Goal: Answer question/provide support: Share knowledge or assist other users

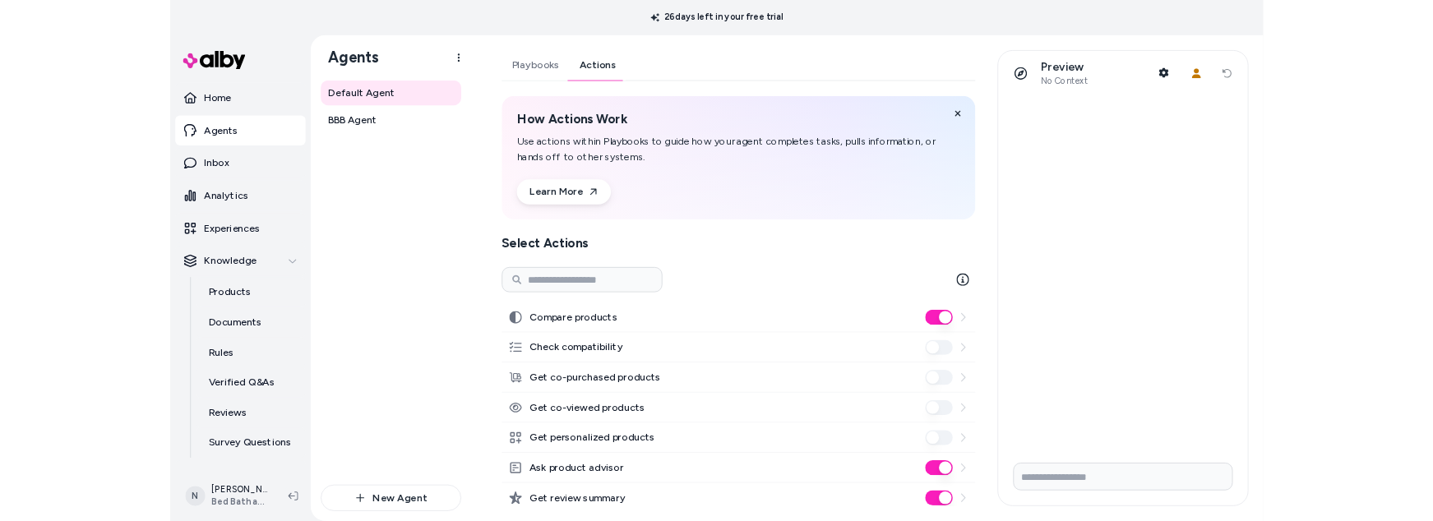
scroll to position [69, 0]
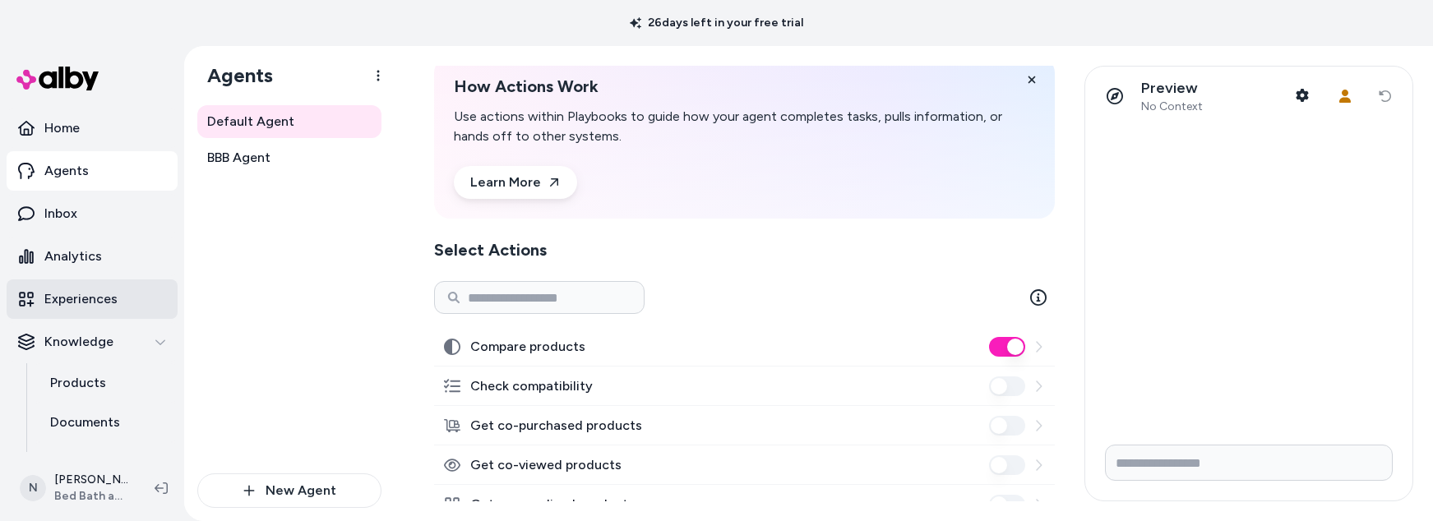
click at [96, 293] on p "Experiences" at bounding box center [80, 299] width 73 height 20
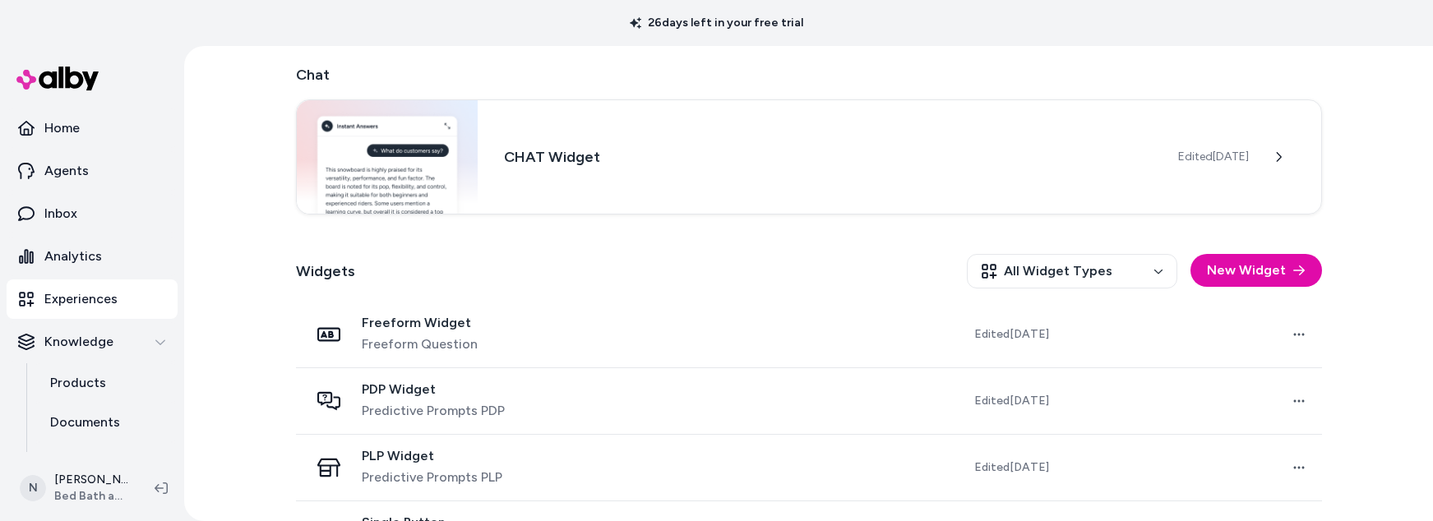
scroll to position [320, 0]
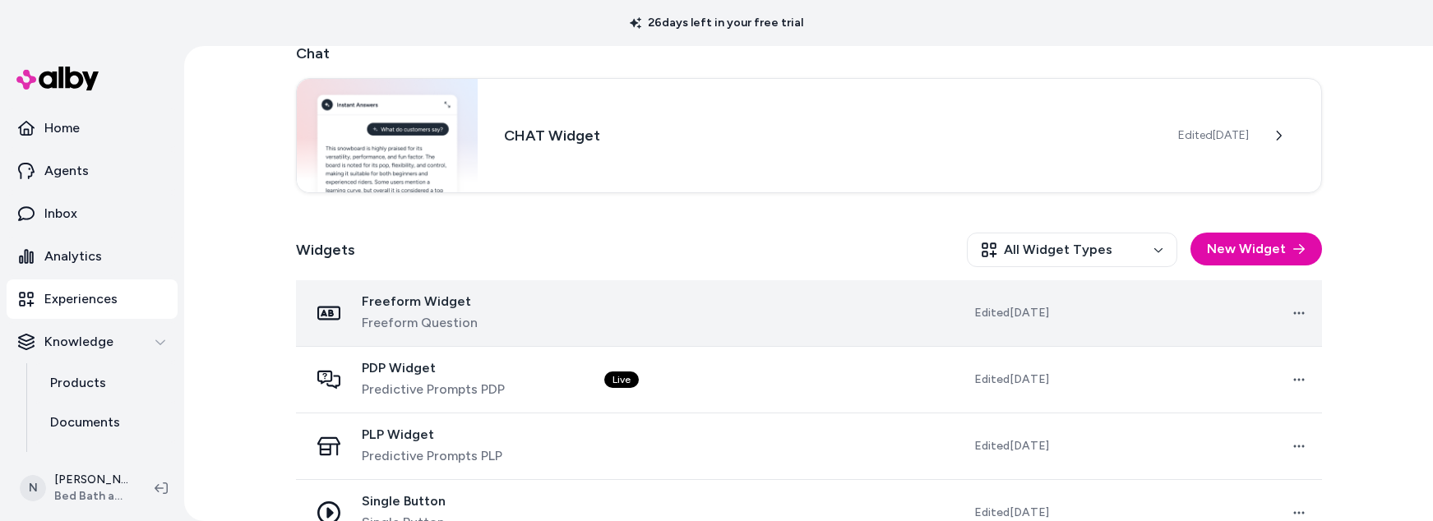
click at [804, 323] on td at bounding box center [720, 313] width 259 height 67
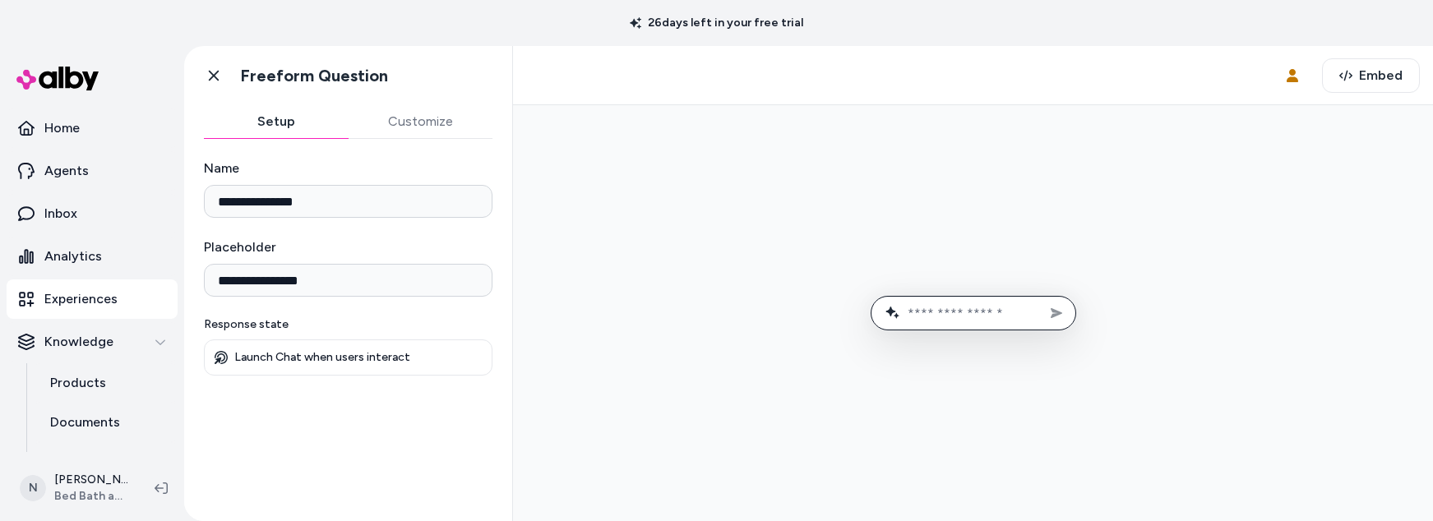
click at [960, 315] on input "text" at bounding box center [984, 314] width 155 height 16
click at [428, 127] on button "Customize" at bounding box center [421, 121] width 145 height 33
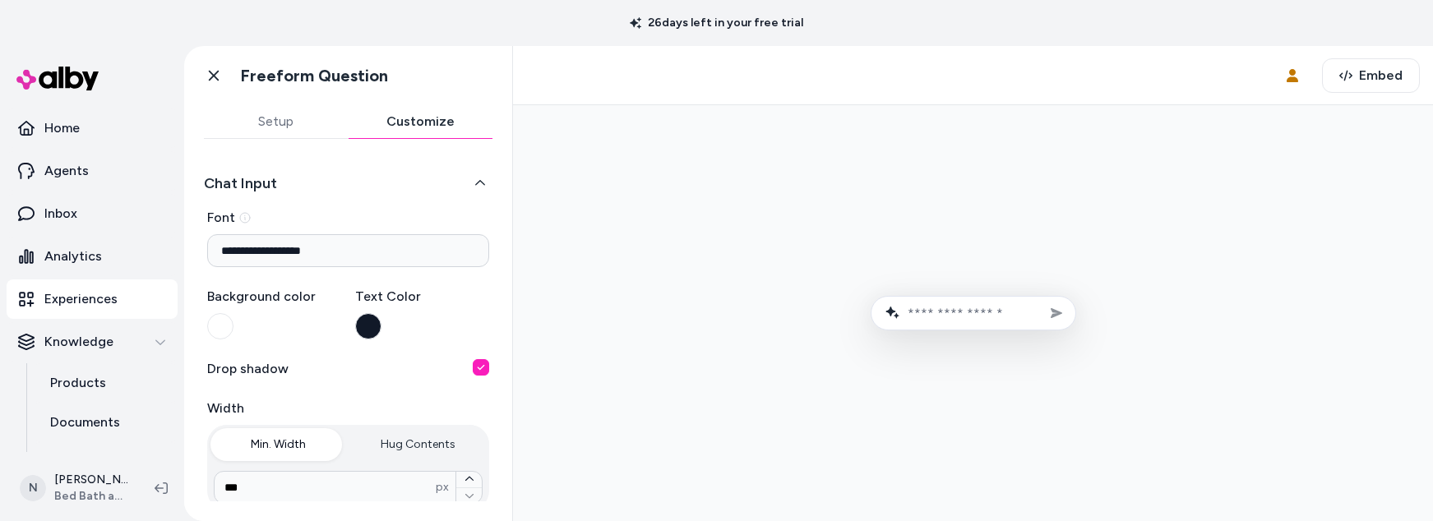
drag, startPoint x: 509, startPoint y: 270, endPoint x: 10, endPoint y: 44, distance: 547.8
click at [223, 75] on link "Go back" at bounding box center [213, 75] width 33 height 33
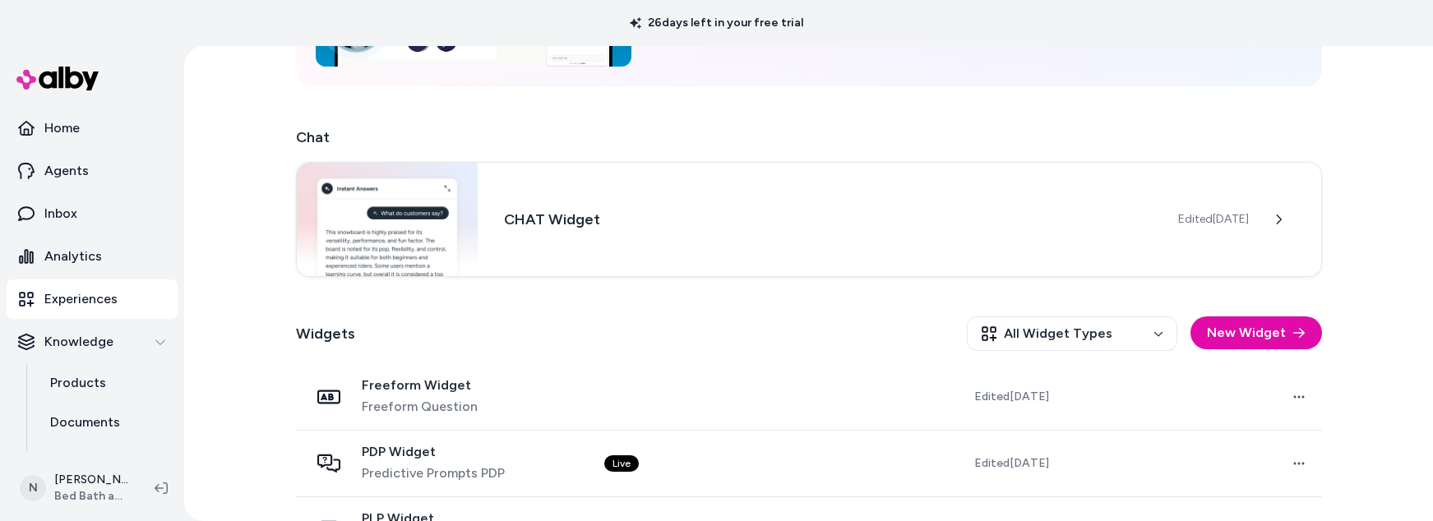
scroll to position [358, 0]
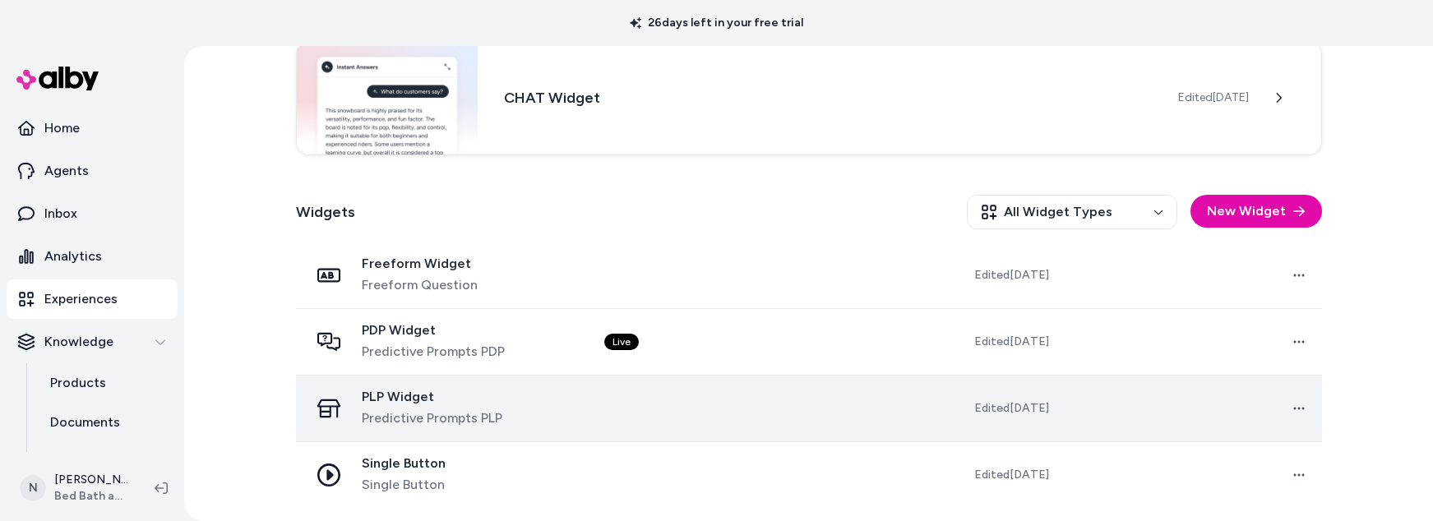
click at [700, 418] on td at bounding box center [720, 408] width 259 height 67
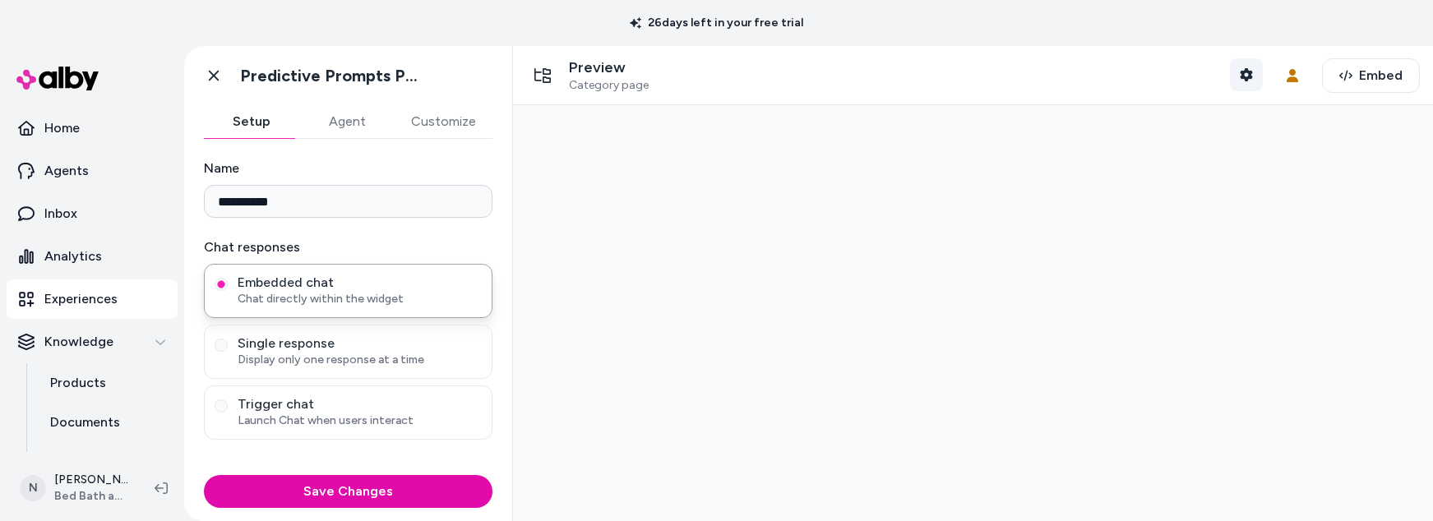
click at [1240, 71] on icon "button" at bounding box center [1246, 74] width 12 height 13
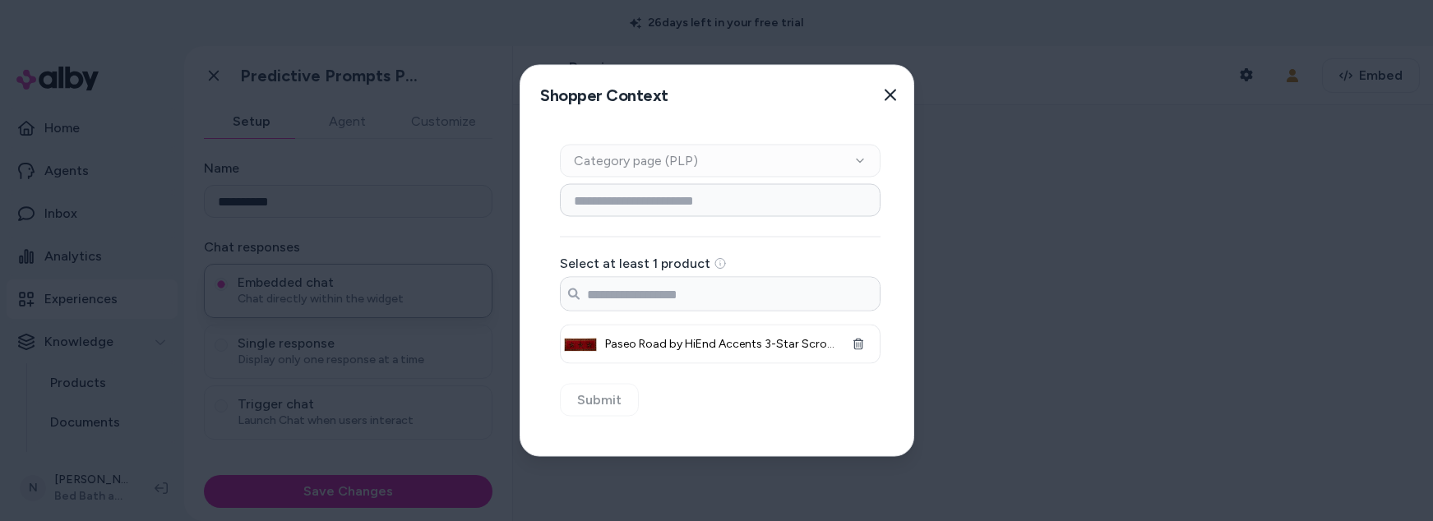
click at [861, 157] on div "Context Type Category page (PLP)" at bounding box center [720, 161] width 321 height 33
click at [858, 159] on div "Context Type Category page (PLP)" at bounding box center [720, 161] width 321 height 33
click at [737, 197] on input at bounding box center [720, 200] width 321 height 33
click at [893, 89] on button "Close" at bounding box center [890, 95] width 33 height 33
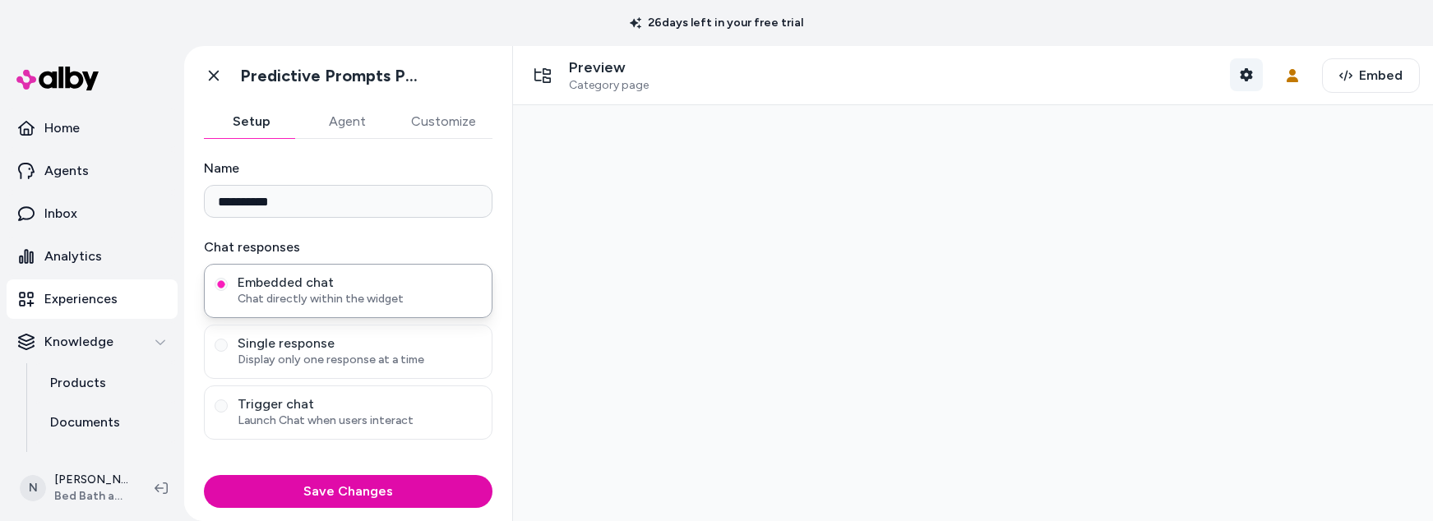
click at [1240, 76] on icon "button" at bounding box center [1246, 74] width 12 height 13
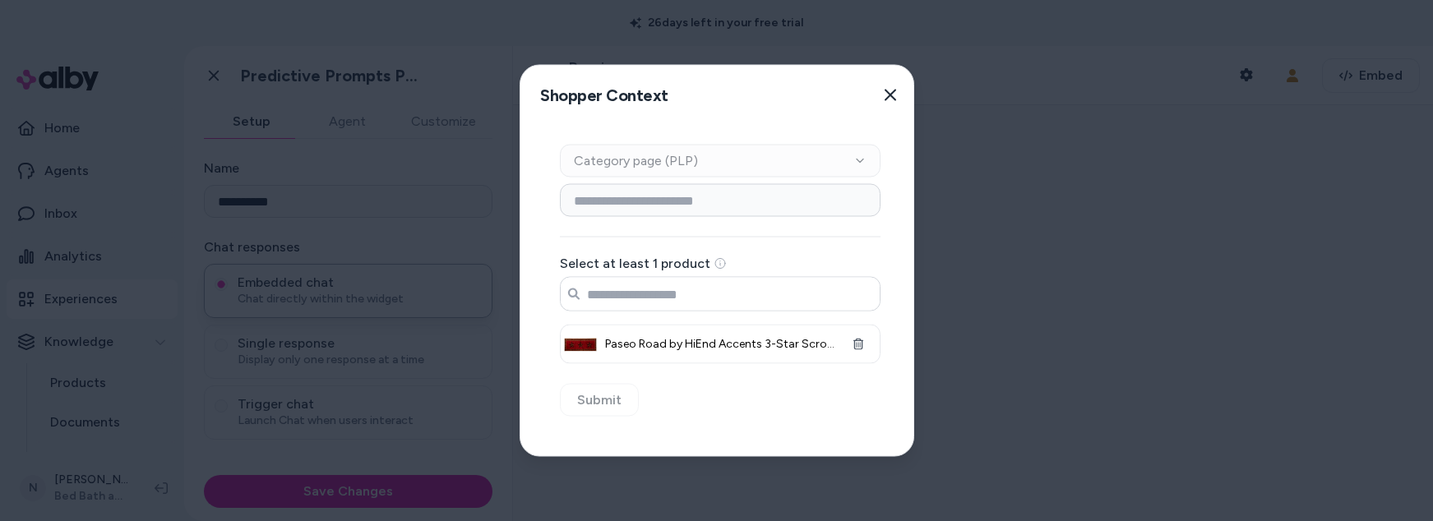
click at [809, 290] on input "Search products..." at bounding box center [720, 294] width 319 height 33
click at [888, 89] on icon "button" at bounding box center [890, 95] width 13 height 13
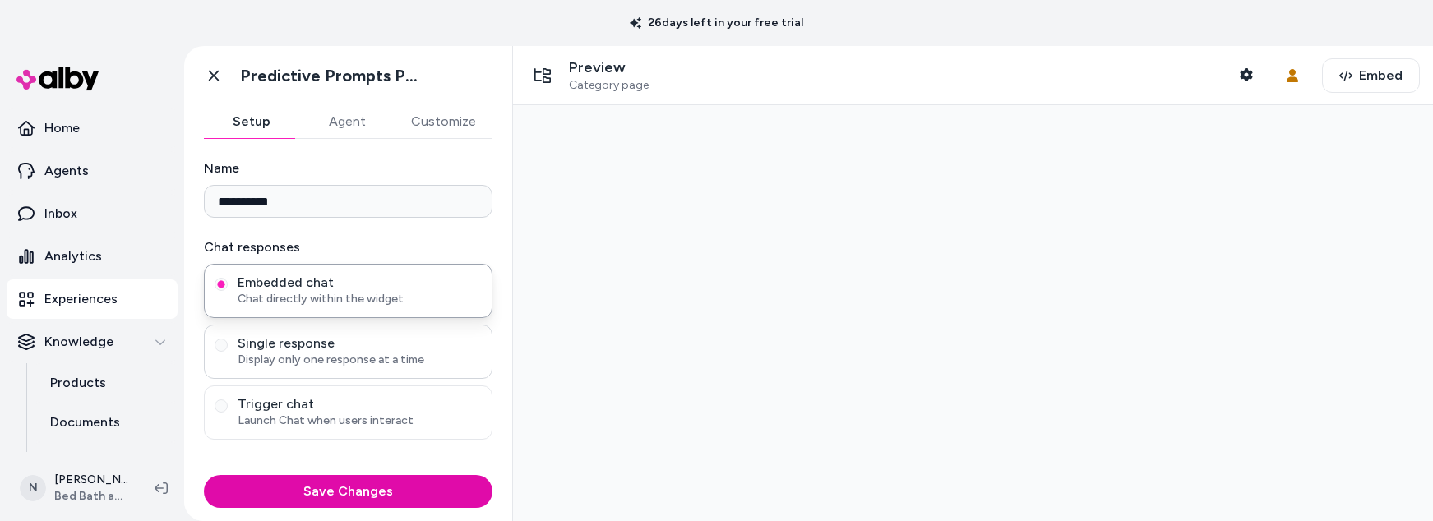
click at [343, 353] on span "Display only one response at a time" at bounding box center [360, 360] width 244 height 16
click at [228, 352] on button "Single response Display only one response at a time" at bounding box center [221, 345] width 13 height 13
click at [319, 414] on span "Launch Chat when users interact" at bounding box center [360, 421] width 244 height 16
click at [228, 413] on button "Trigger chat Launch Chat when users interact" at bounding box center [221, 405] width 13 height 13
click at [336, 268] on div "Embedded chat Chat directly within the widget" at bounding box center [348, 291] width 289 height 54
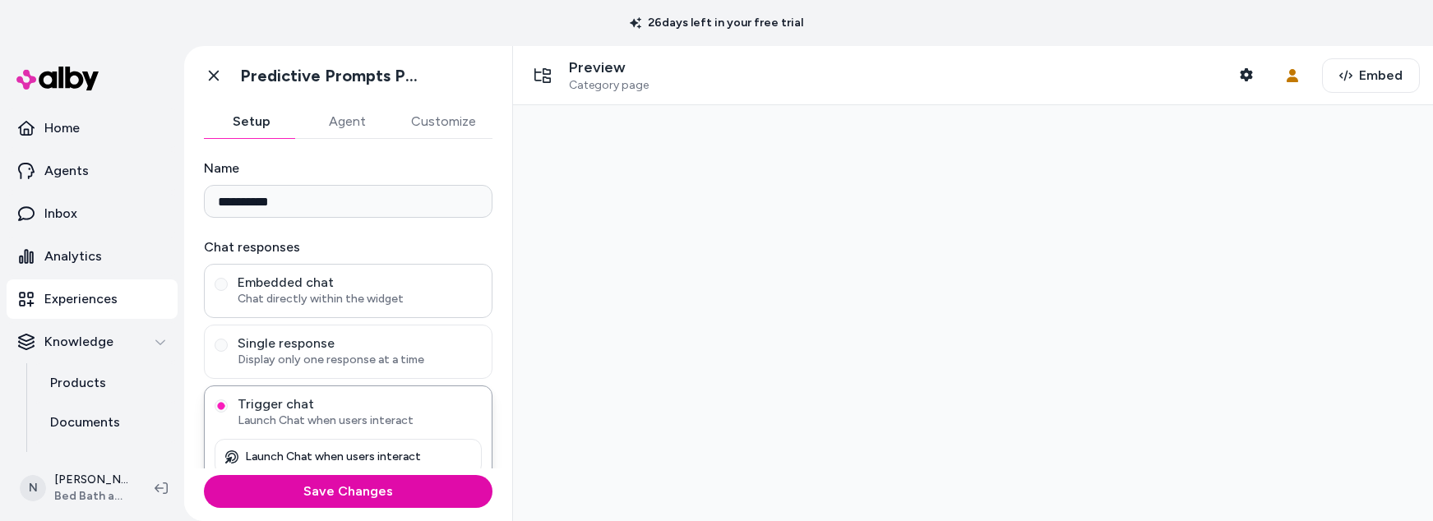
click at [334, 286] on span "Embedded chat" at bounding box center [360, 283] width 244 height 16
click at [228, 286] on button "Embedded chat Chat directly within the widget" at bounding box center [221, 284] width 13 height 13
click at [209, 74] on icon at bounding box center [213, 75] width 16 height 16
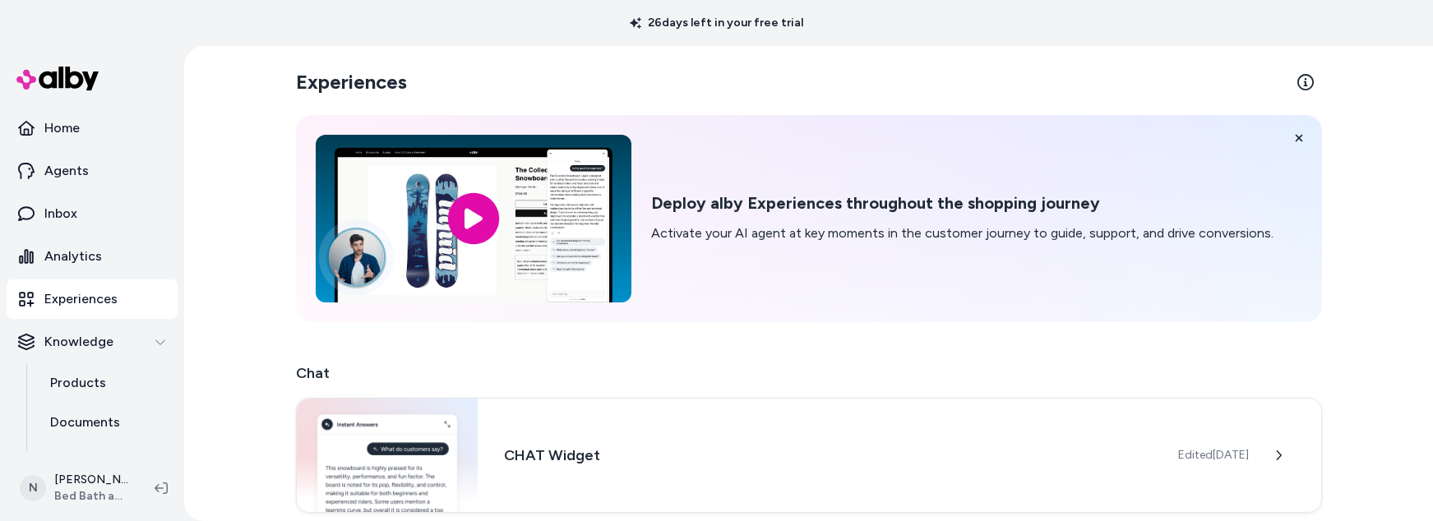
scroll to position [358, 0]
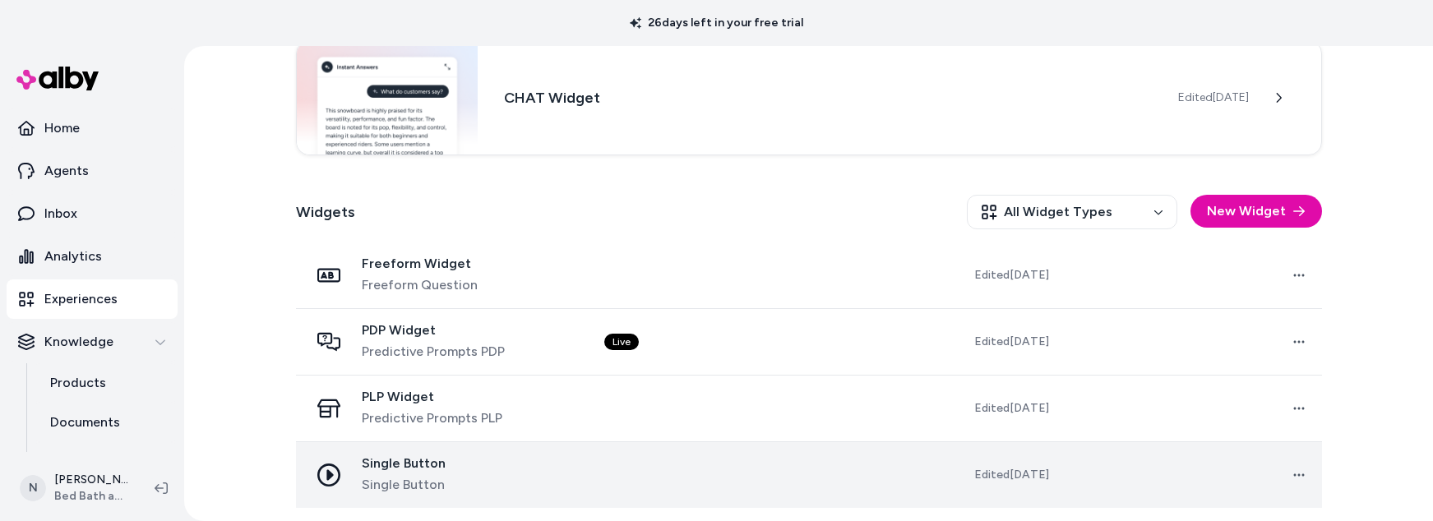
click at [727, 477] on td at bounding box center [720, 474] width 259 height 67
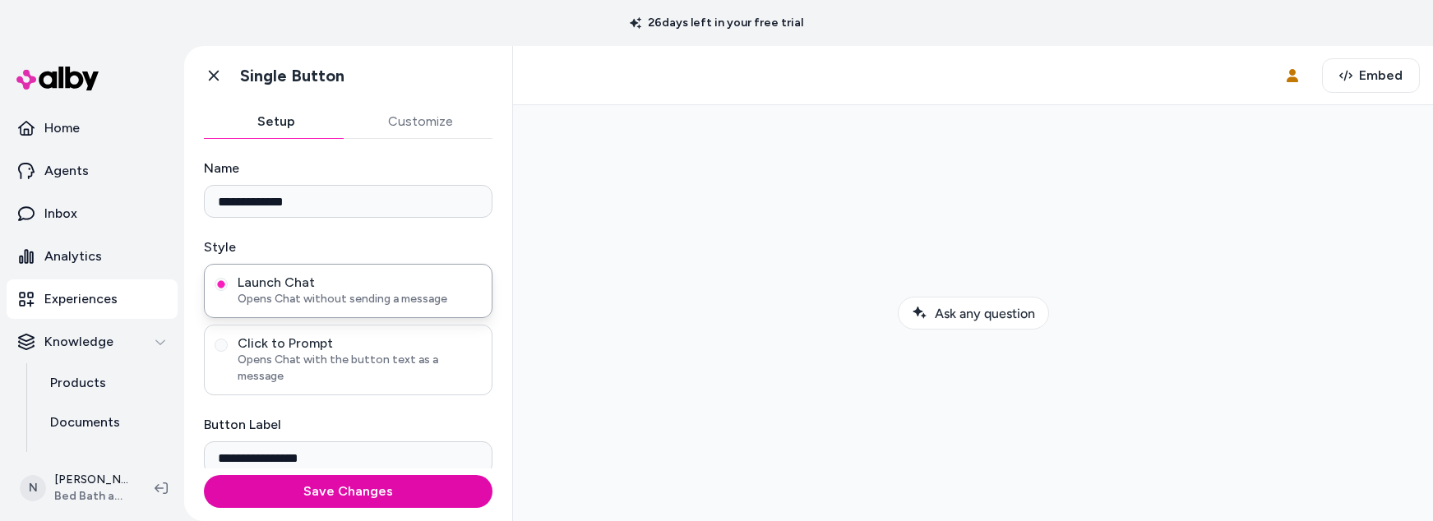
click at [371, 357] on span "Opens Chat with the button text as a message" at bounding box center [360, 368] width 244 height 33
click at [228, 352] on button "Click to Prompt Opens Chat with the button text as a message" at bounding box center [221, 345] width 13 height 13
click at [362, 293] on span "Opens Chat without sending a message" at bounding box center [360, 299] width 244 height 16
click at [228, 291] on button "Launch Chat Opens Chat without sending a message" at bounding box center [221, 284] width 13 height 13
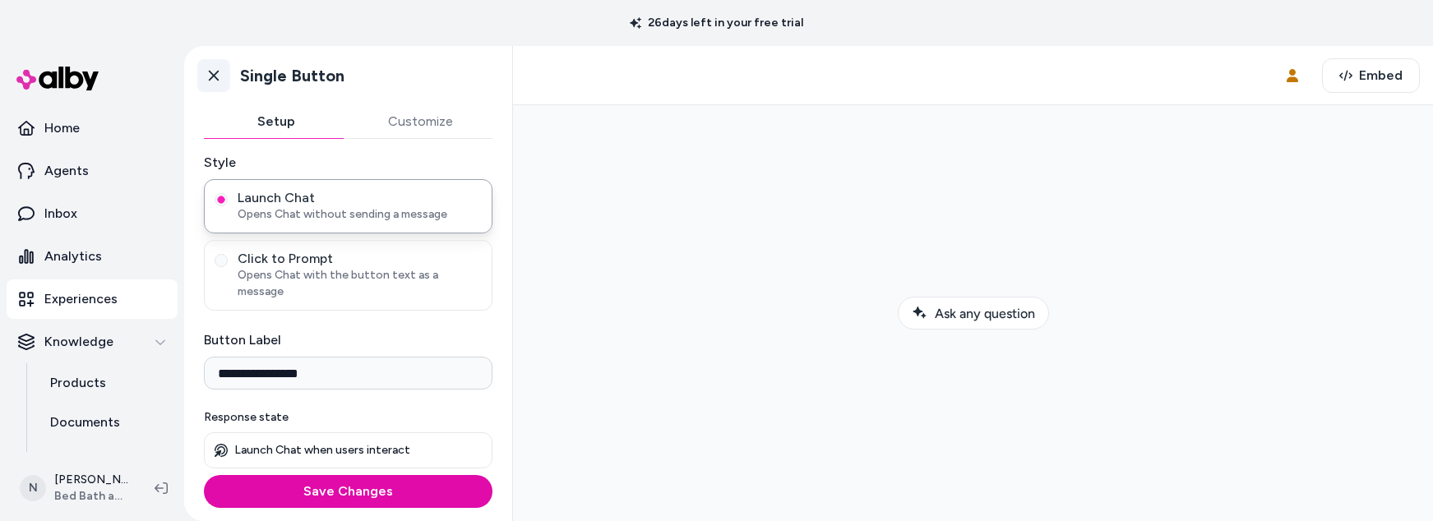
click at [214, 77] on icon at bounding box center [214, 76] width 10 height 11
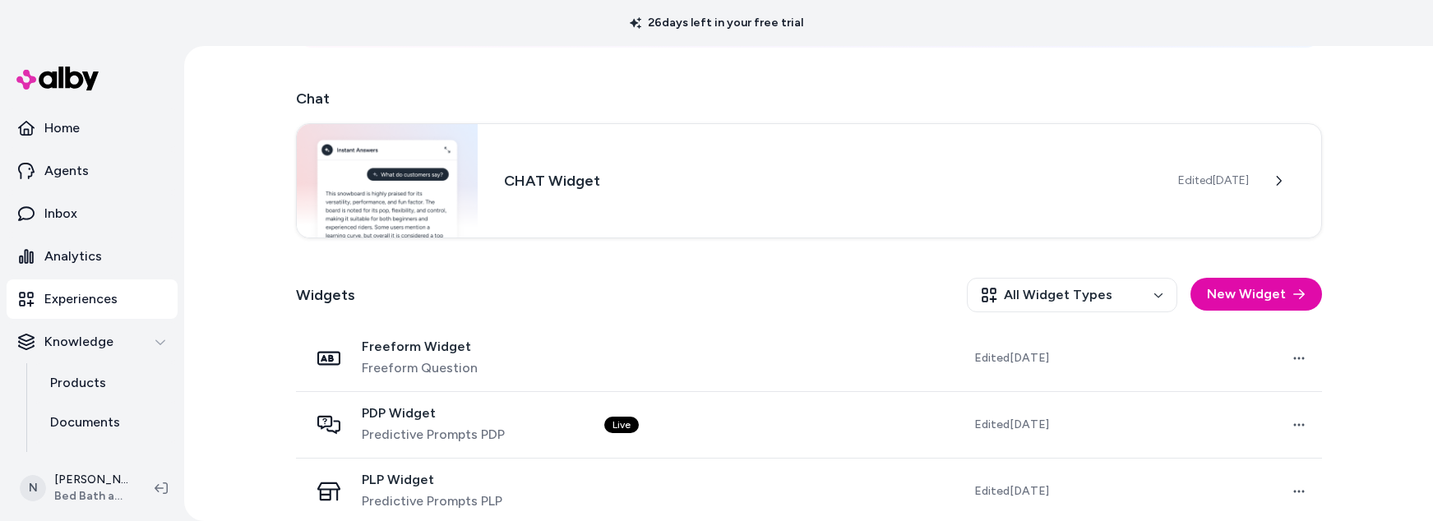
scroll to position [285, 0]
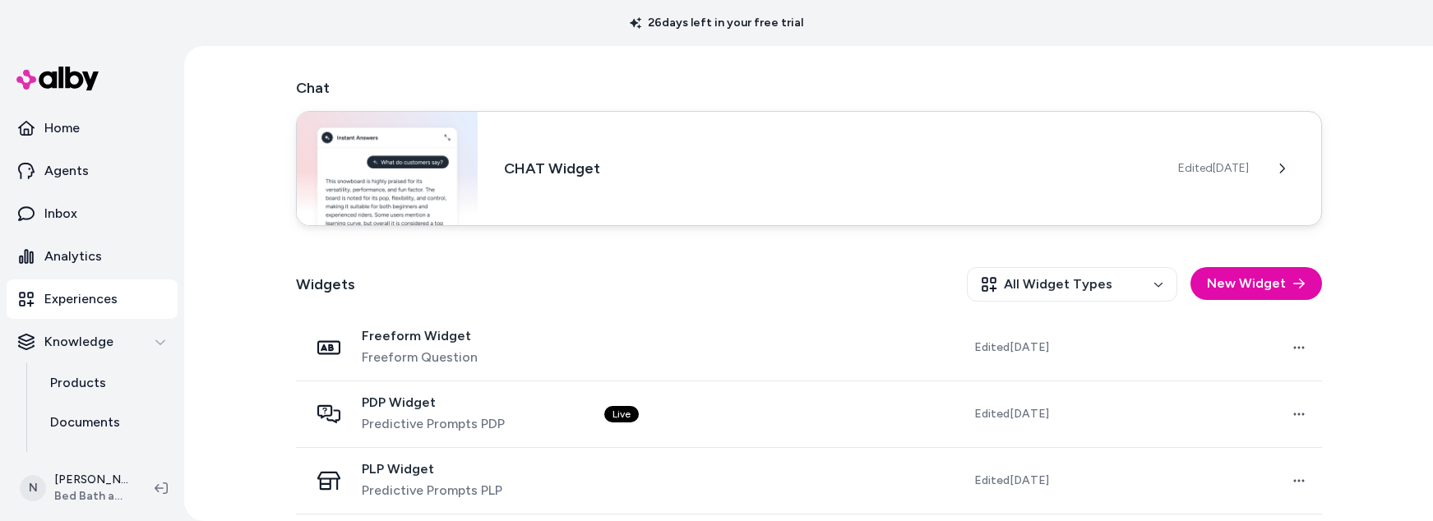
click at [940, 172] on h3 "CHAT Widget" at bounding box center [827, 168] width 647 height 23
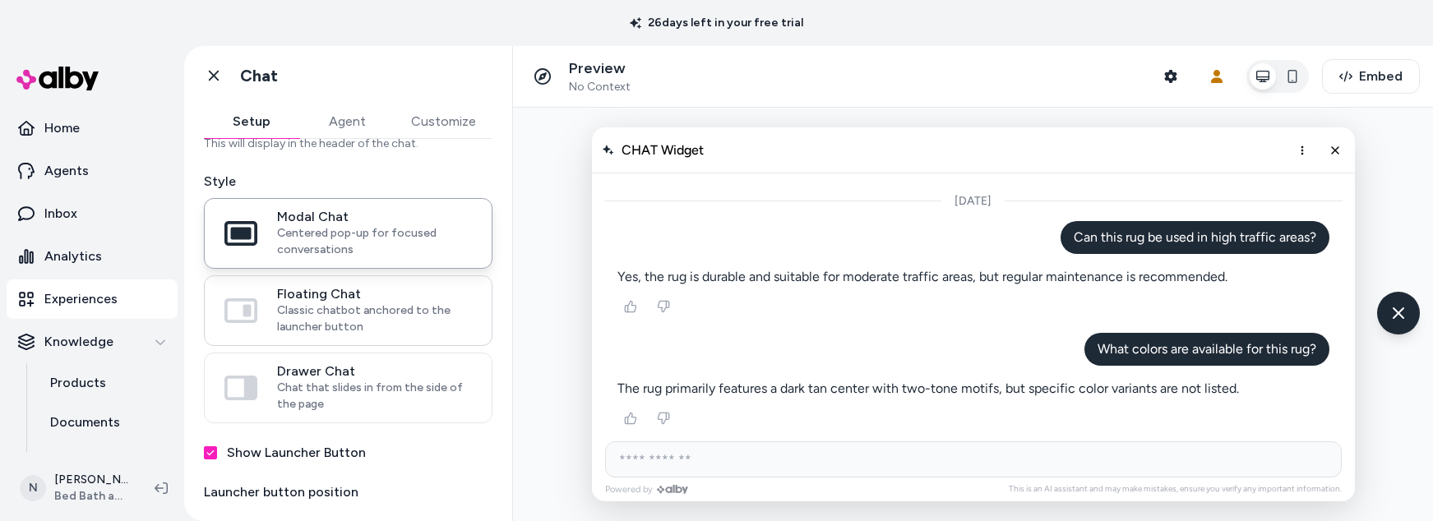
scroll to position [78, 0]
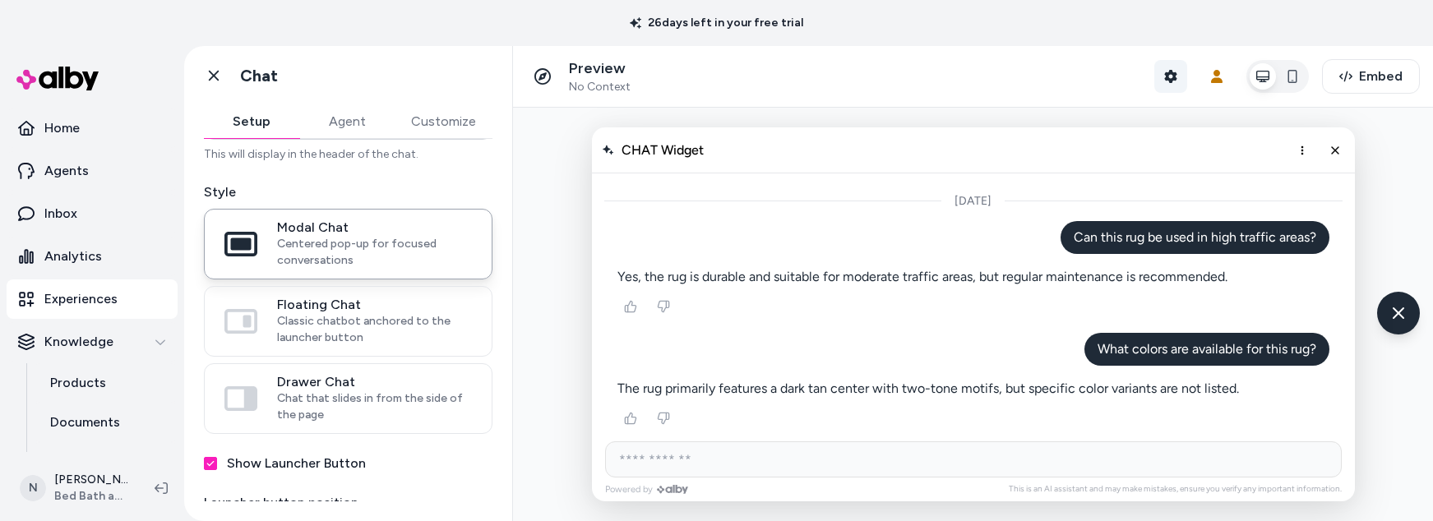
click at [1164, 76] on icon "button" at bounding box center [1170, 76] width 12 height 13
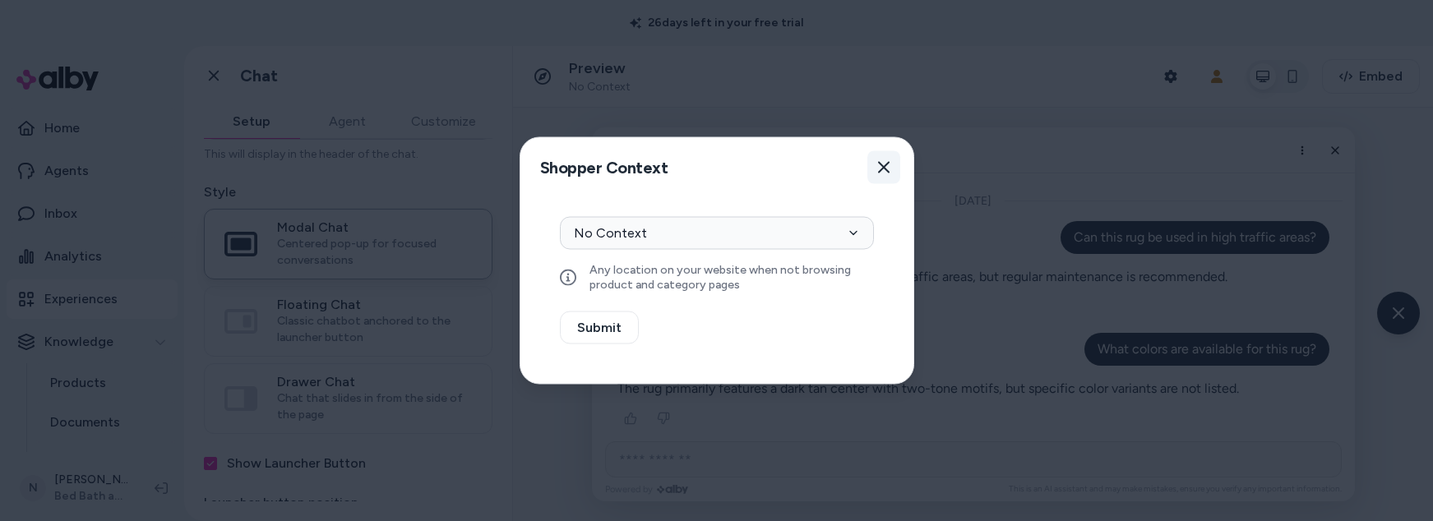
click at [888, 165] on icon "button" at bounding box center [883, 167] width 13 height 13
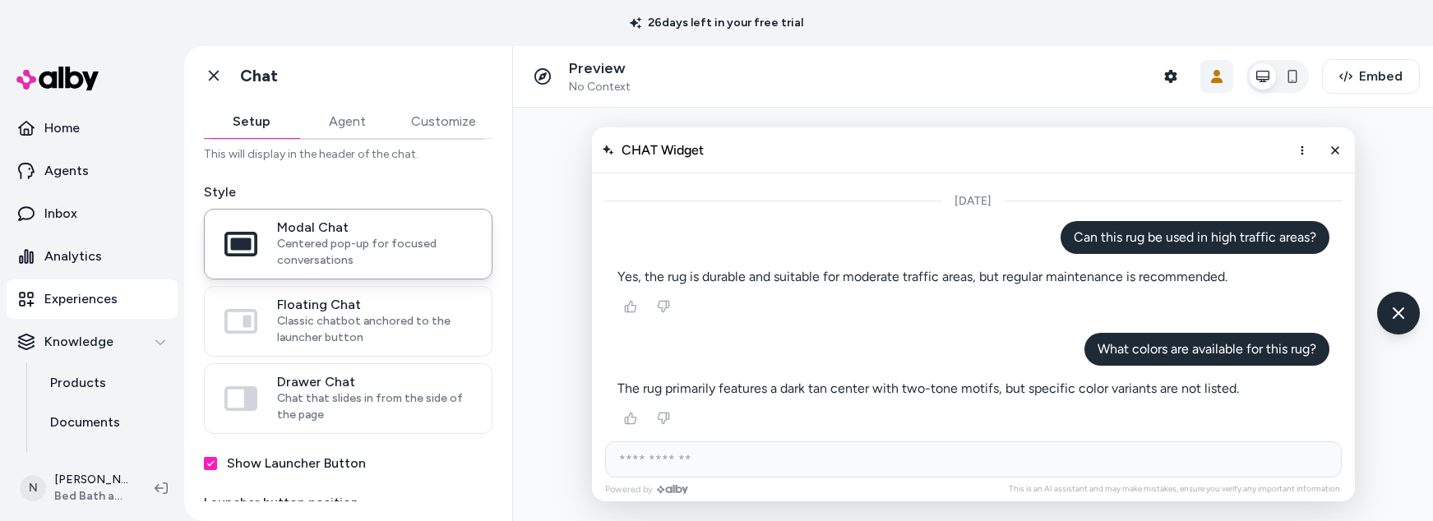
click at [1213, 77] on icon "button" at bounding box center [1216, 76] width 13 height 13
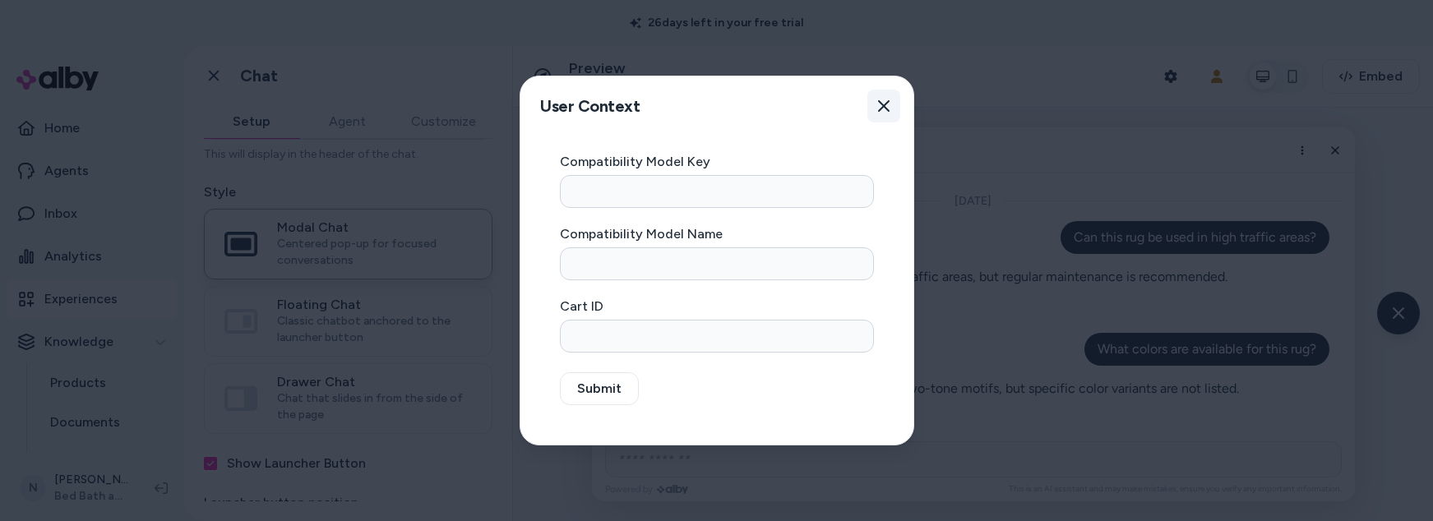
click at [889, 109] on icon "button" at bounding box center [883, 105] width 13 height 13
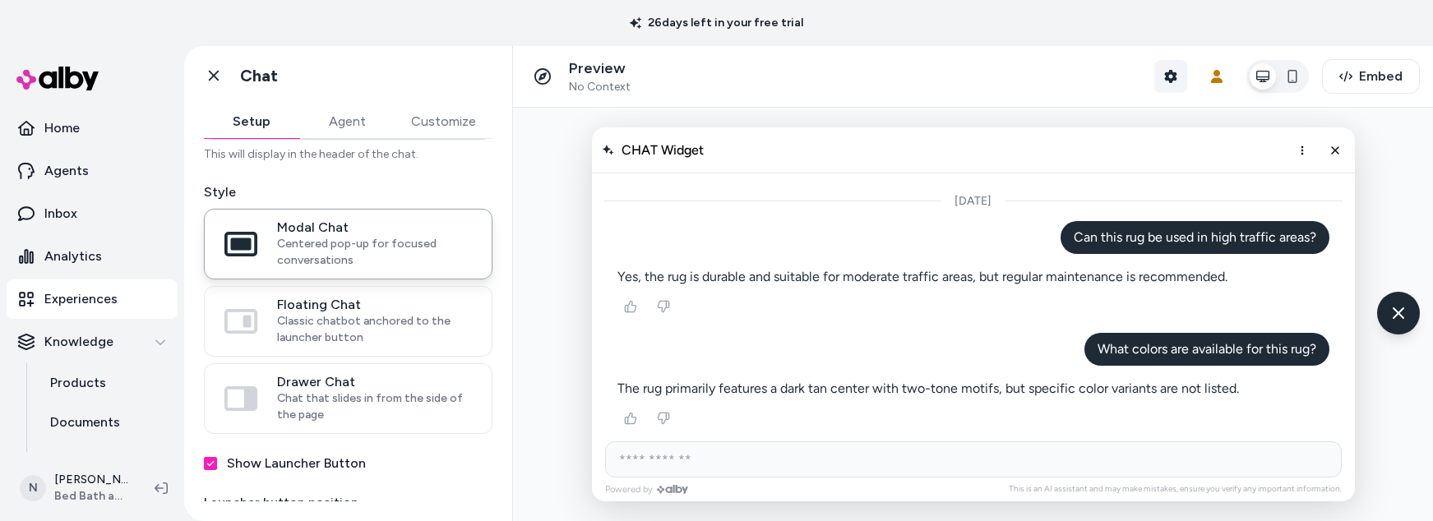
click at [1156, 68] on button "Shopper Context" at bounding box center [1170, 76] width 33 height 33
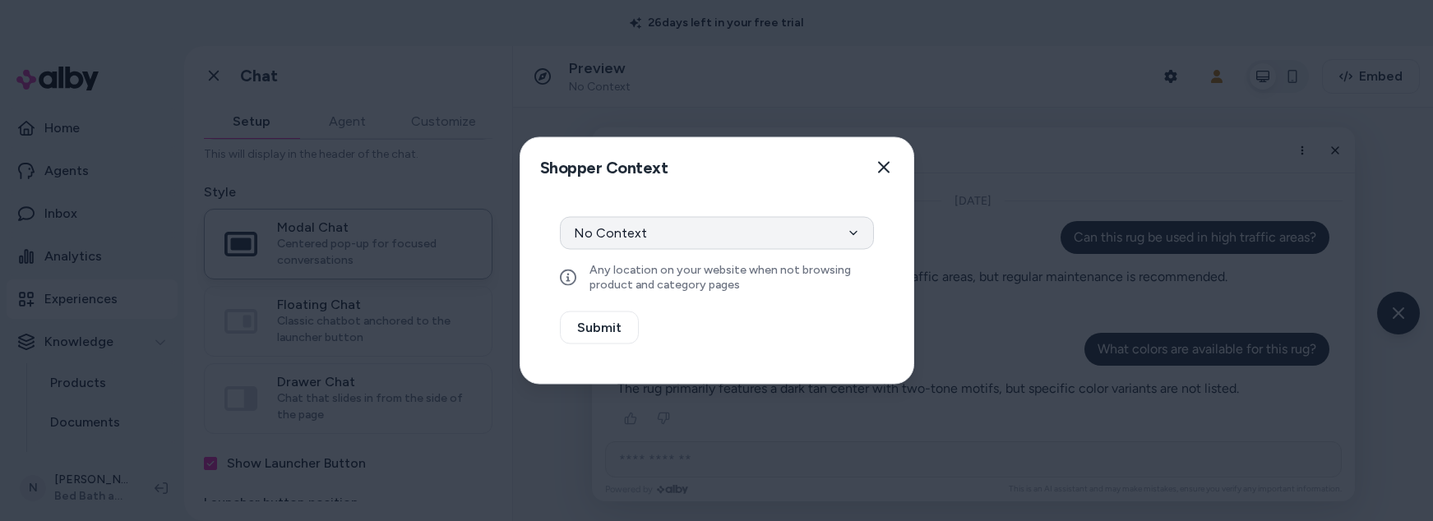
click at [854, 224] on button "No Context" at bounding box center [717, 233] width 314 height 33
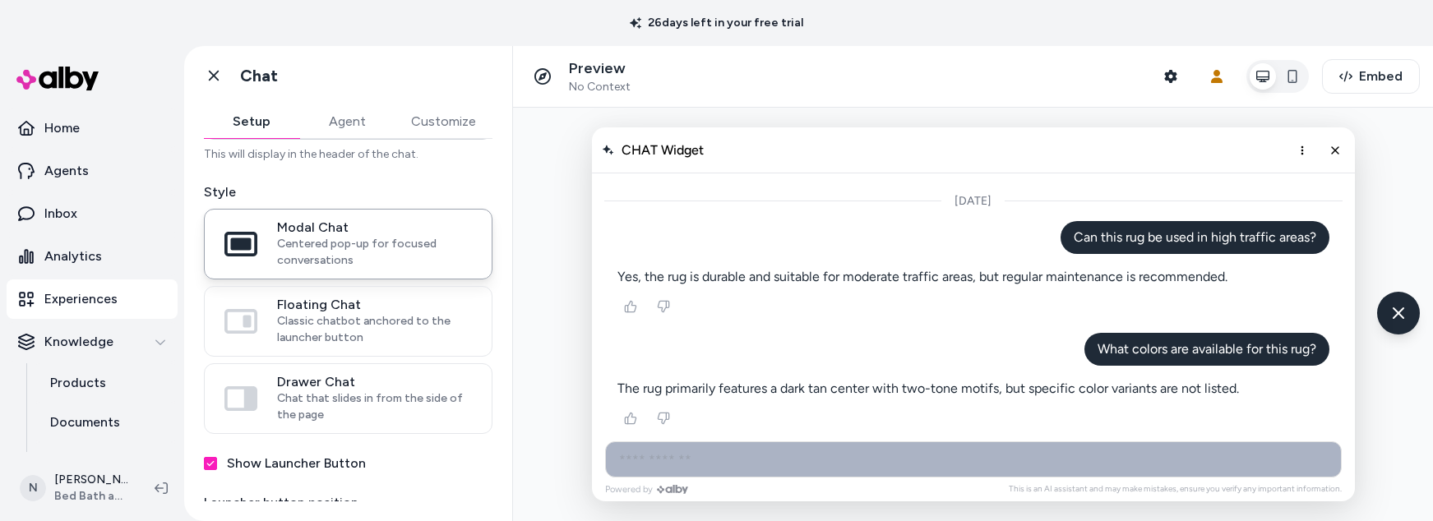
click at [856, 455] on input "AI Shopping Assistant" at bounding box center [973, 459] width 736 height 36
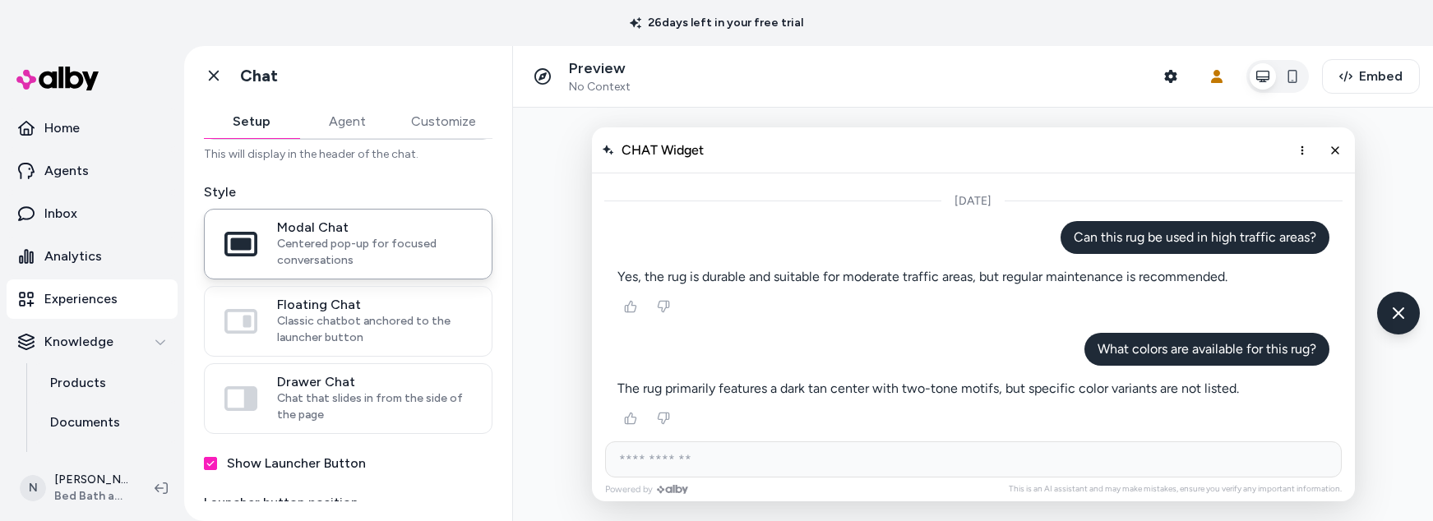
click at [1207, 347] on p "What colors are available for this rug?" at bounding box center [1206, 349] width 219 height 20
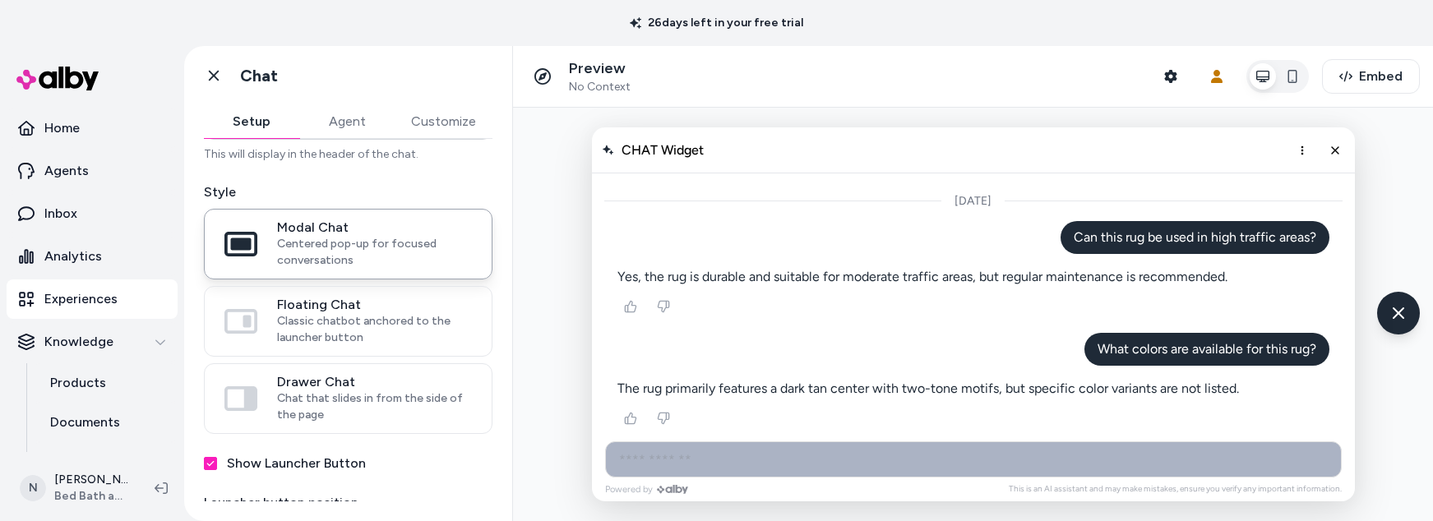
click at [829, 460] on input "AI Shopping Assistant" at bounding box center [973, 459] width 736 height 36
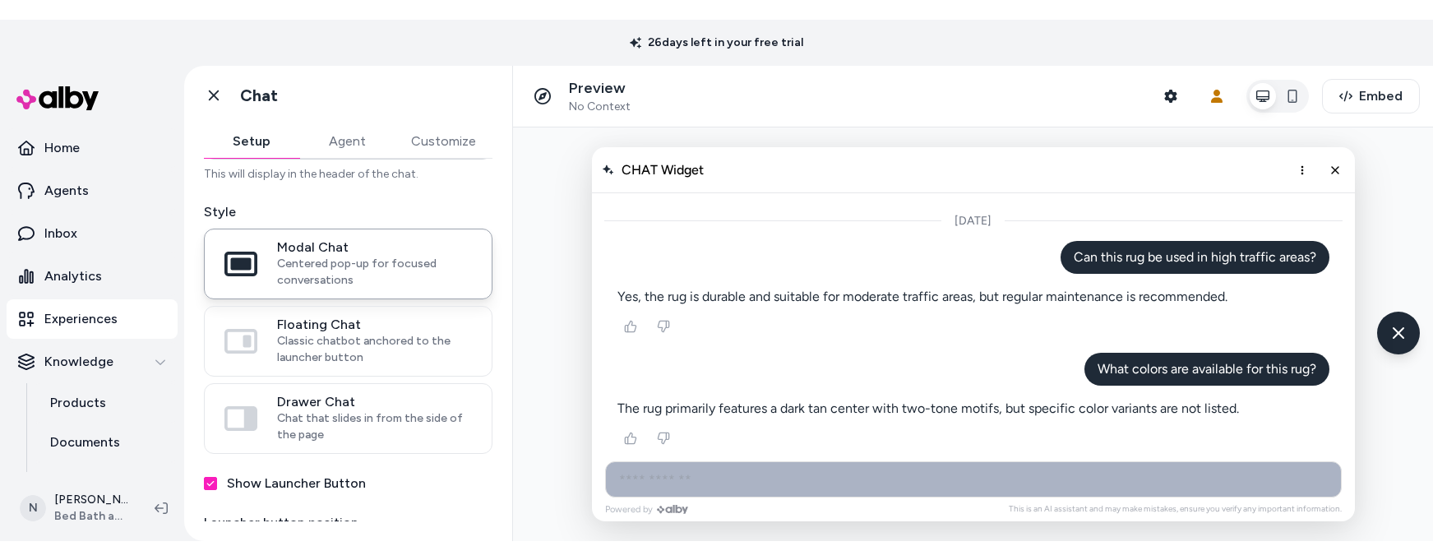
scroll to position [50, 0]
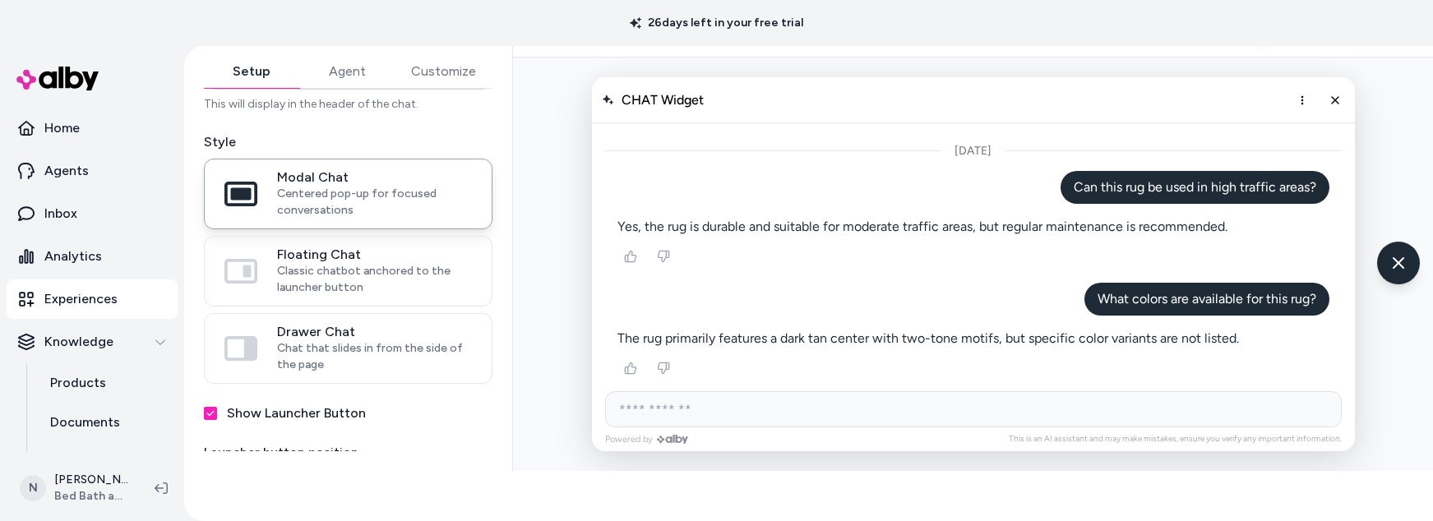
click at [1129, 194] on p "Can this rug be used in high traffic areas?" at bounding box center [1194, 188] width 242 height 20
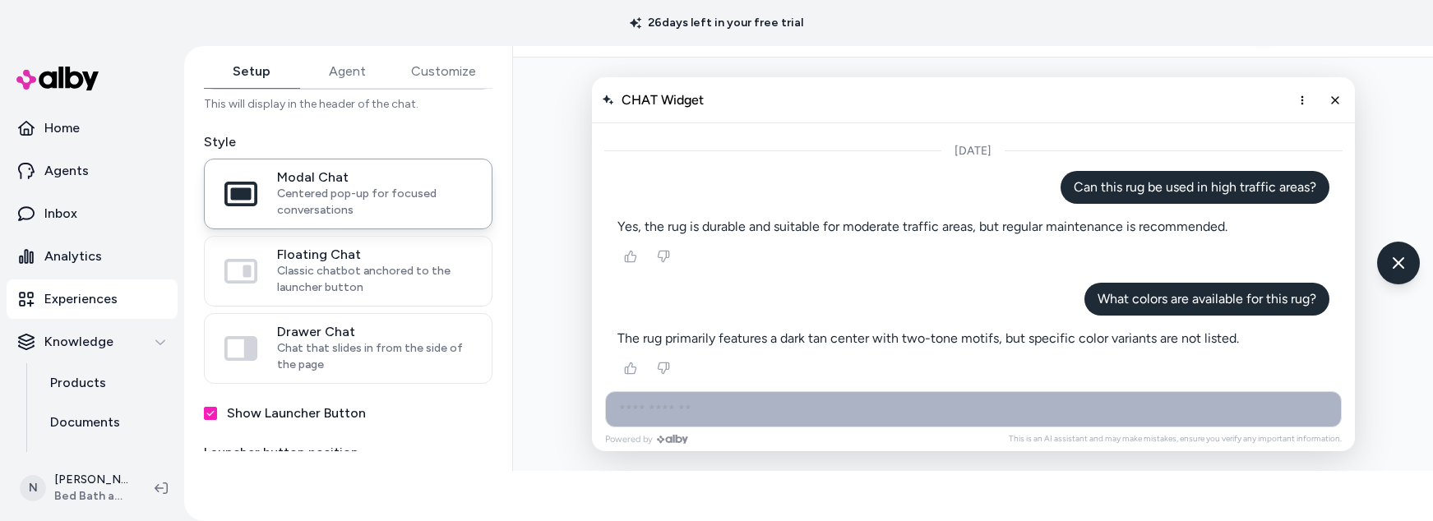
click at [850, 406] on input "AI Shopping Assistant" at bounding box center [973, 409] width 736 height 36
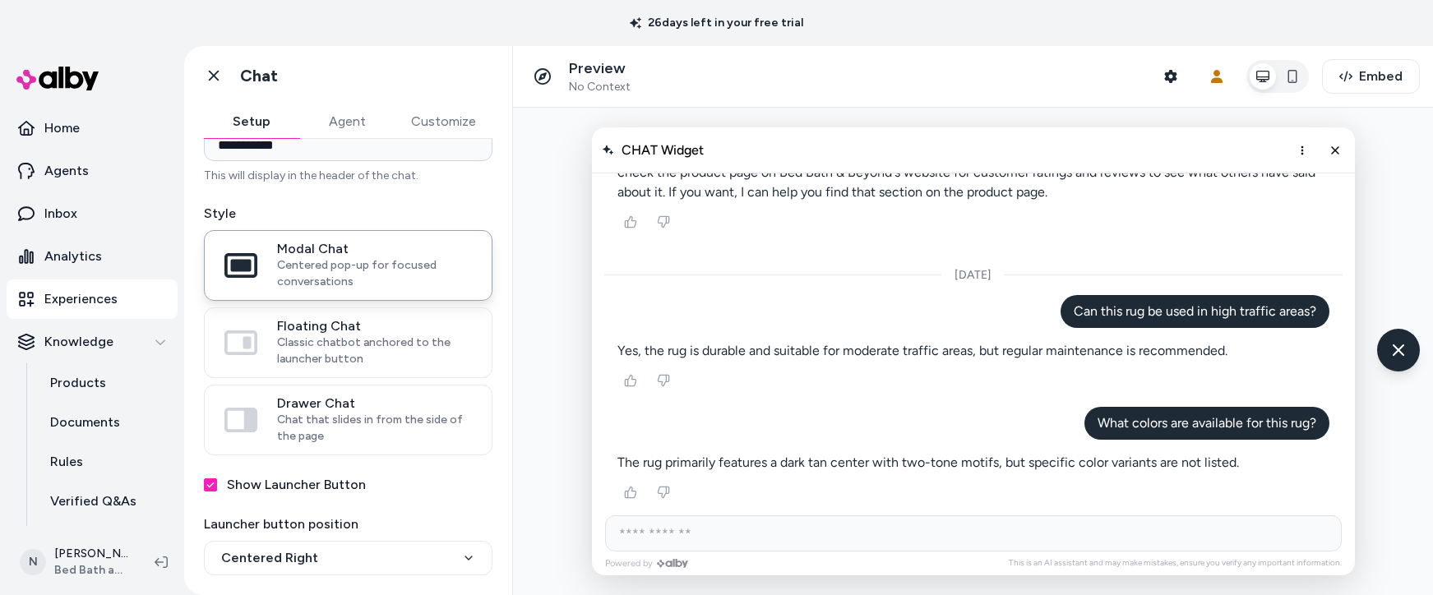
scroll to position [117, 0]
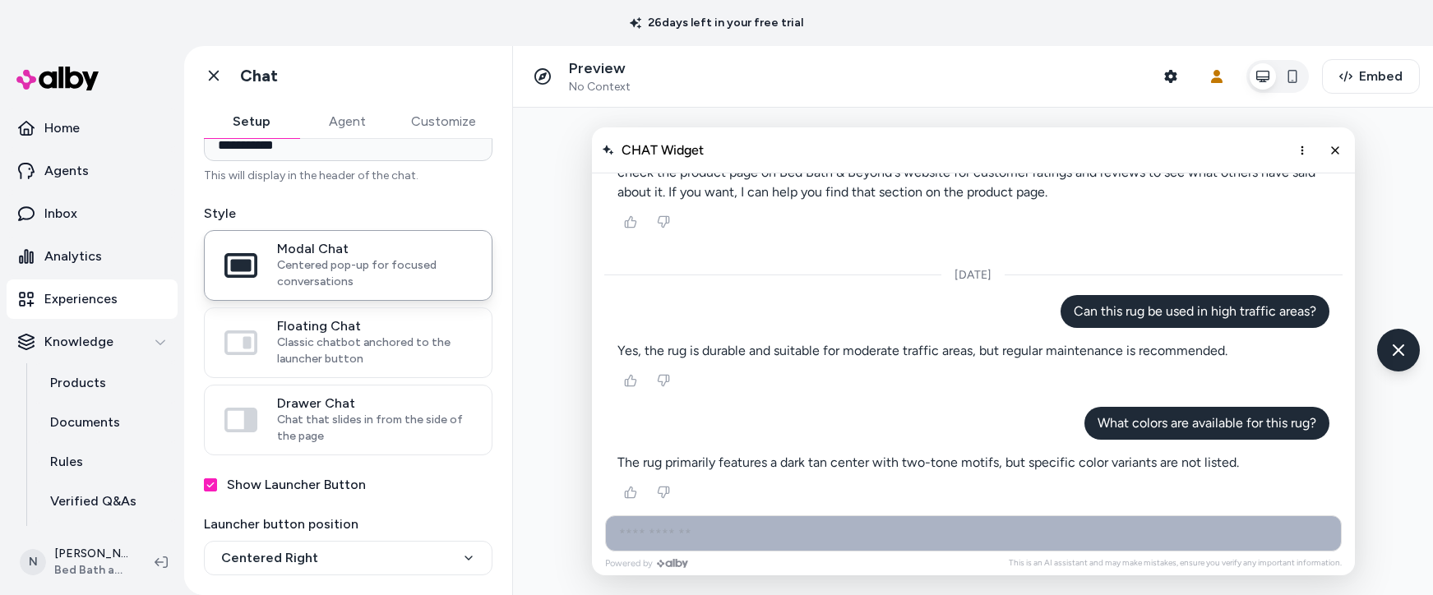
click at [845, 535] on input "AI Shopping Assistant" at bounding box center [973, 533] width 736 height 36
type input "*"
type input "**********"
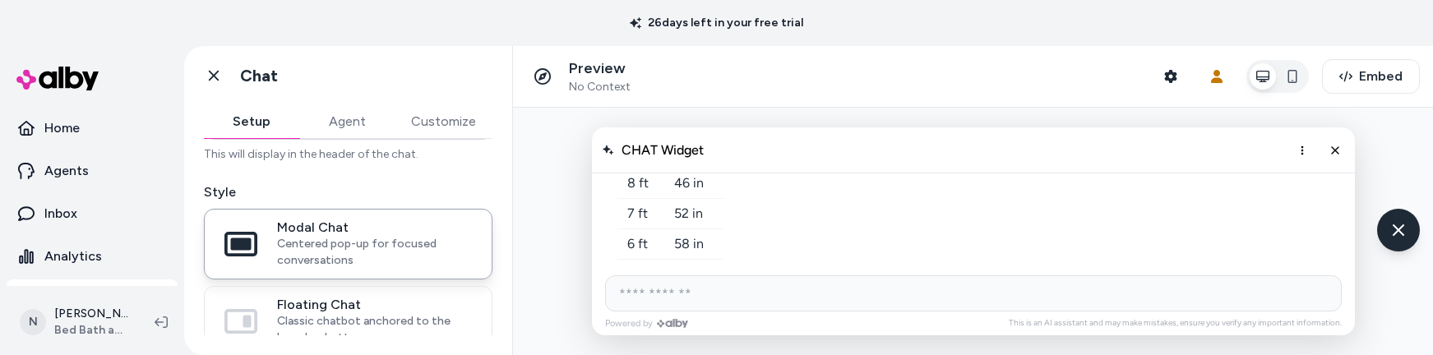
scroll to position [784, 0]
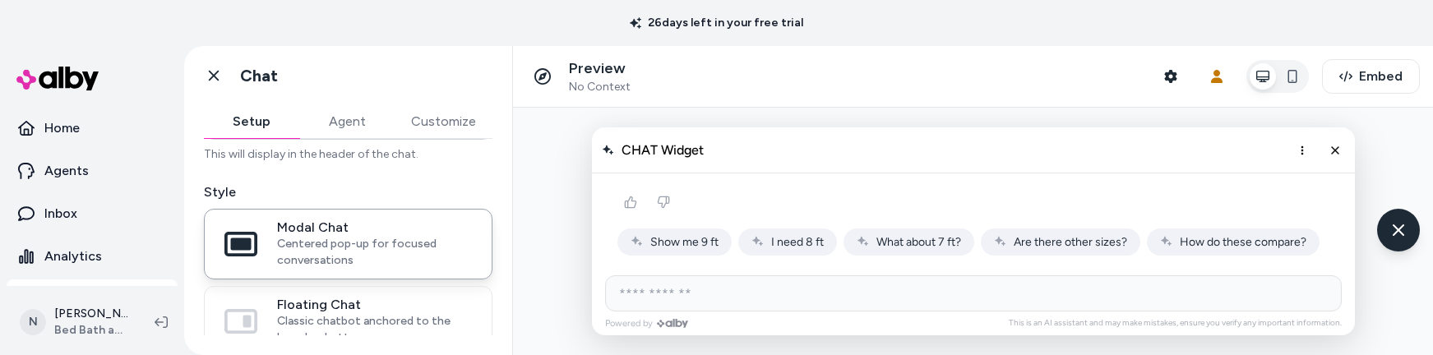
click at [773, 235] on span "I need 8 ft" at bounding box center [797, 242] width 53 height 14
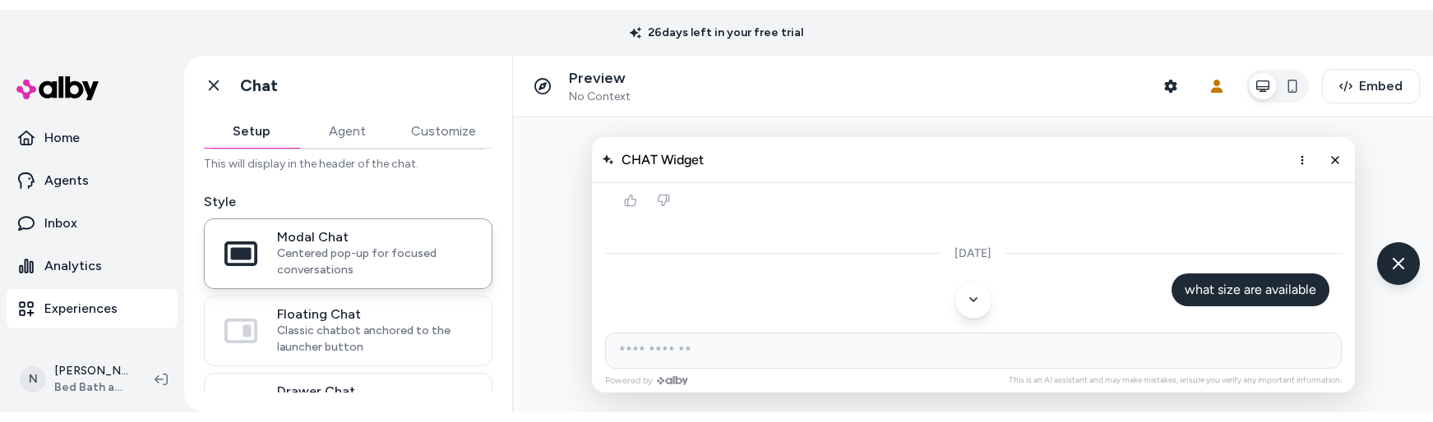
scroll to position [429, 0]
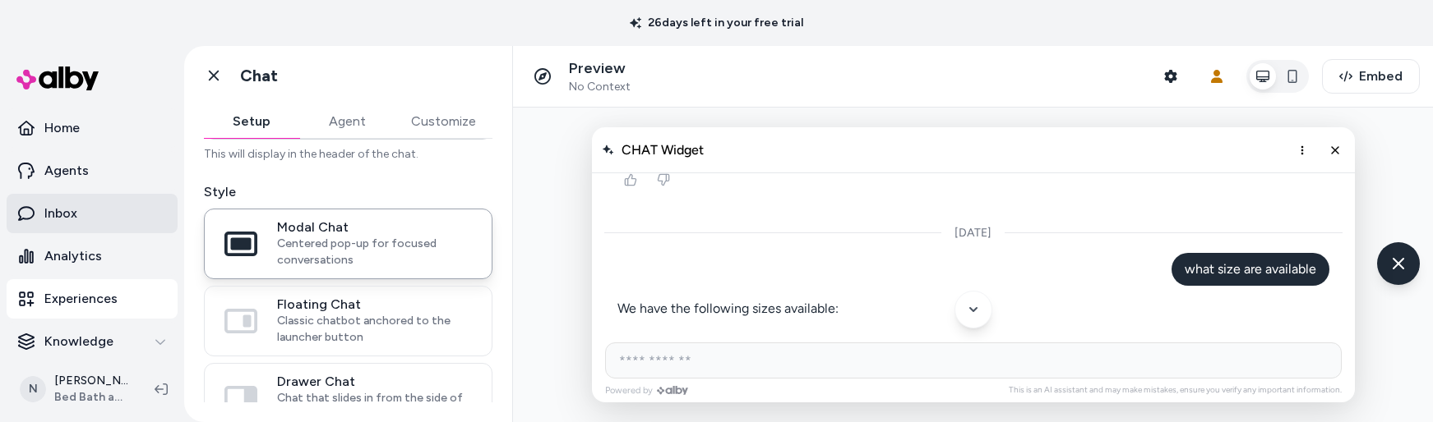
click at [78, 211] on link "Inbox" at bounding box center [92, 213] width 171 height 39
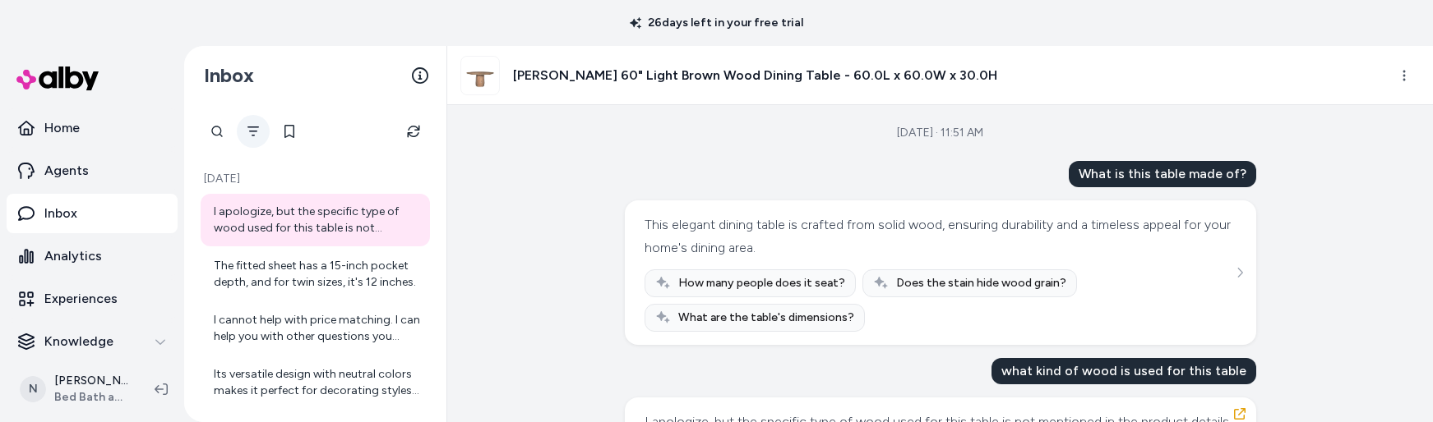
click at [244, 126] on button "Filter" at bounding box center [253, 131] width 33 height 33
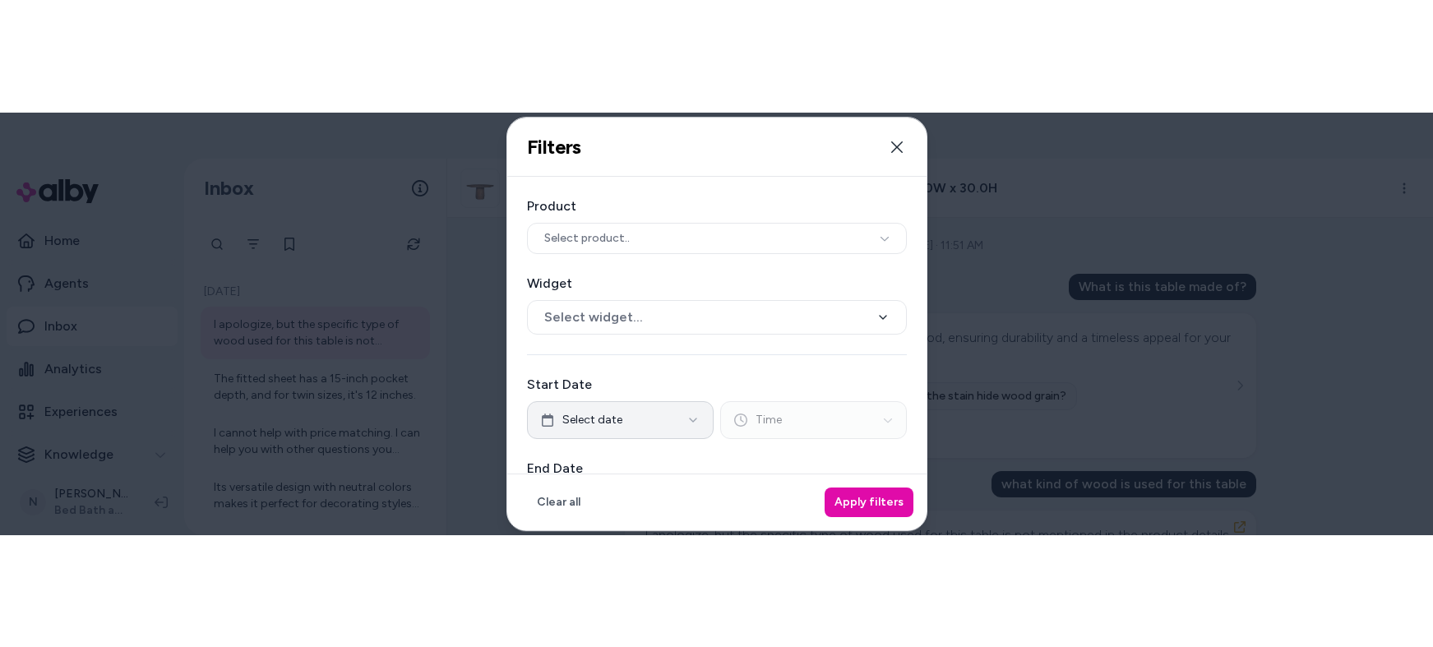
scroll to position [222, 0]
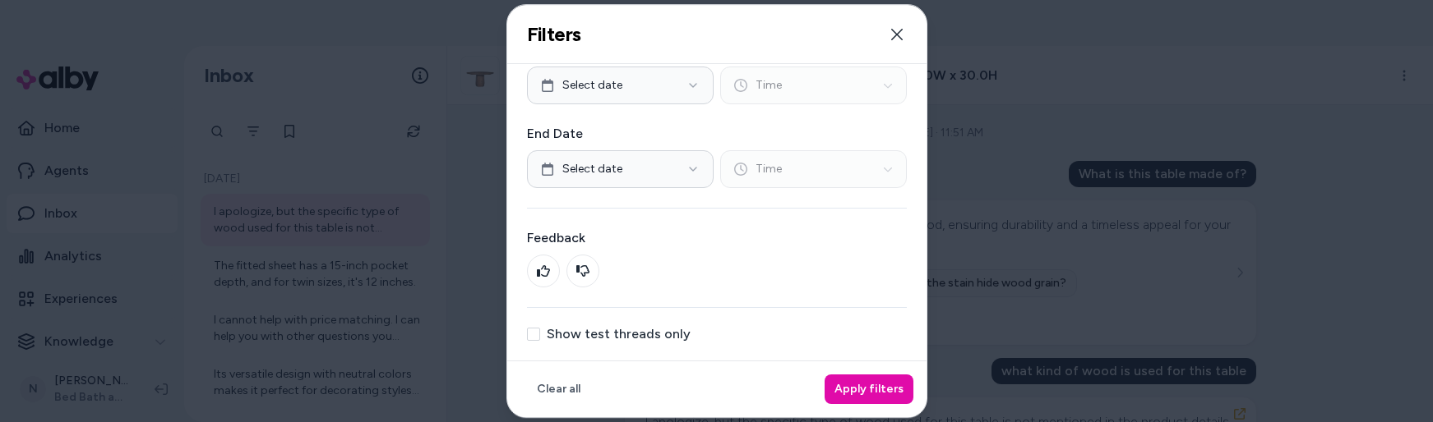
click at [537, 332] on button "Show test threads only" at bounding box center [533, 334] width 13 height 13
click at [873, 387] on button "Apply filters" at bounding box center [868, 390] width 89 height 30
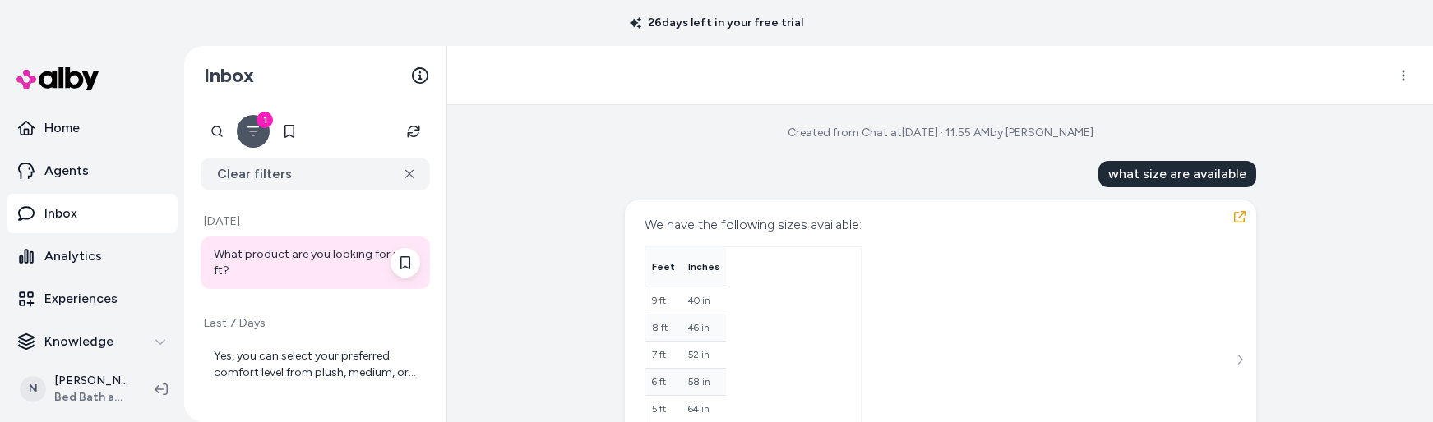
click at [281, 252] on div "What product are you looking for in 8 ft?" at bounding box center [317, 263] width 206 height 33
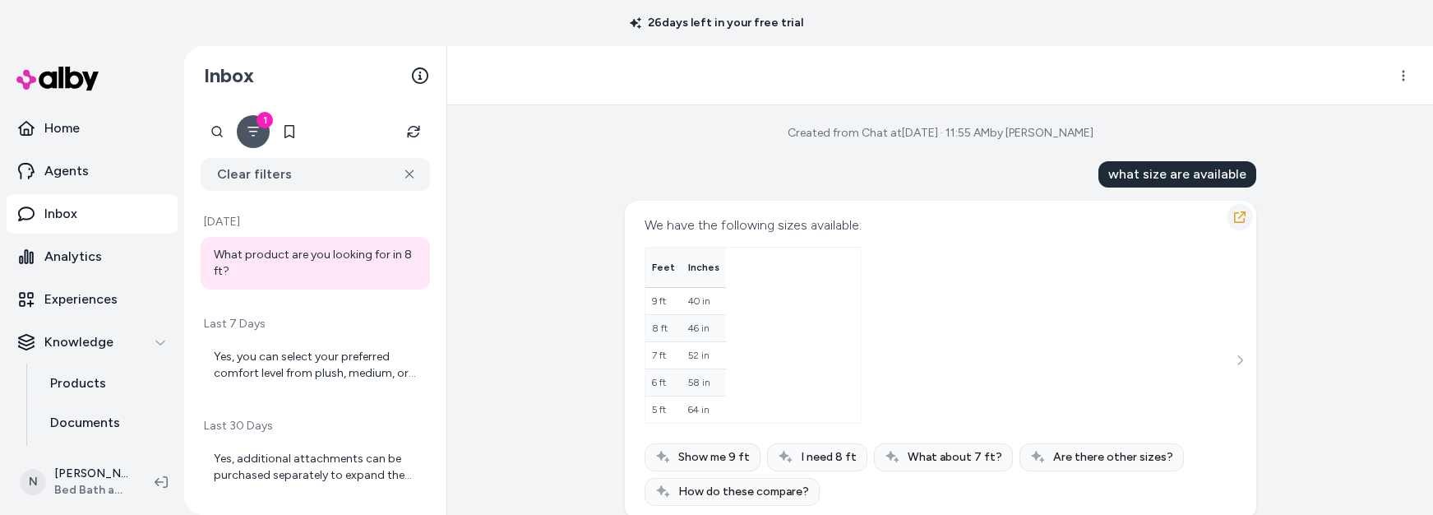
click at [1234, 215] on icon "button" at bounding box center [1239, 216] width 13 height 13
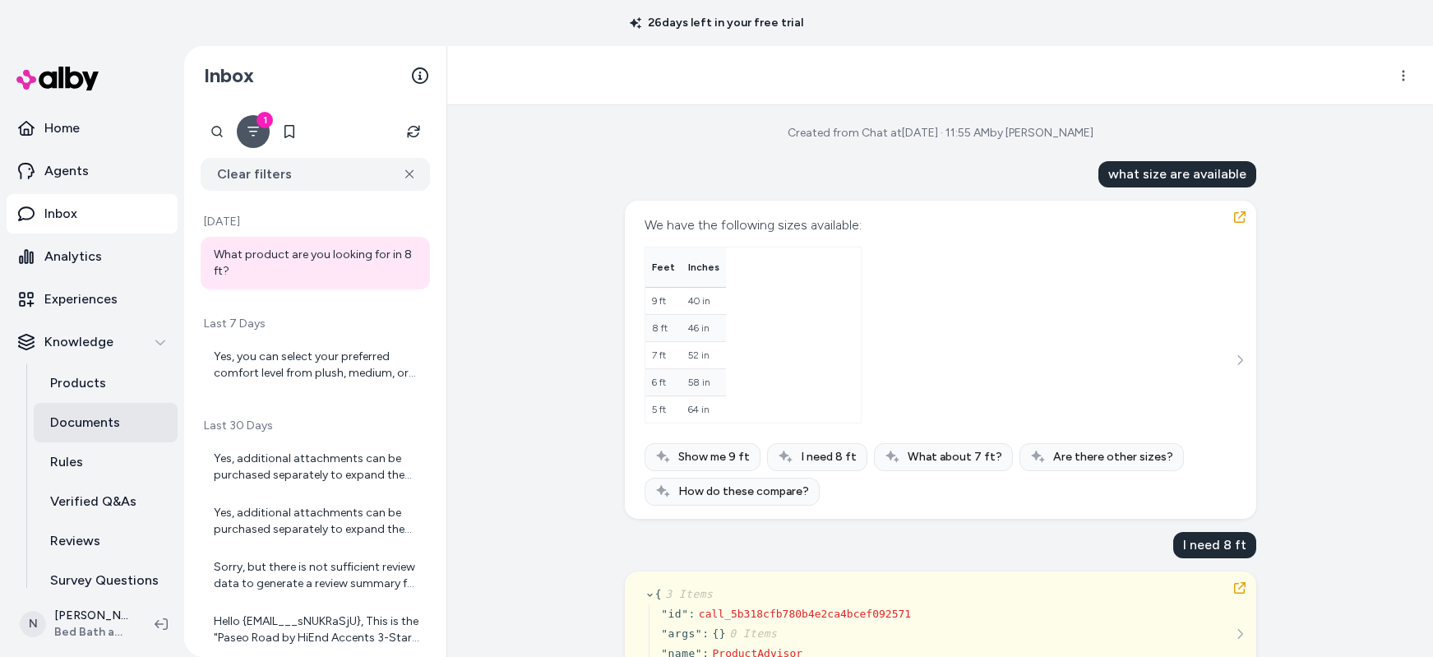
click at [93, 421] on p "Documents" at bounding box center [85, 423] width 70 height 20
click at [96, 421] on p "Documents" at bounding box center [85, 423] width 70 height 20
click at [79, 425] on p "Documents" at bounding box center [85, 423] width 70 height 20
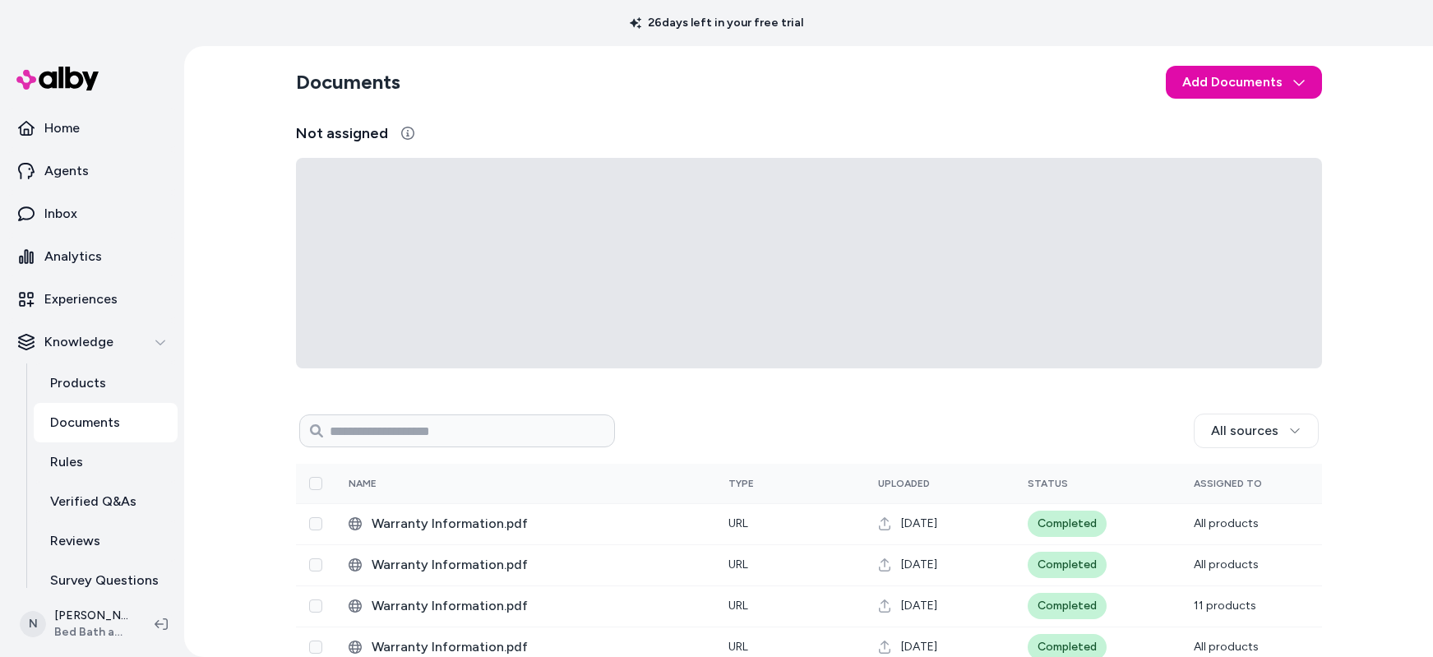
click at [79, 425] on p "Documents" at bounding box center [85, 423] width 70 height 20
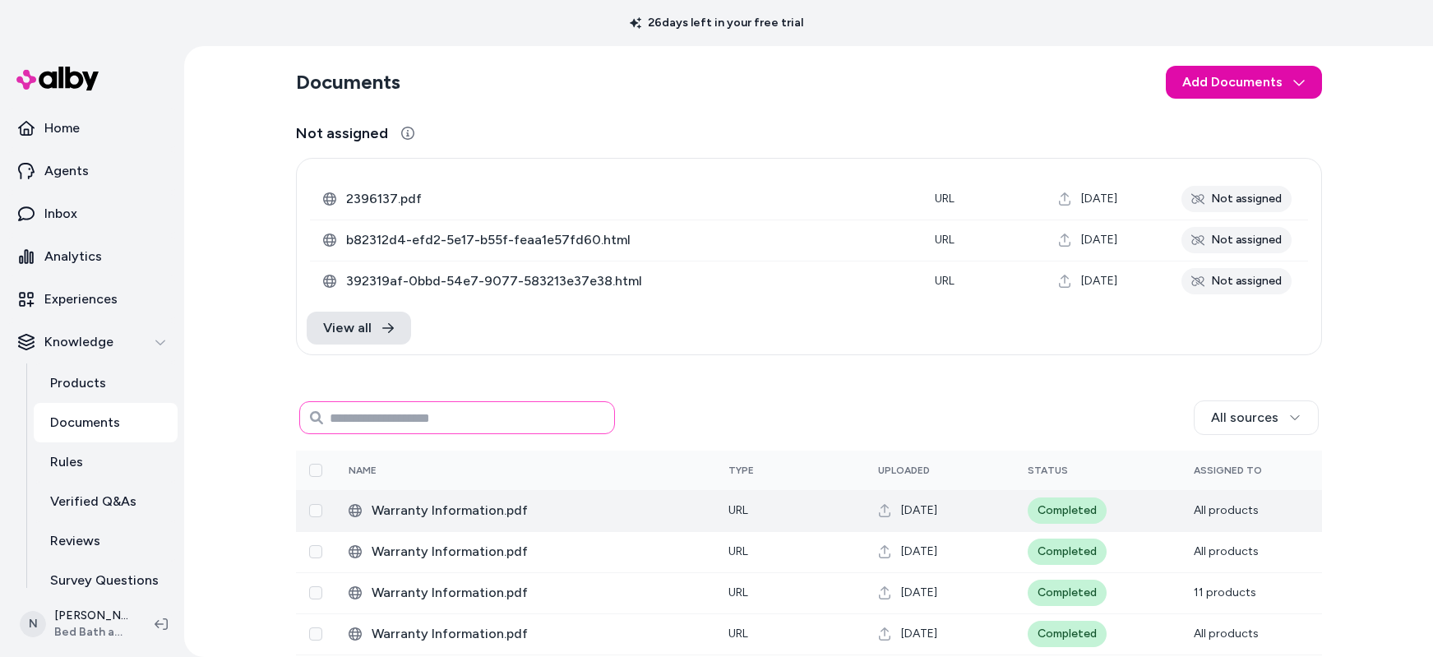
click at [416, 419] on input at bounding box center [457, 417] width 316 height 33
type input "****"
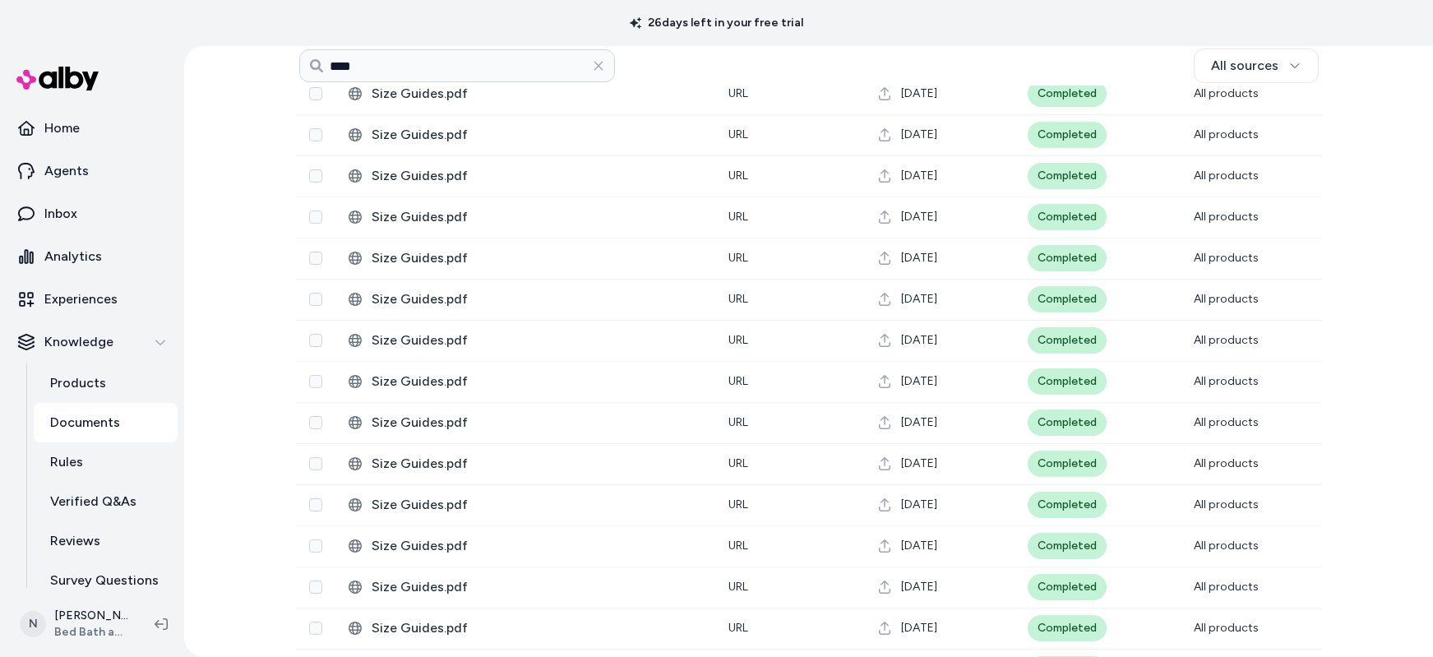
scroll to position [3134, 0]
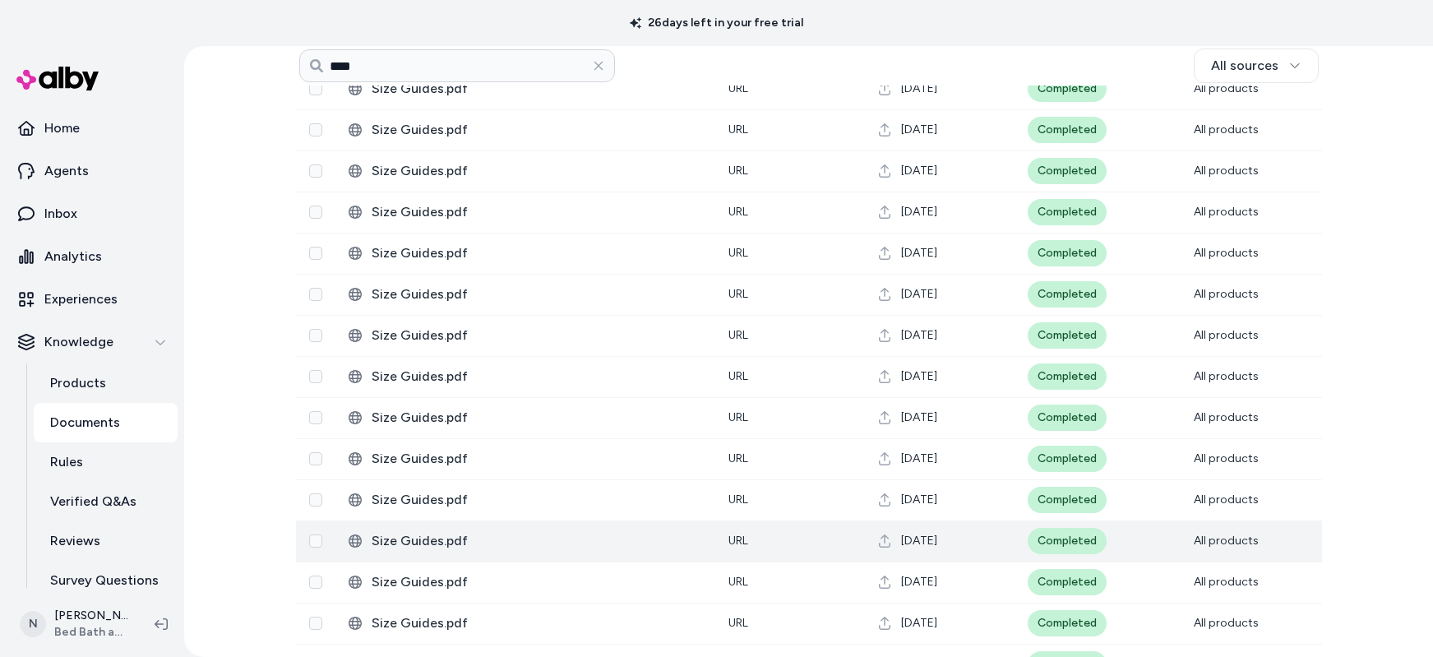
click at [409, 538] on span "Size Guides.pdf" at bounding box center [537, 541] width 330 height 20
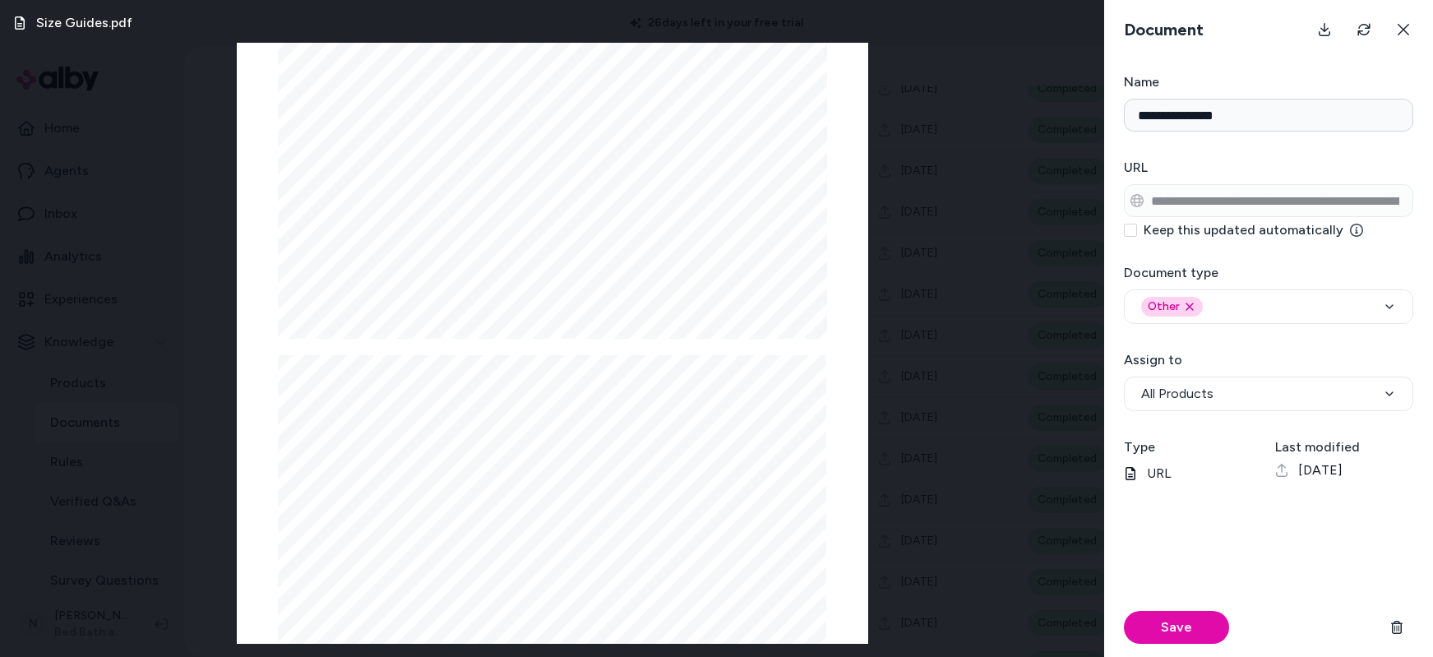
scroll to position [0, 0]
click at [1403, 28] on icon at bounding box center [1403, 30] width 12 height 12
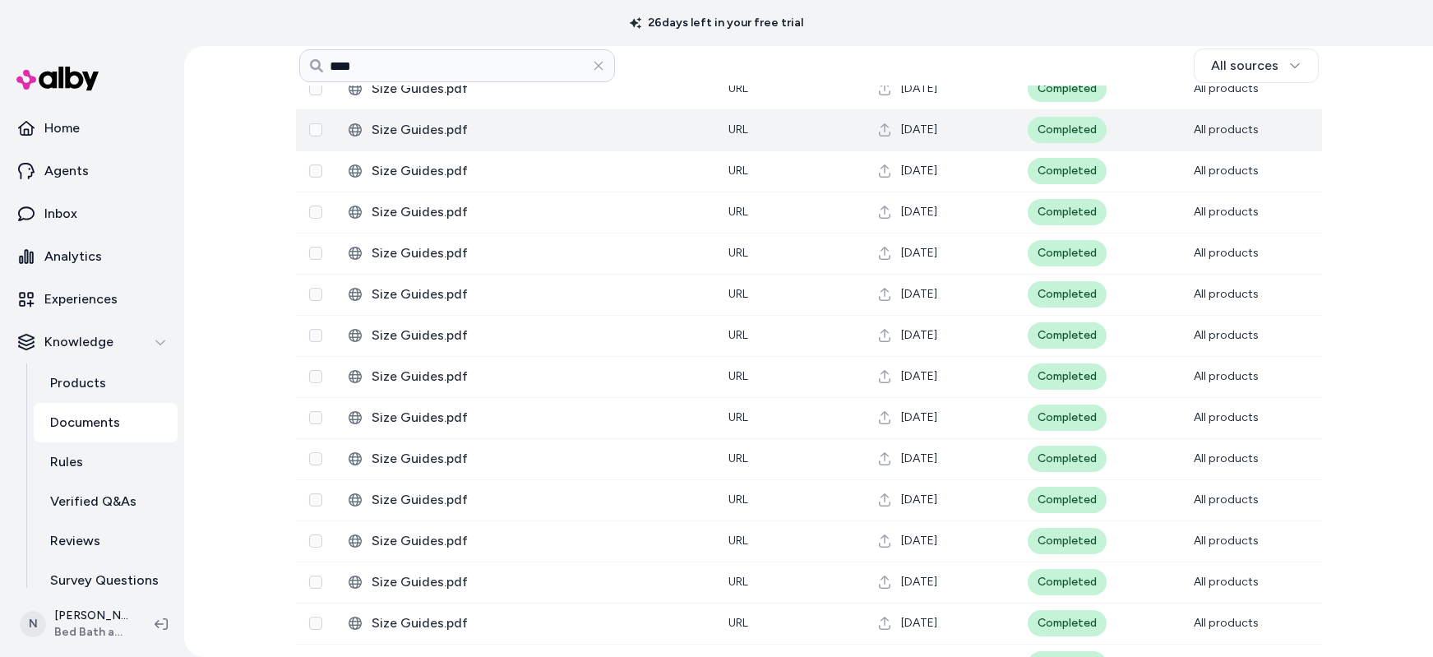
click at [430, 126] on span "Size Guides.pdf" at bounding box center [537, 130] width 330 height 20
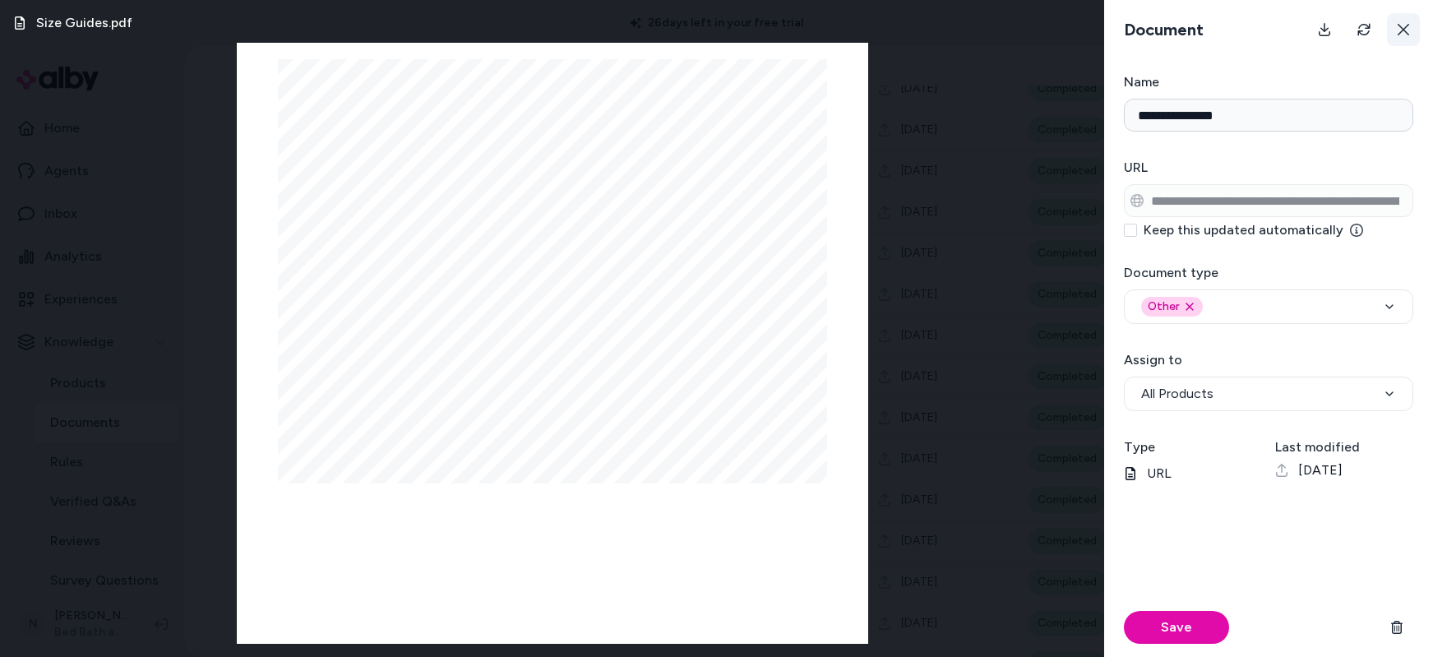
click at [1406, 29] on icon at bounding box center [1403, 29] width 13 height 13
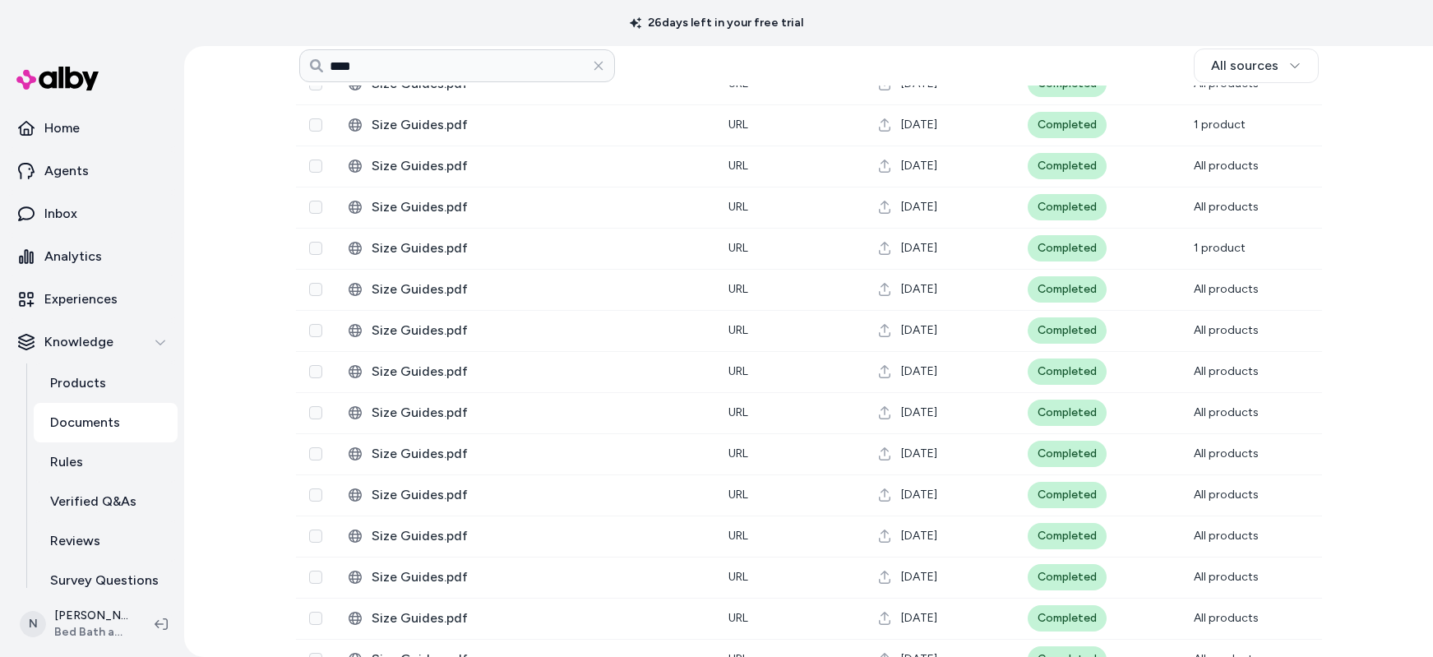
scroll to position [2243, 0]
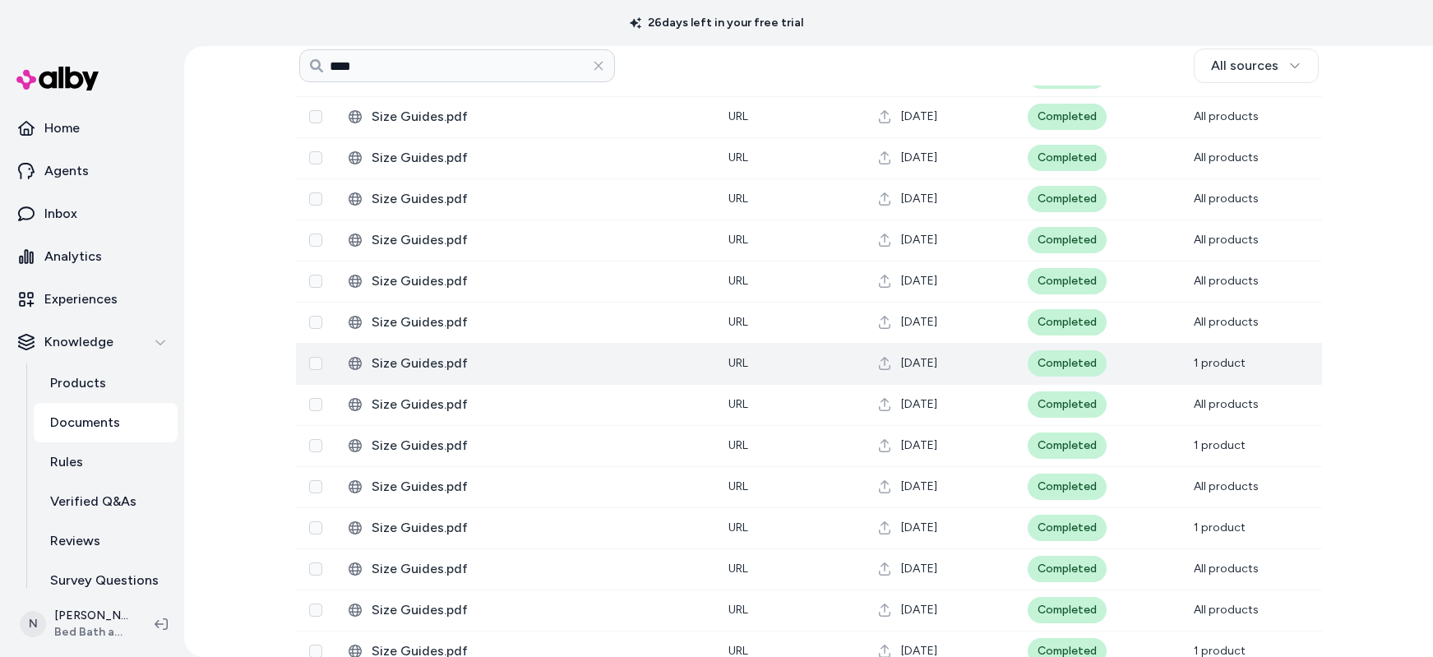
click at [422, 363] on span "Size Guides.pdf" at bounding box center [537, 363] width 330 height 20
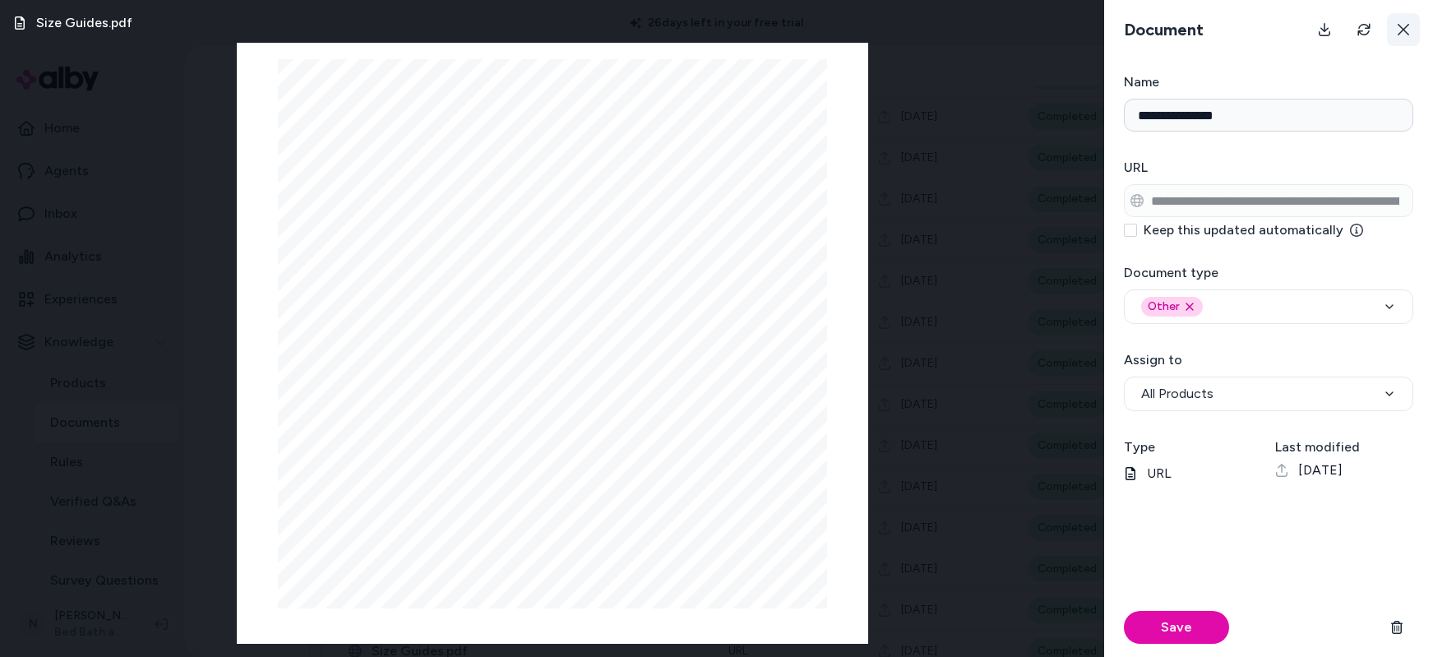
click at [1401, 32] on icon at bounding box center [1403, 29] width 13 height 13
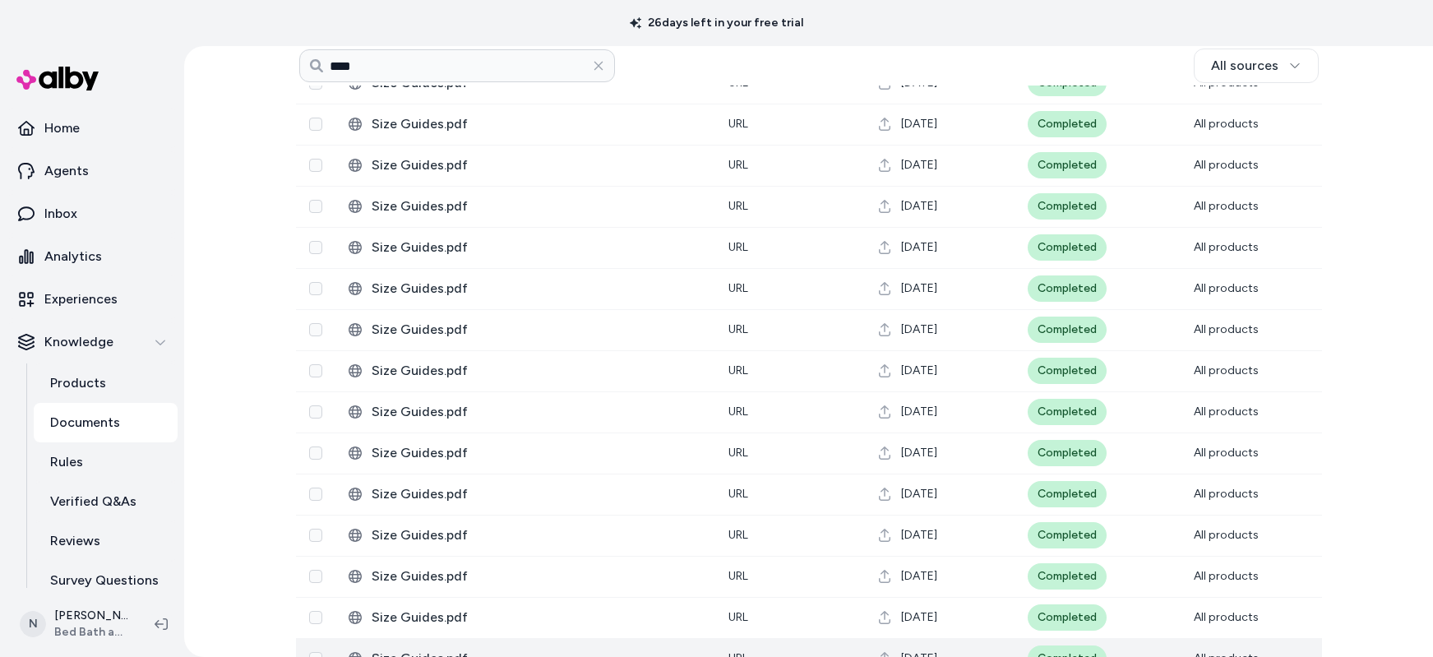
scroll to position [1782, 0]
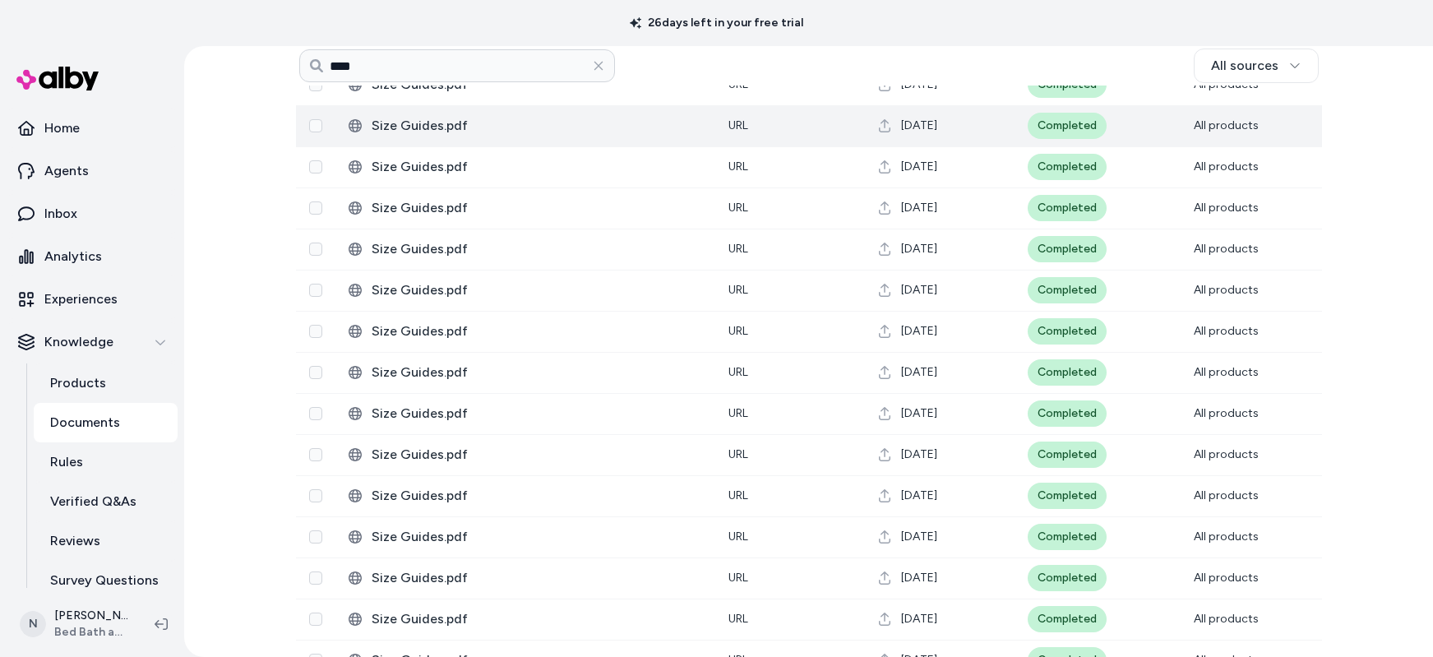
click at [516, 134] on span "Size Guides.pdf" at bounding box center [537, 126] width 330 height 20
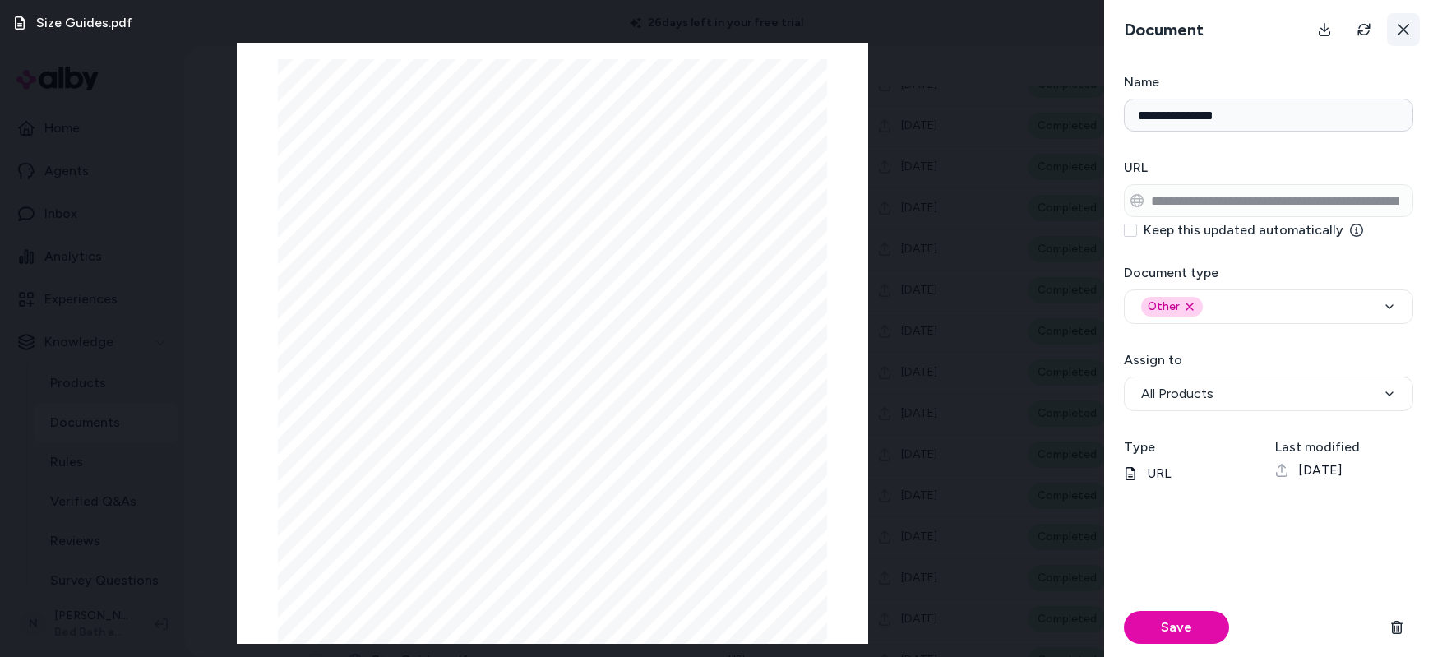
click at [1405, 27] on icon at bounding box center [1403, 30] width 12 height 12
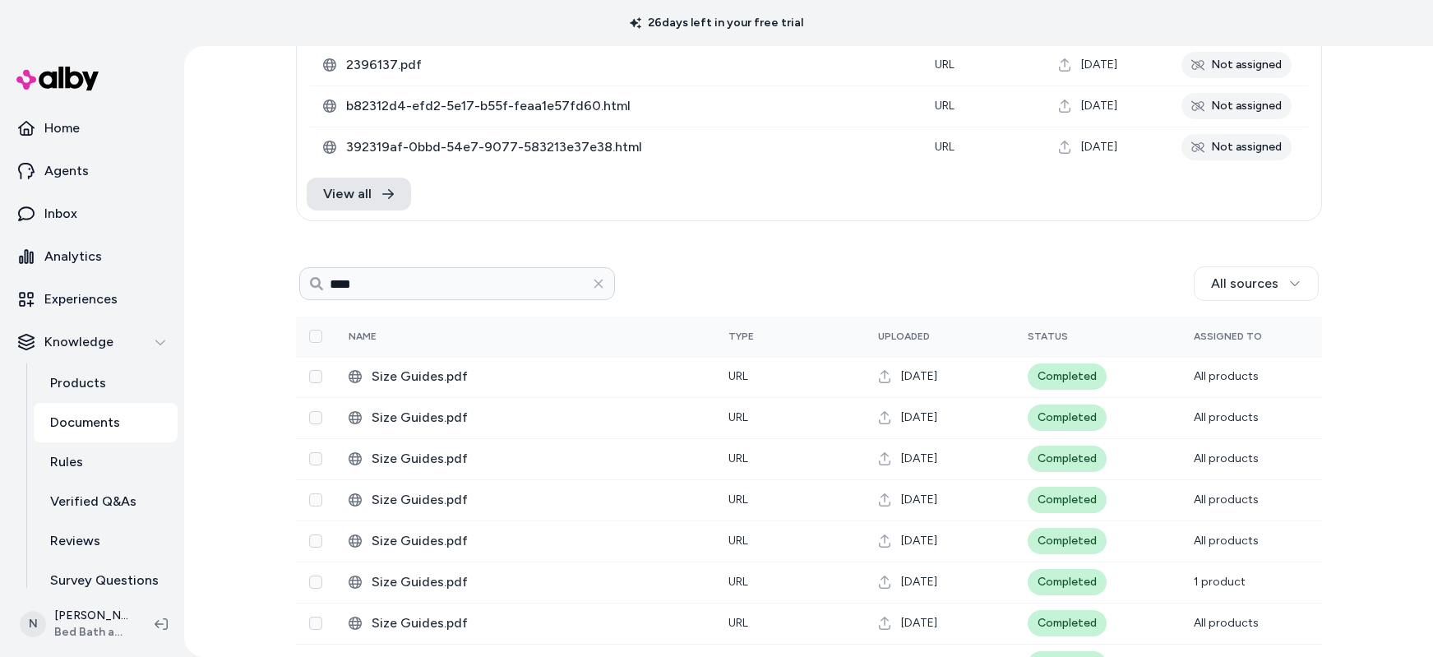
scroll to position [123, 0]
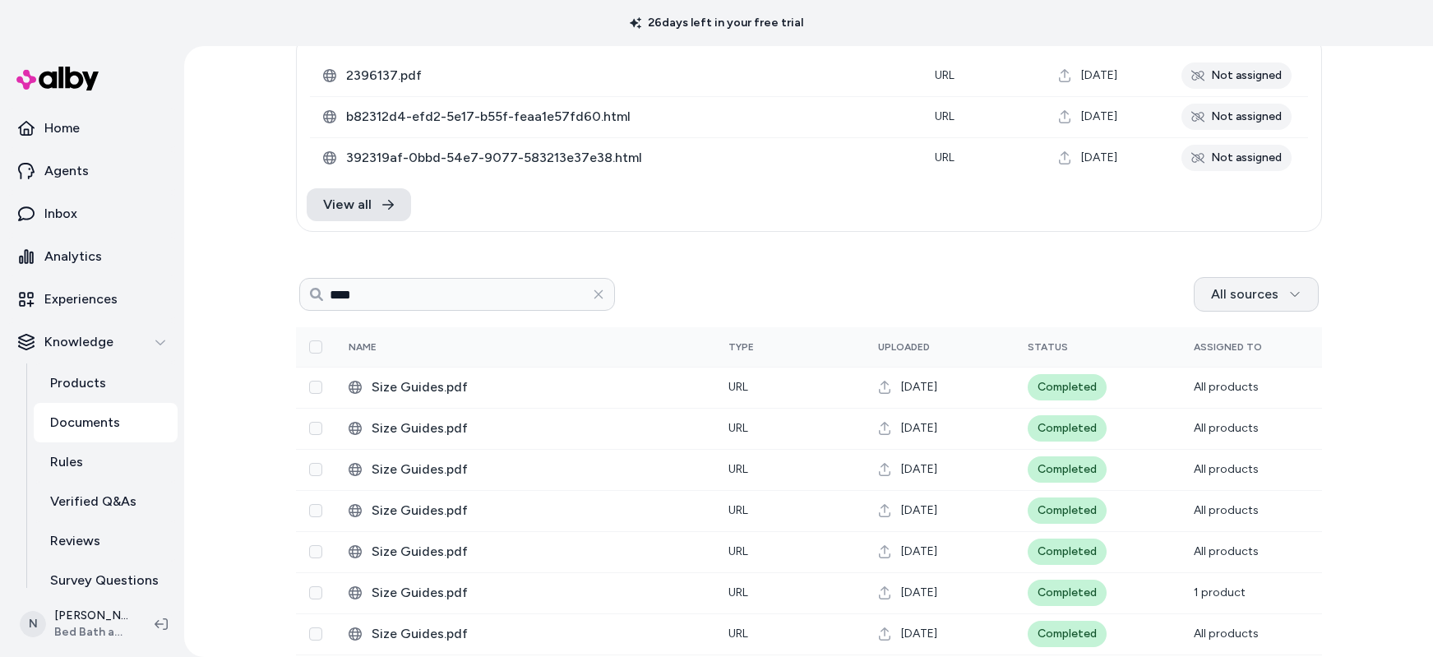
click at [1298, 289] on html "26 days left in your free trial Home Agents Inbox Analytics Experiences Knowled…" at bounding box center [716, 328] width 1433 height 657
click at [1295, 426] on span "User upload" at bounding box center [1263, 422] width 72 height 16
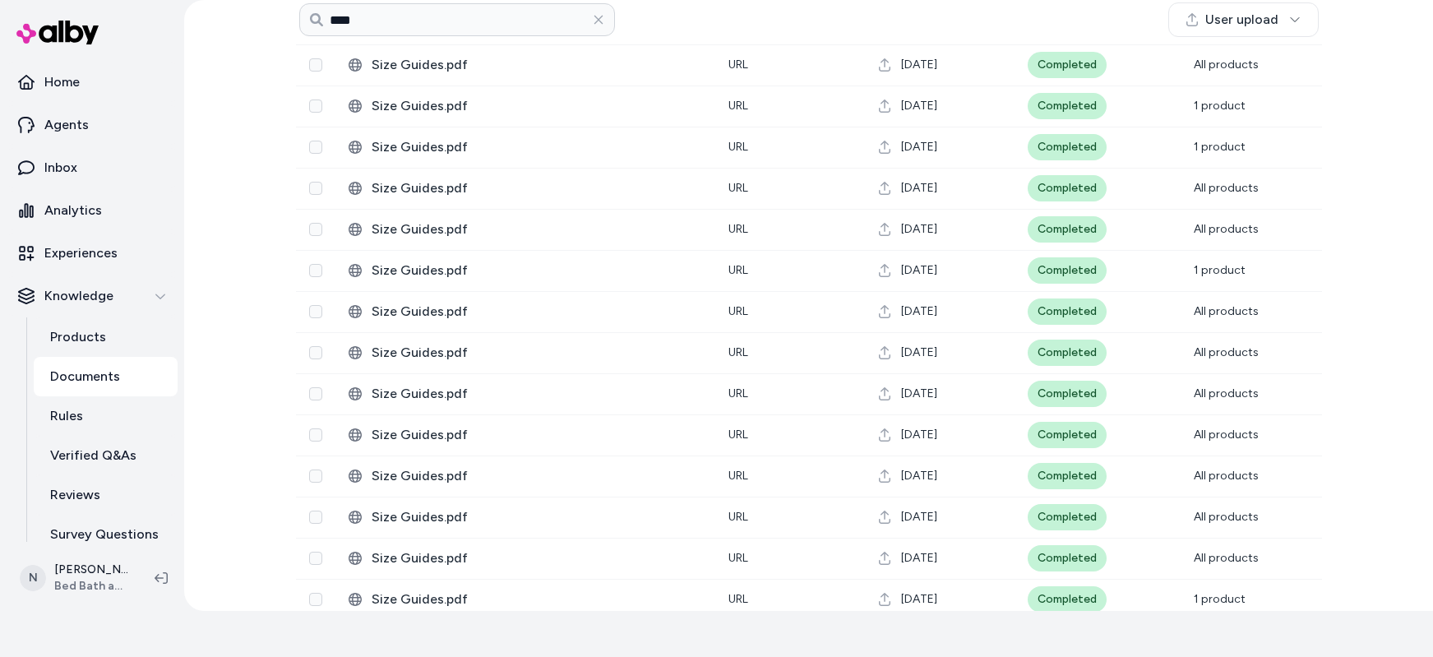
scroll to position [10532, 0]
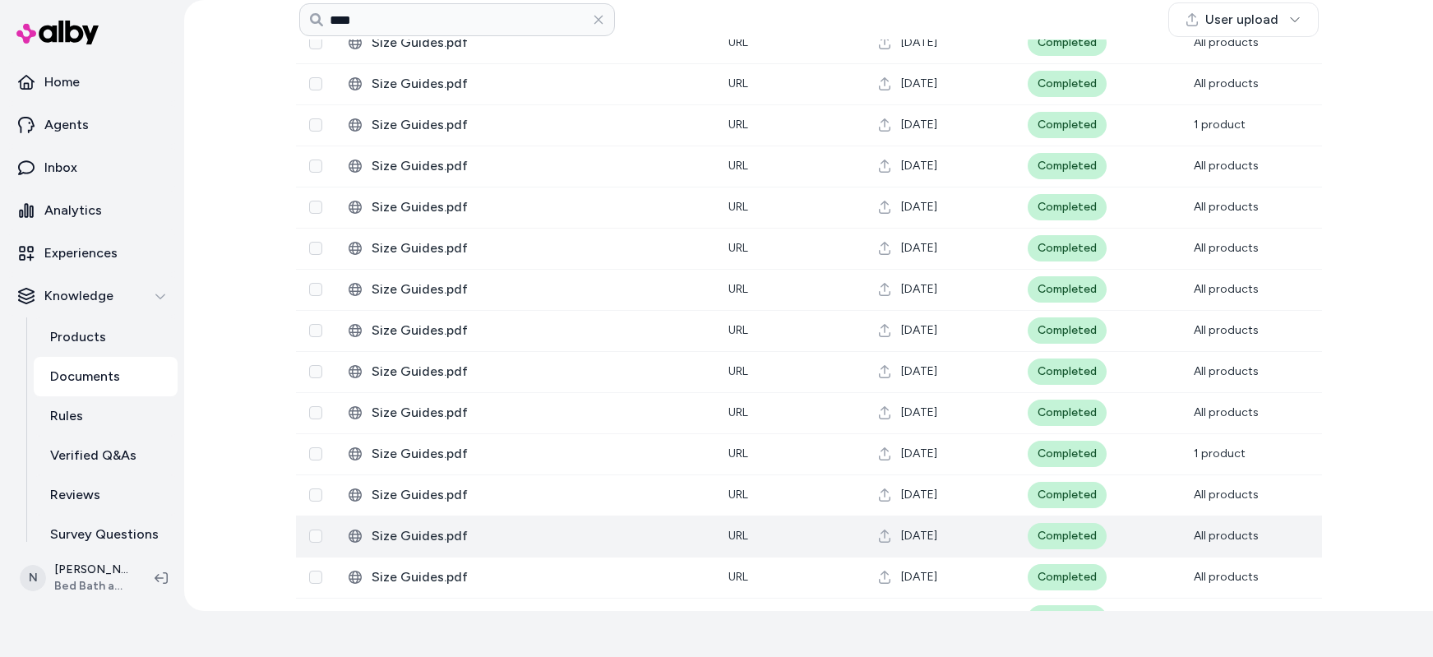
click at [445, 539] on span "Size Guides.pdf" at bounding box center [537, 536] width 330 height 20
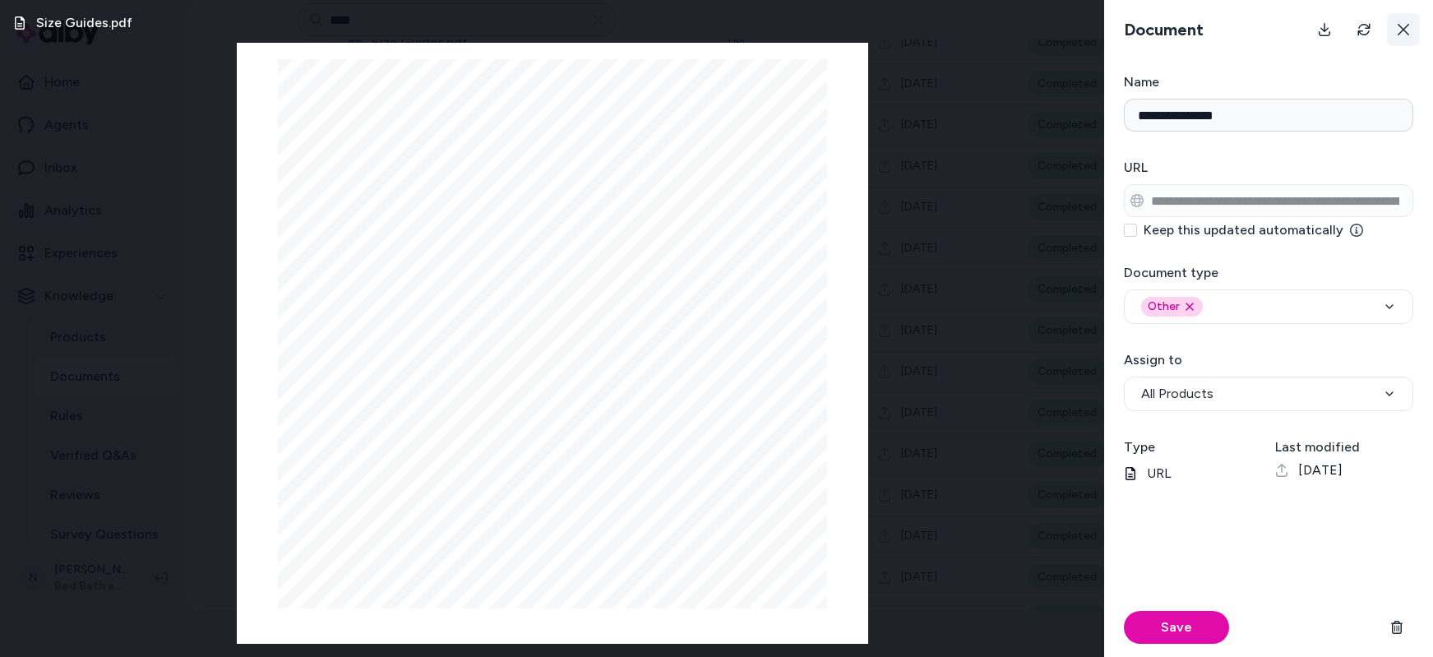
click at [1405, 25] on icon at bounding box center [1403, 29] width 13 height 13
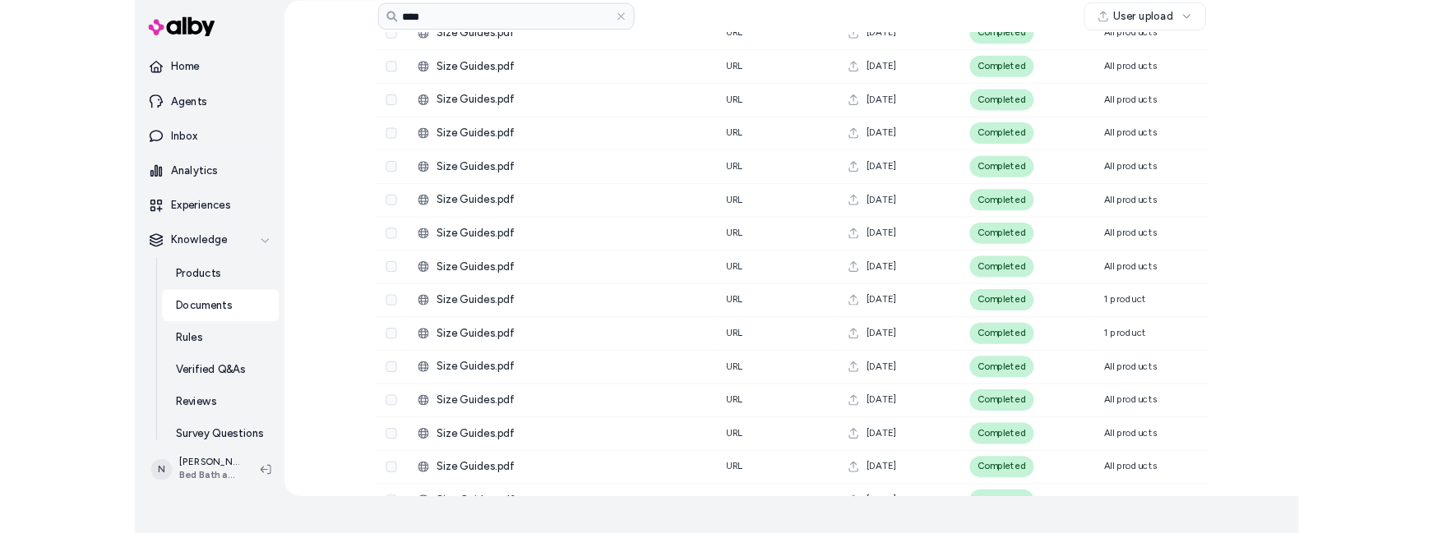
scroll to position [0, 0]
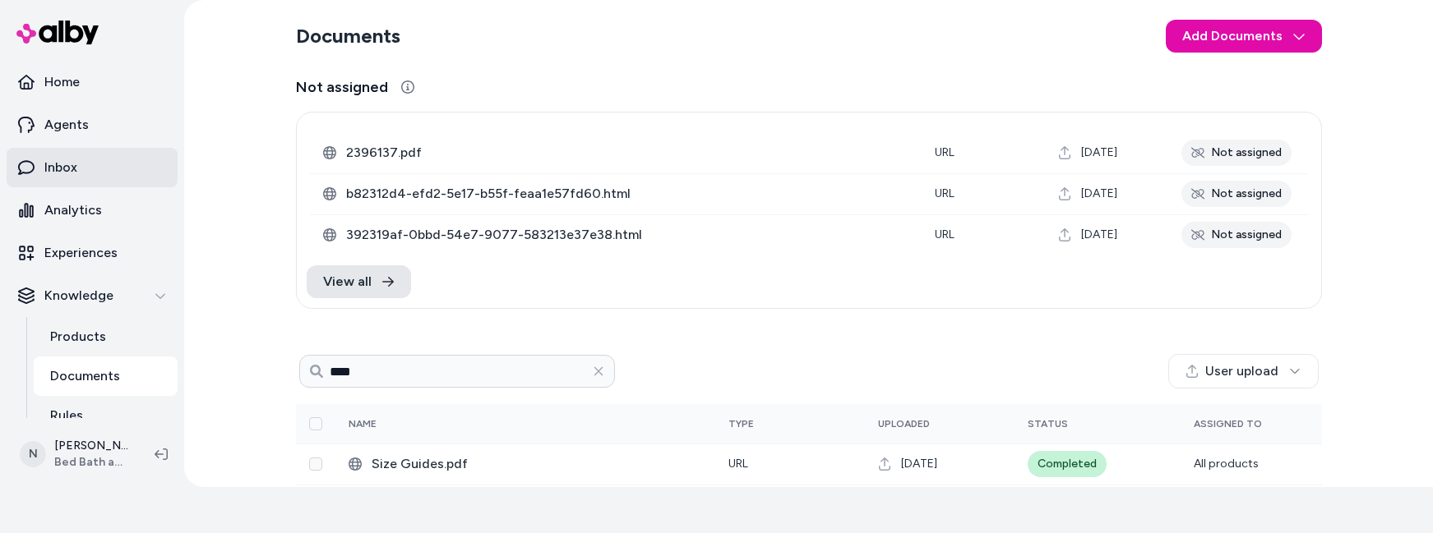
click at [90, 164] on link "Inbox" at bounding box center [92, 167] width 171 height 39
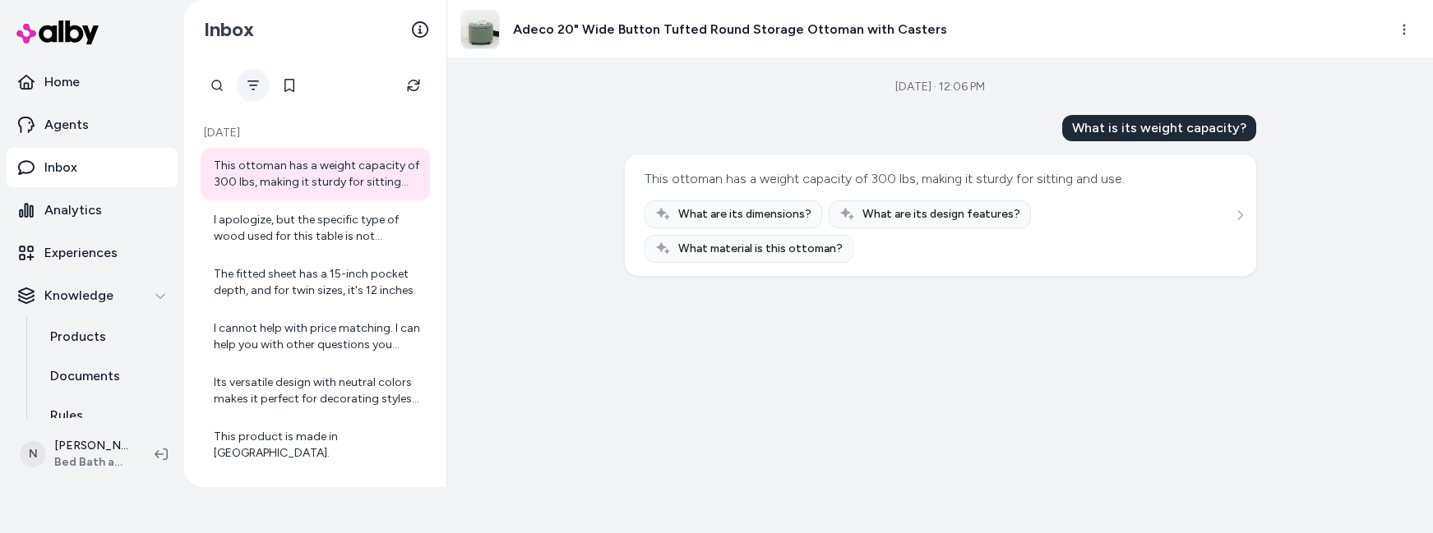
click at [252, 82] on icon "Filter" at bounding box center [253, 85] width 13 height 13
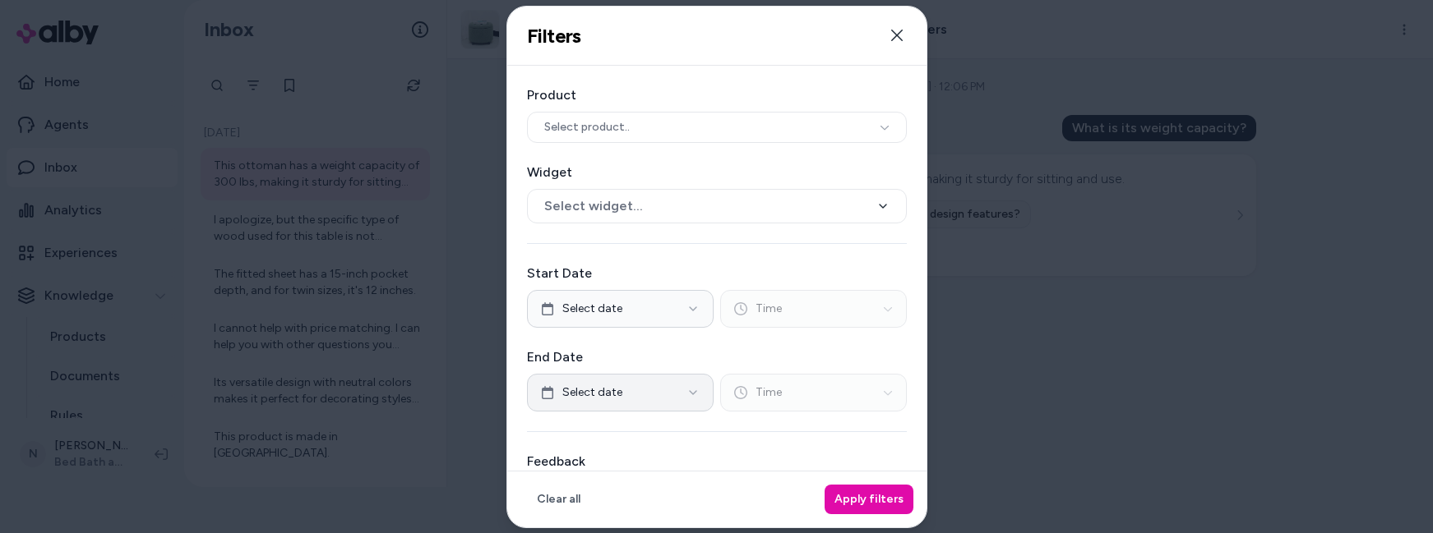
scroll to position [113, 0]
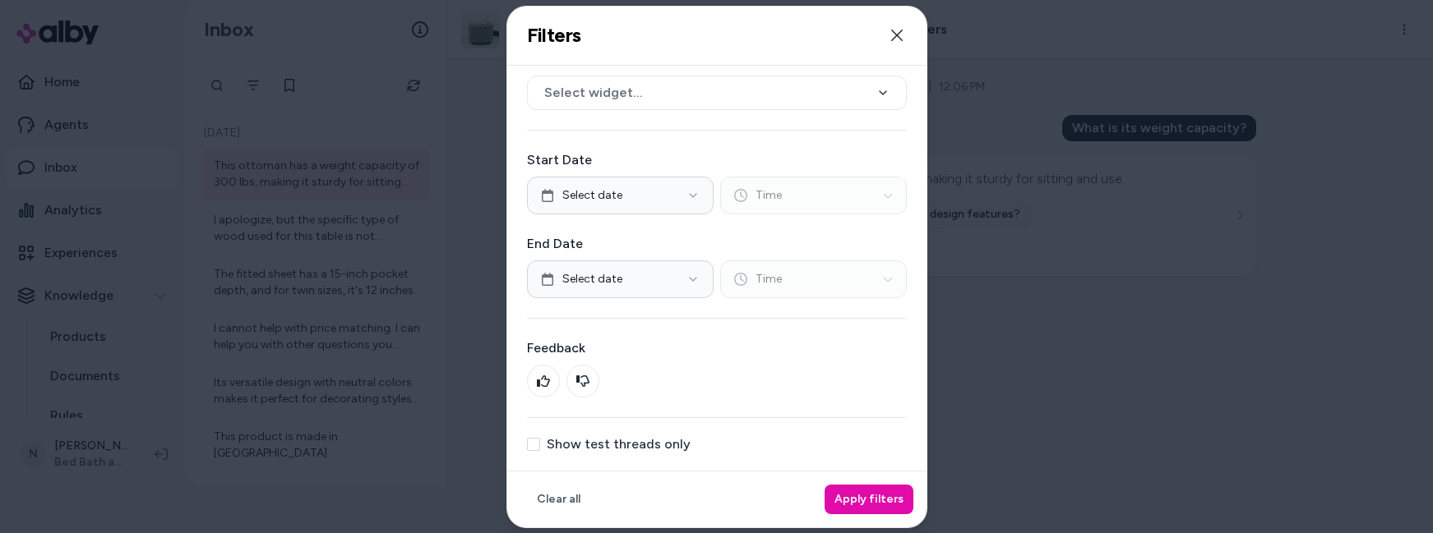
click at [534, 448] on button "Show test threads only" at bounding box center [533, 443] width 13 height 13
click at [857, 498] on button "Apply filters" at bounding box center [868, 499] width 89 height 30
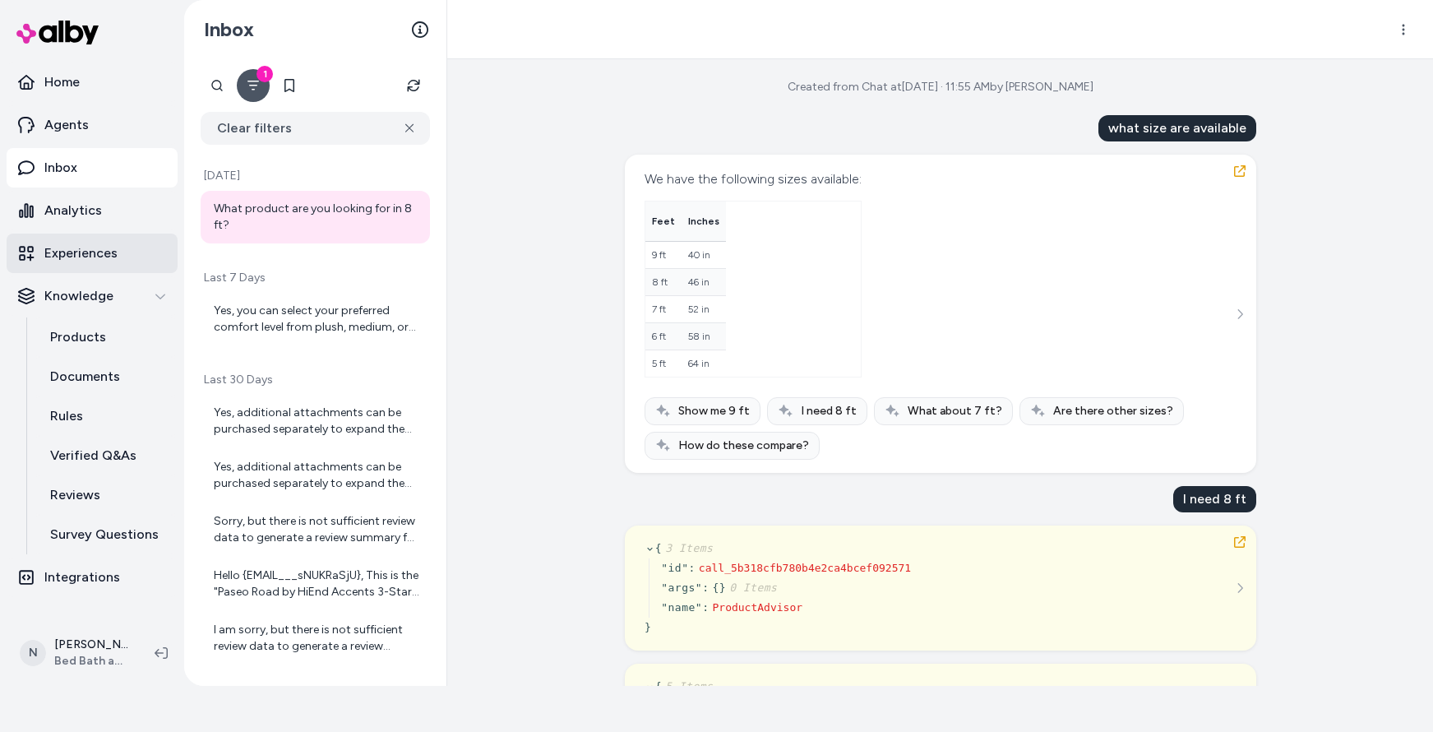
click at [106, 255] on p "Experiences" at bounding box center [80, 253] width 73 height 20
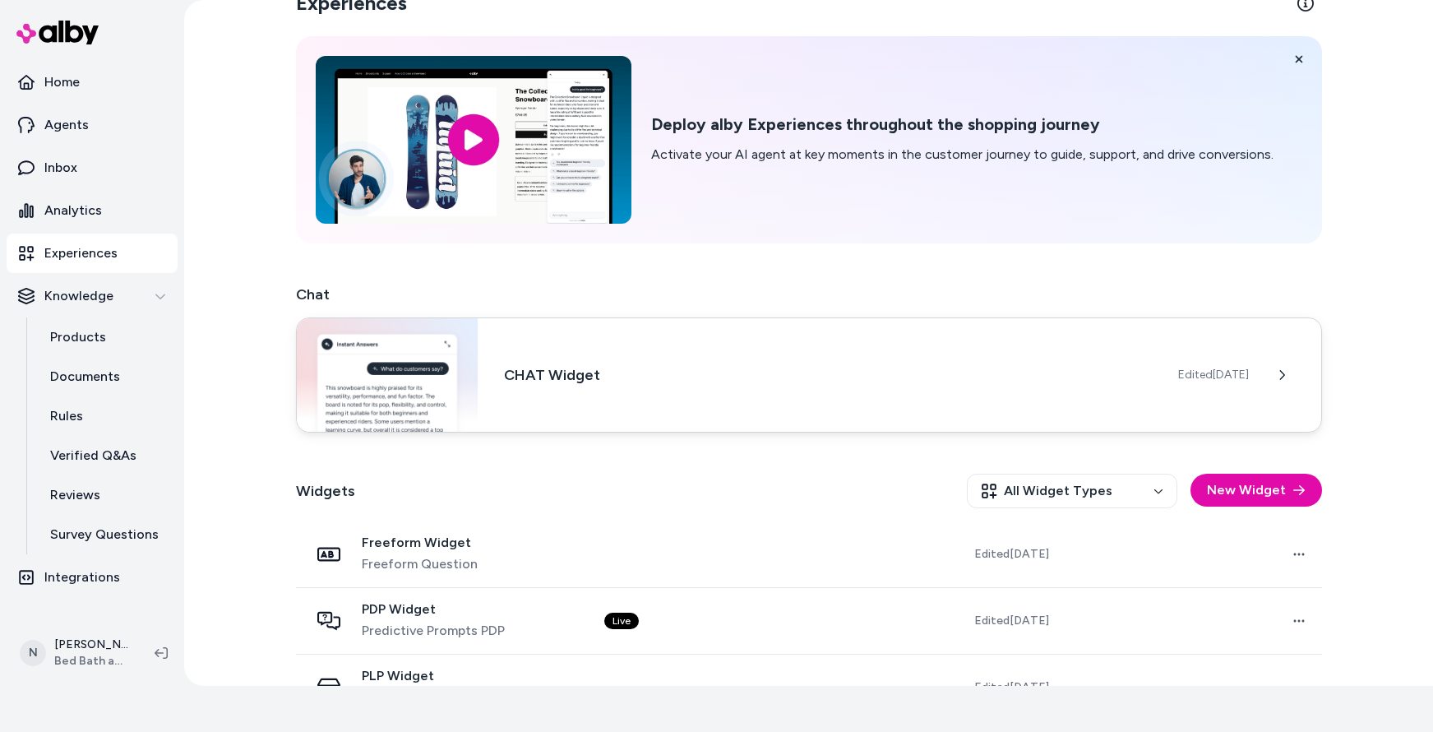
scroll to position [147, 0]
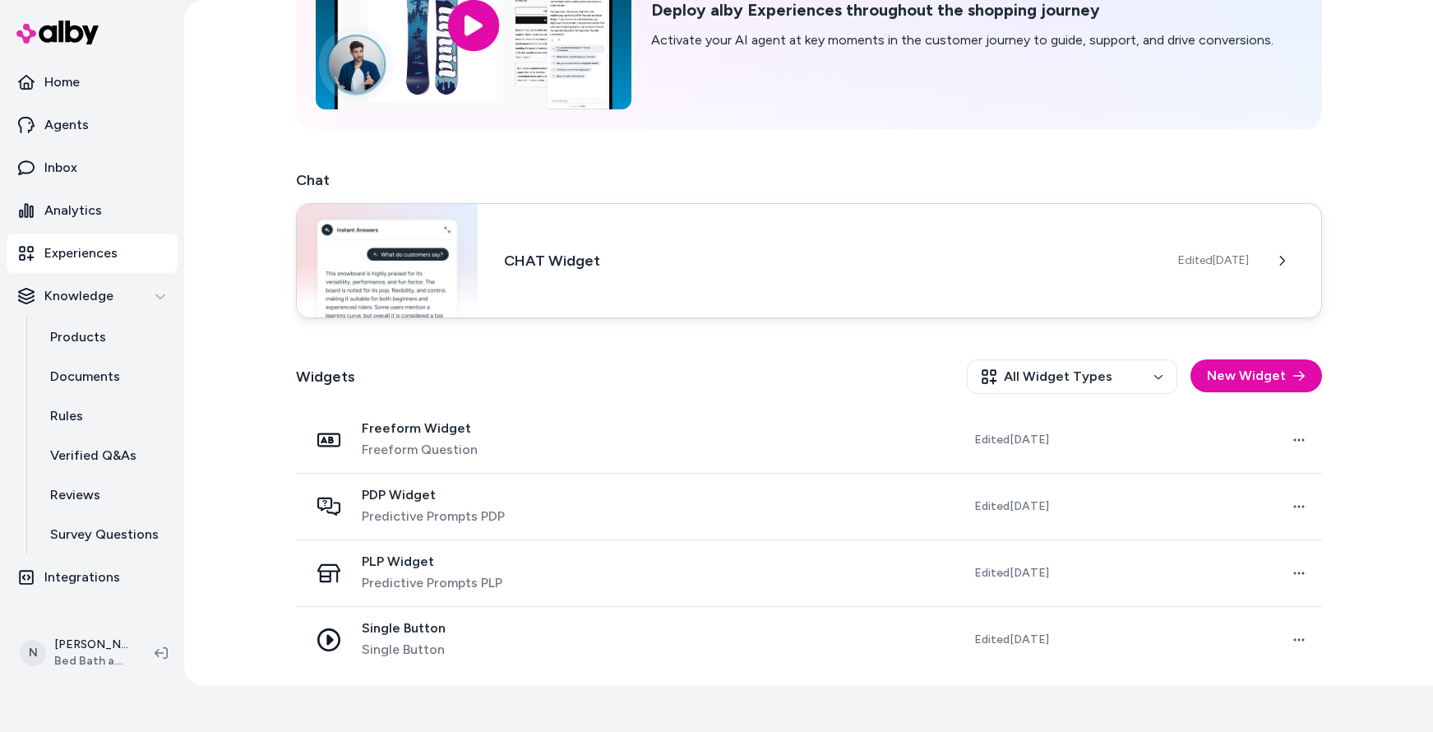
click at [730, 292] on div "CHAT Widget Edited [DATE]" at bounding box center [809, 260] width 1026 height 115
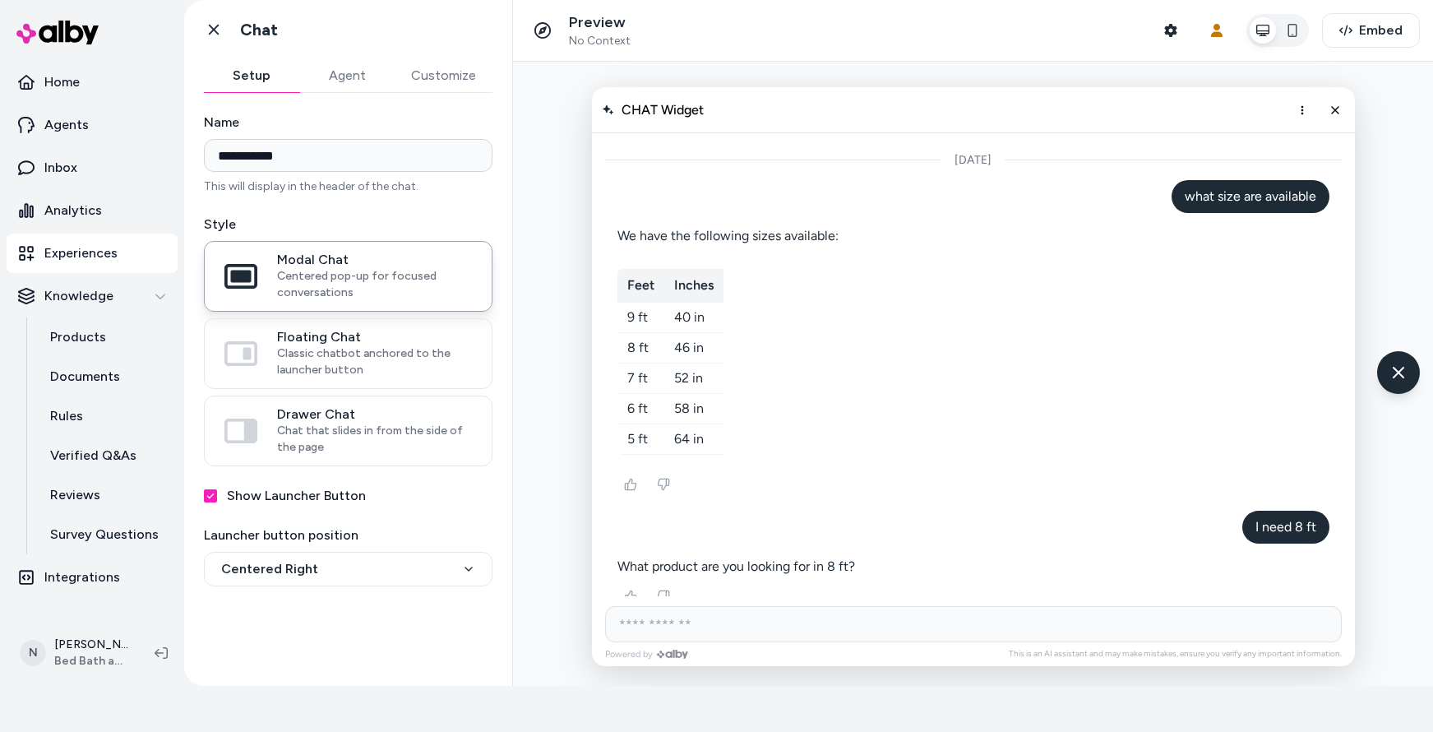
scroll to position [475, 0]
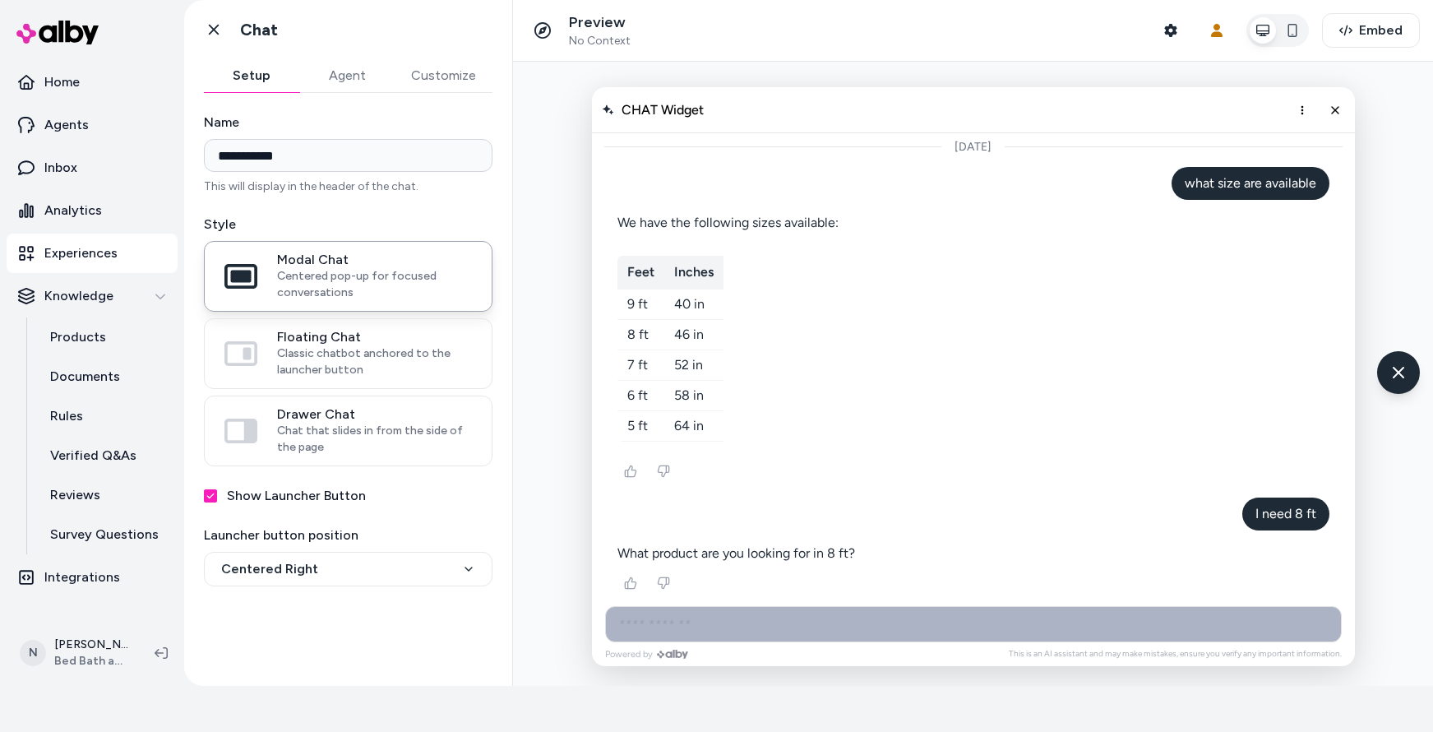
click at [812, 630] on input "AI Shopping Assistant" at bounding box center [973, 624] width 736 height 36
click at [738, 621] on input "AI Shopping Assistant" at bounding box center [973, 624] width 736 height 36
type input "*****"
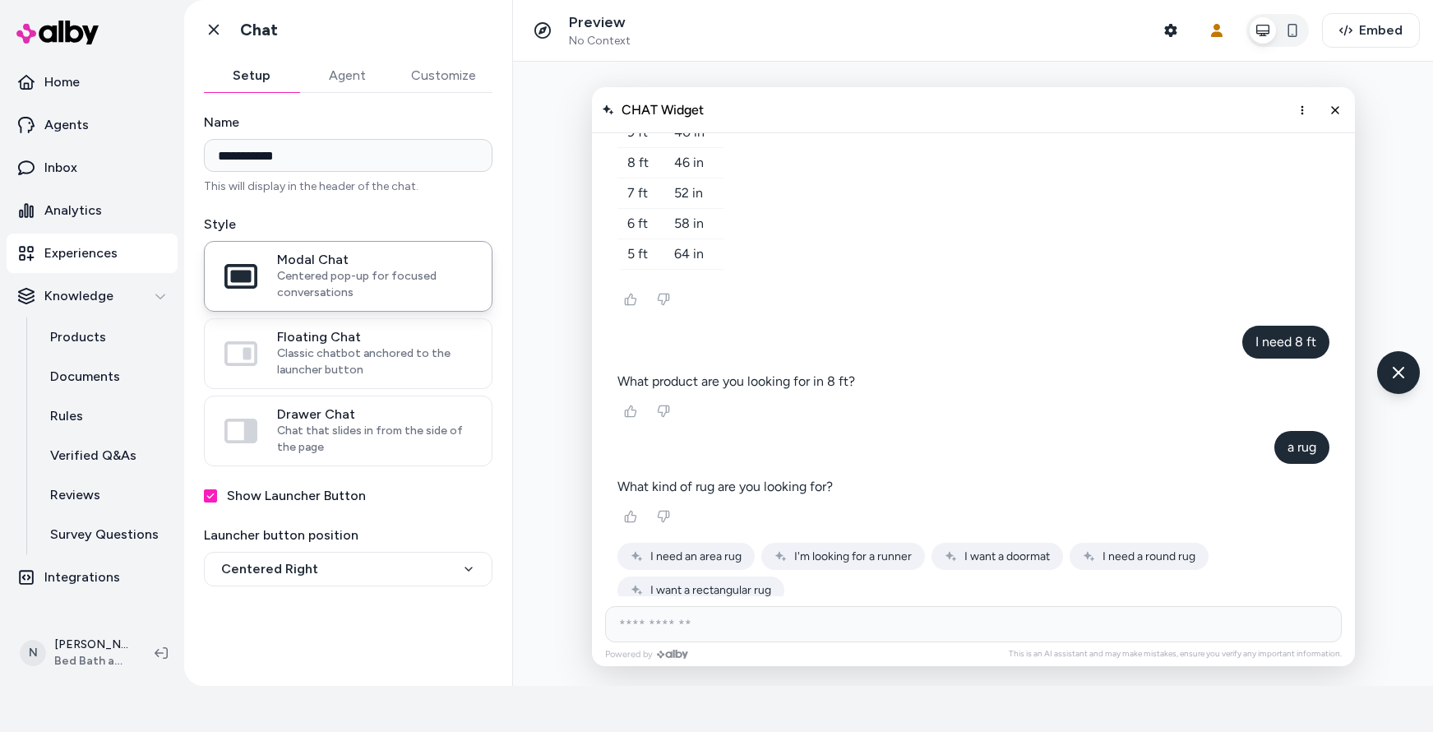
scroll to position [664, 0]
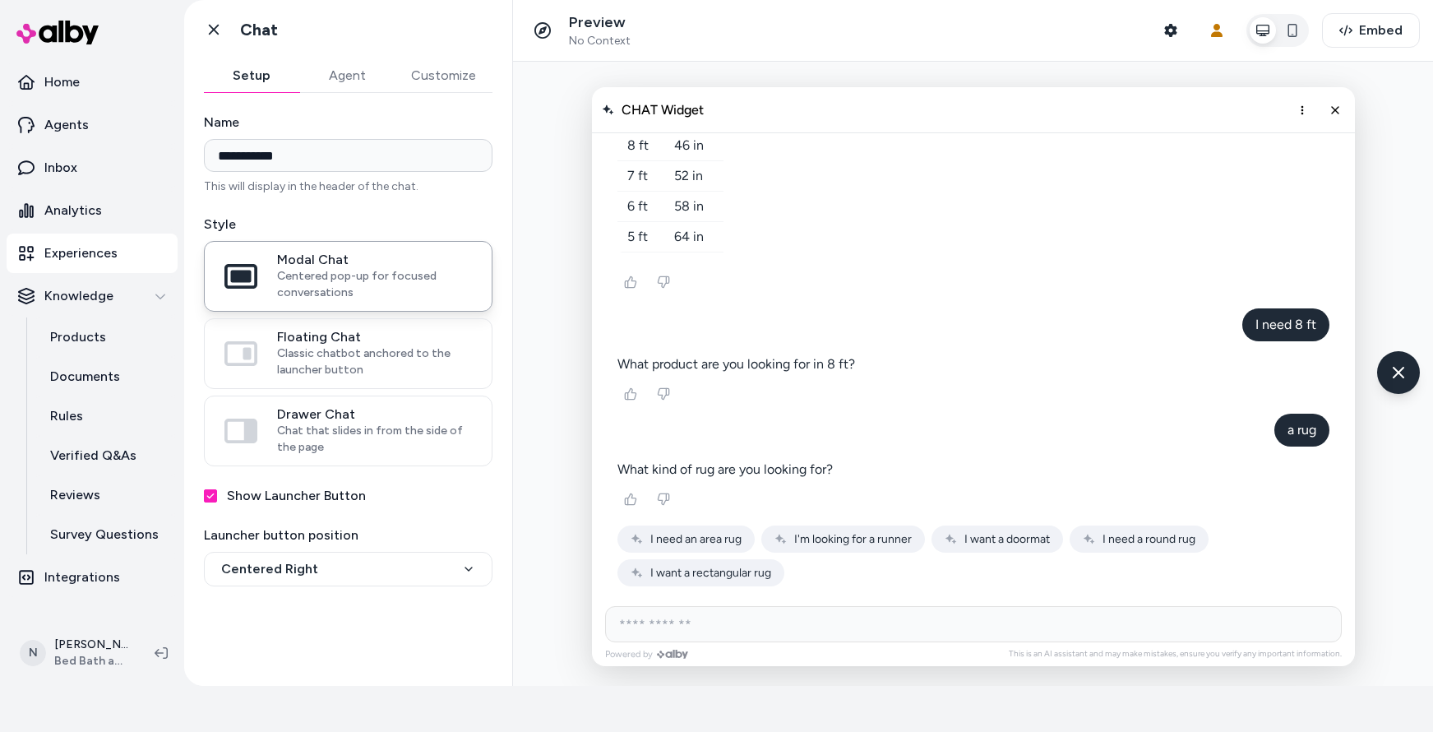
click at [671, 571] on span "I want a rectangular rug" at bounding box center [710, 573] width 121 height 14
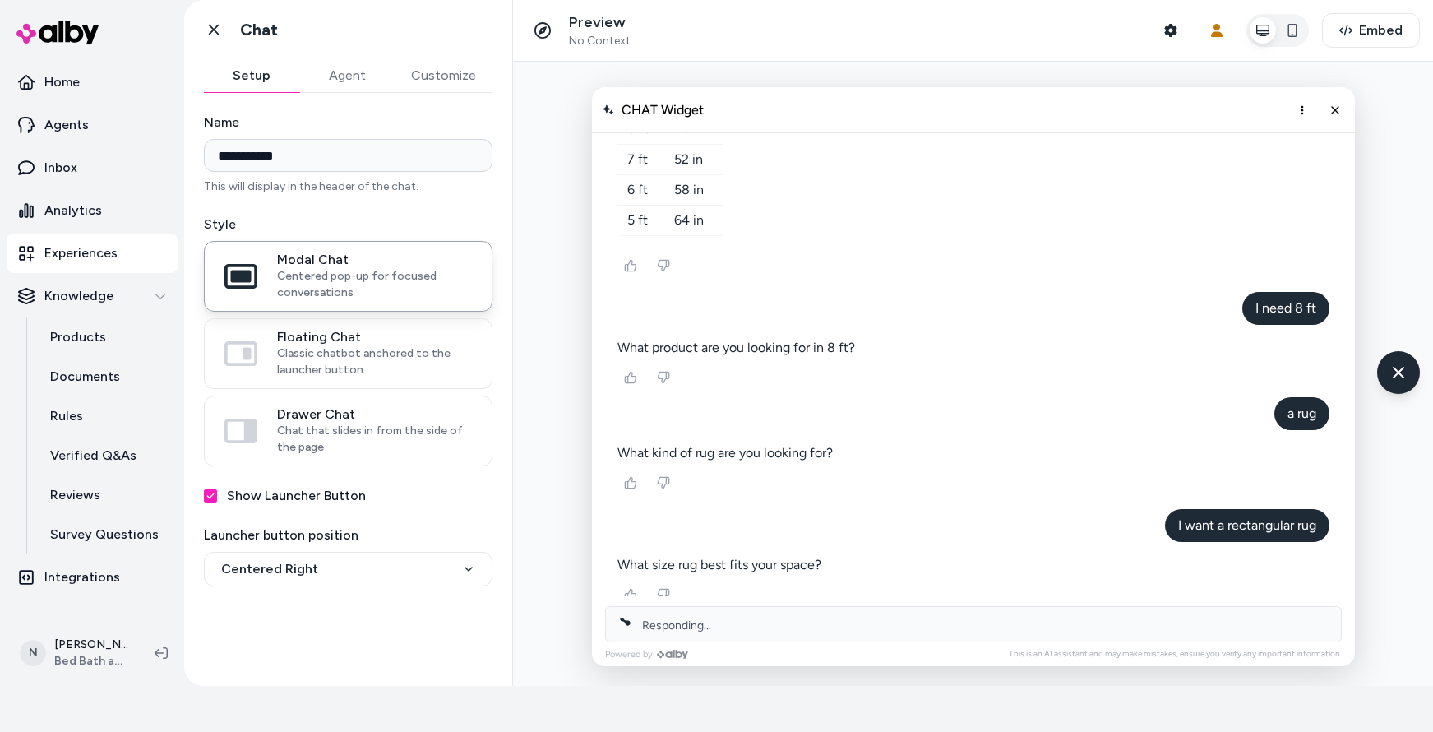
scroll to position [776, 0]
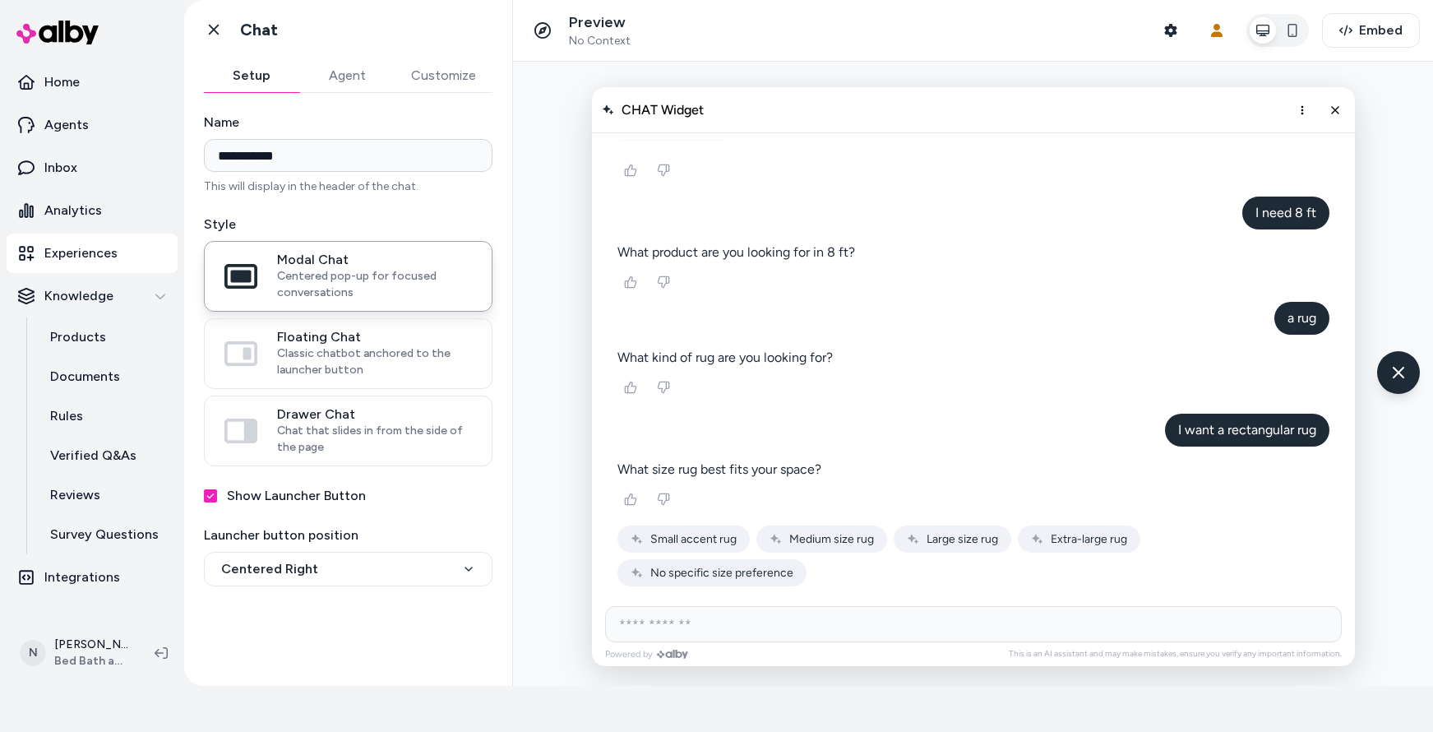
click at [949, 535] on span "Large size rug" at bounding box center [962, 539] width 72 height 14
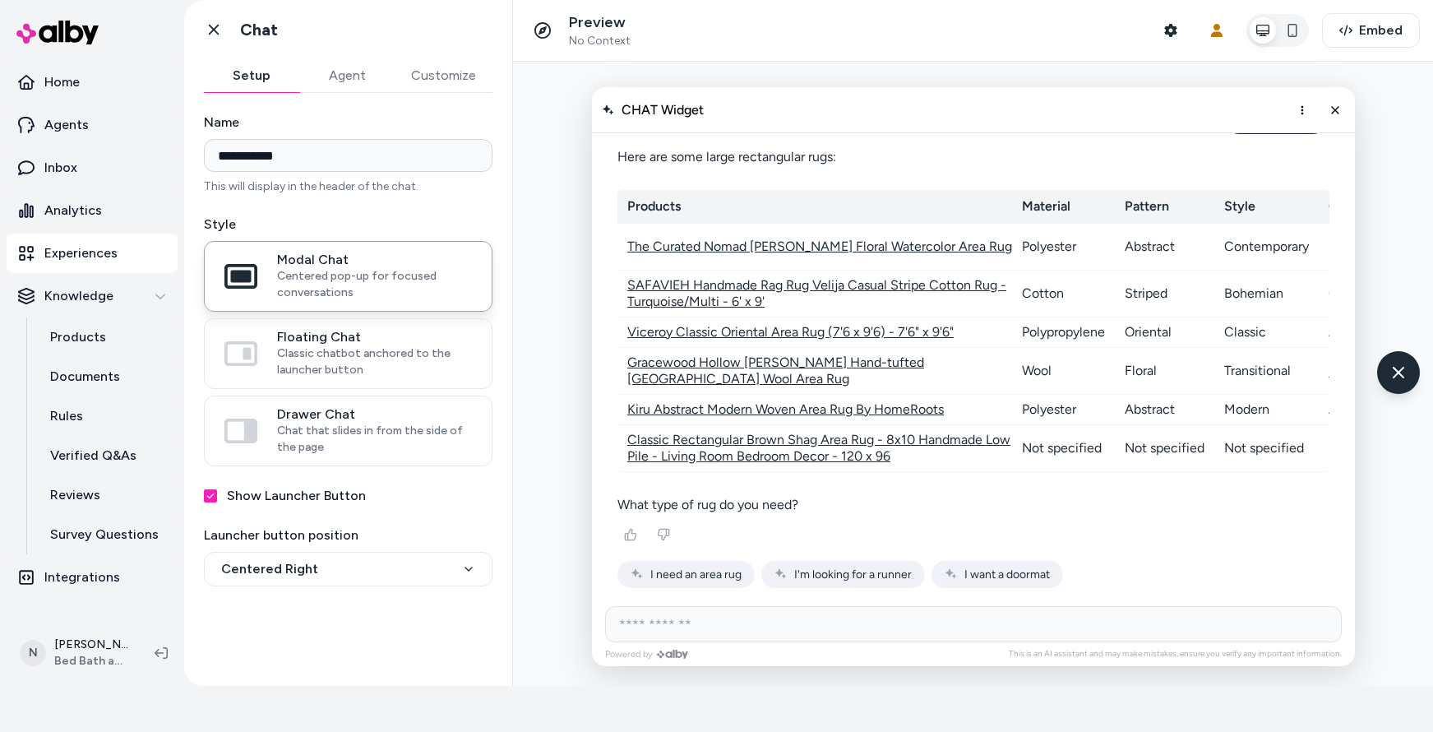
scroll to position [1213, 0]
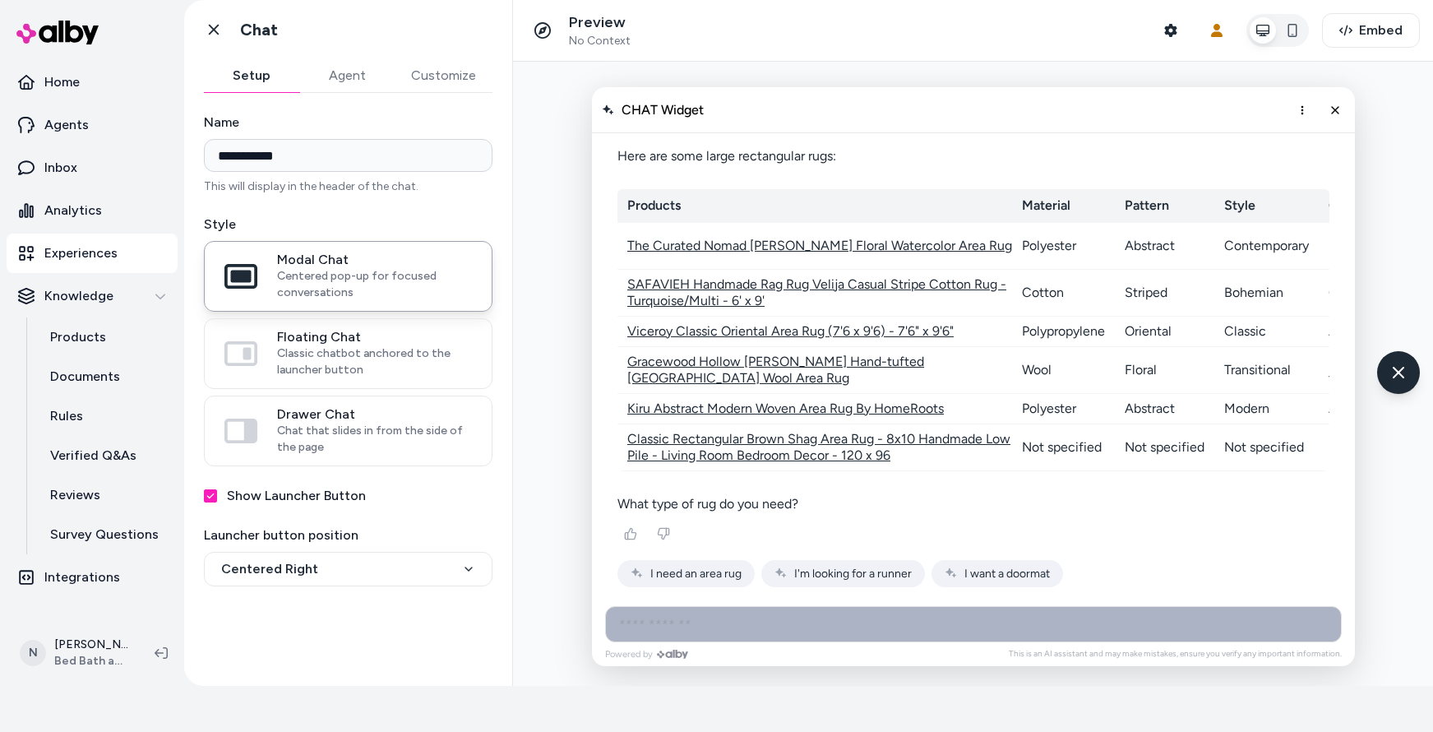
click at [833, 631] on input "AI Shopping Assistant" at bounding box center [973, 624] width 736 height 36
type input "**********"
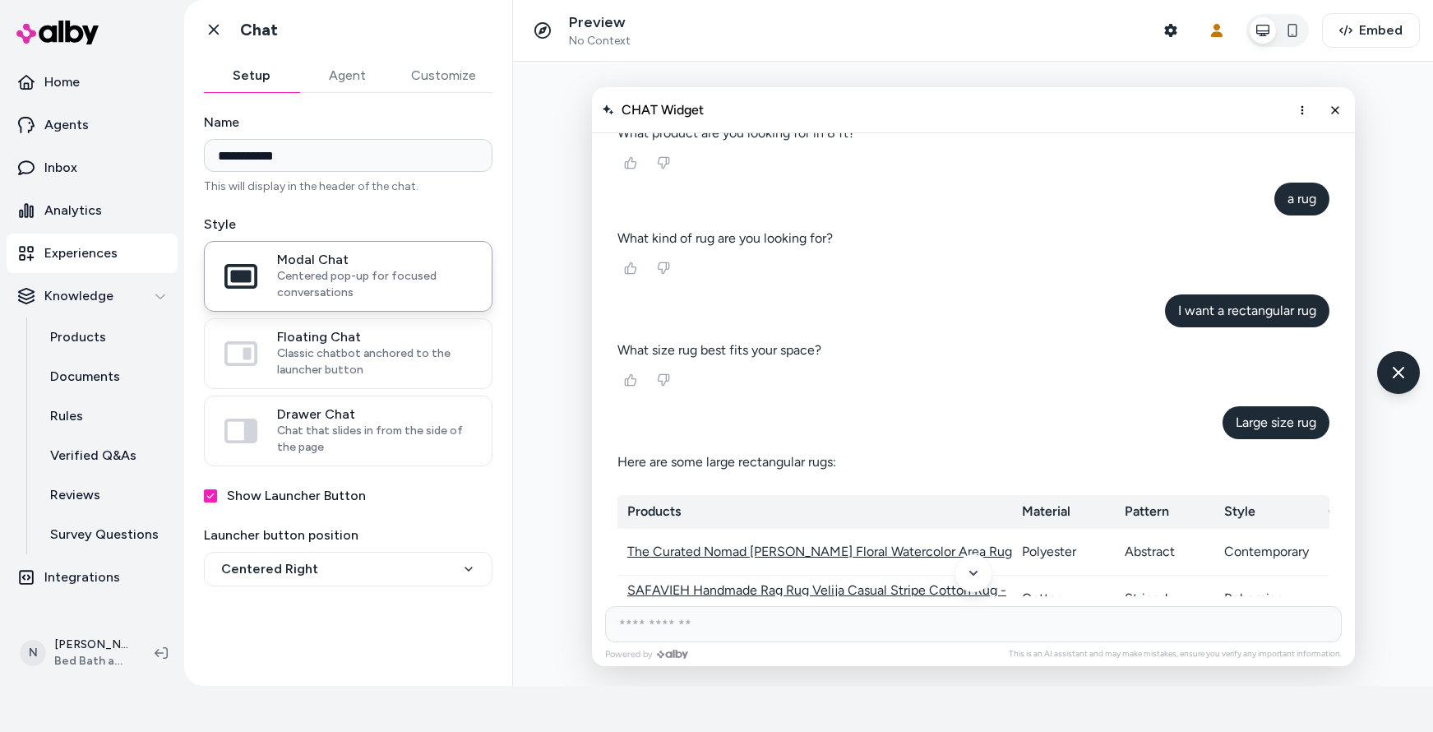
scroll to position [1378, 0]
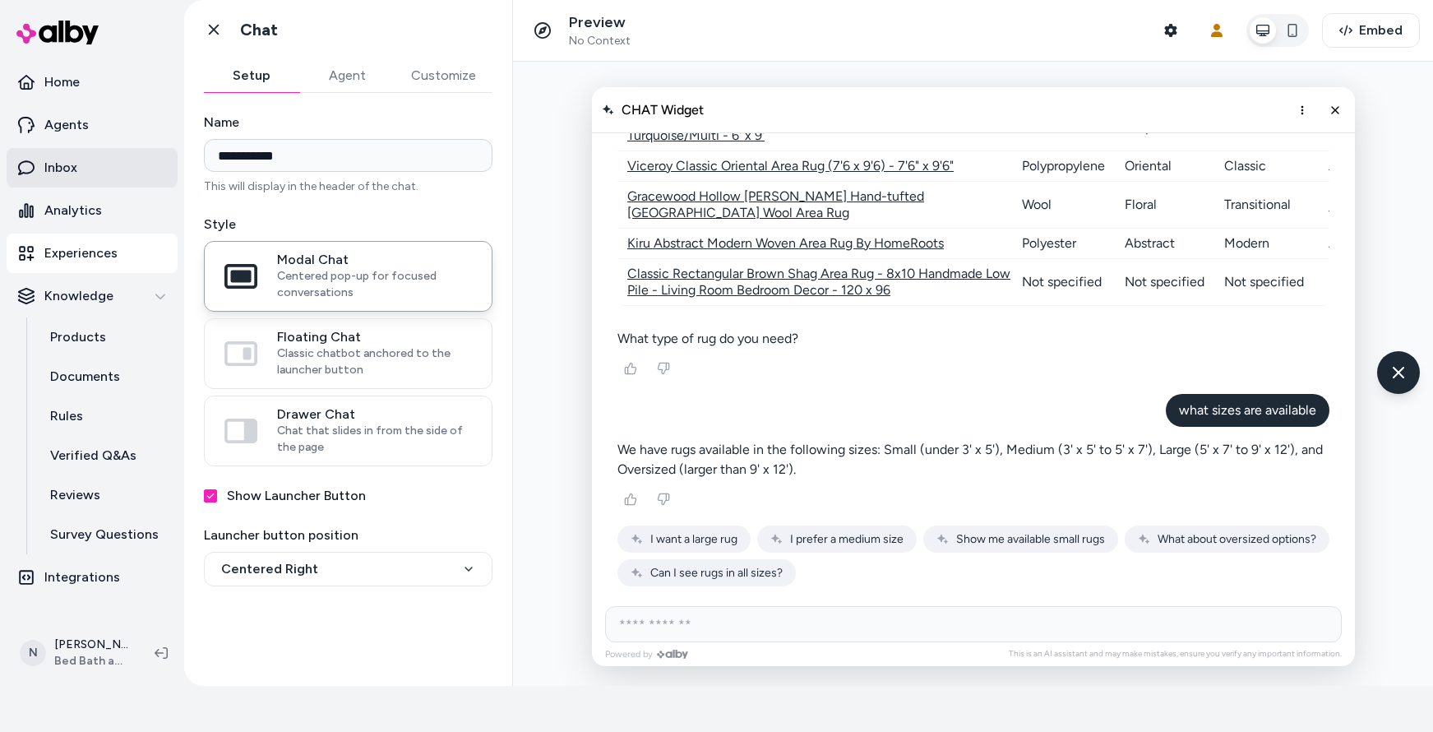
click at [92, 165] on link "Inbox" at bounding box center [92, 167] width 171 height 39
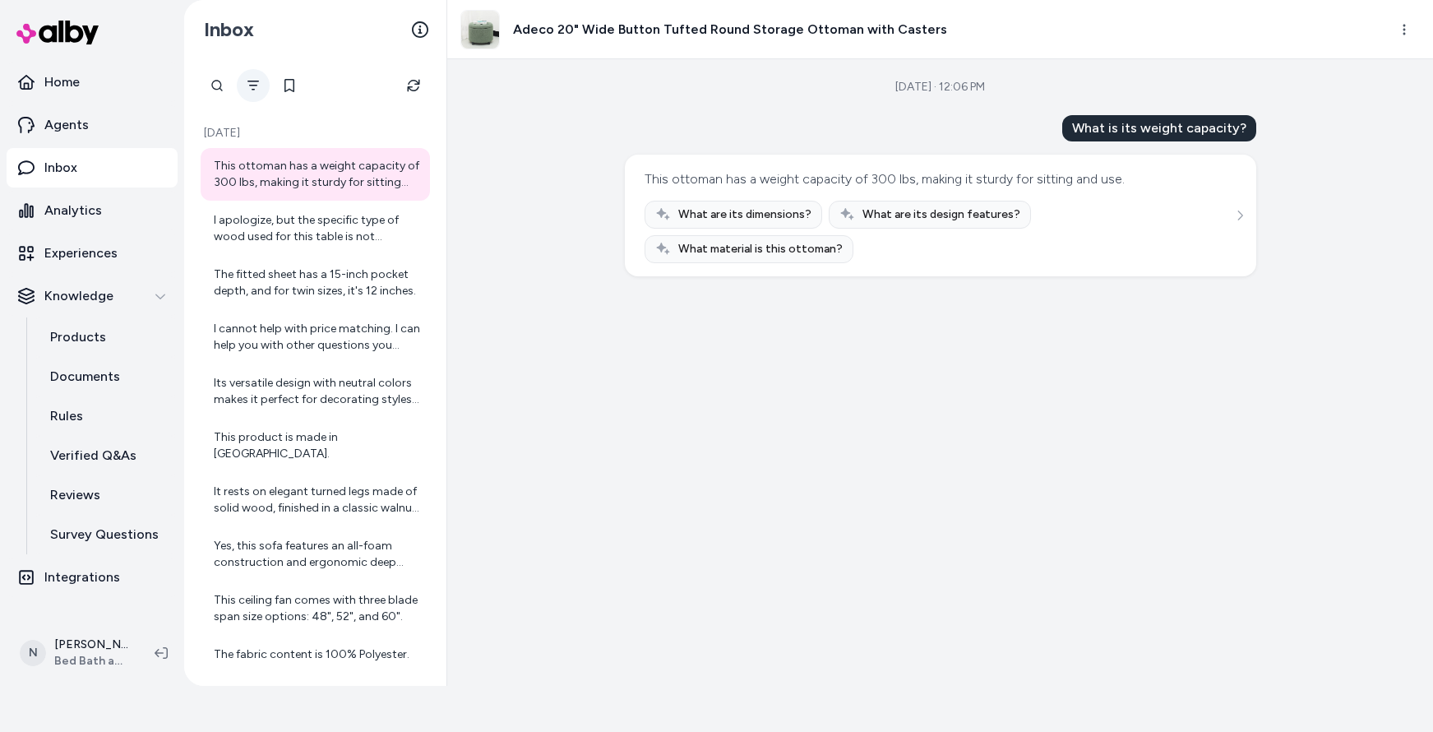
click at [256, 90] on icon "Filter" at bounding box center [253, 85] width 13 height 13
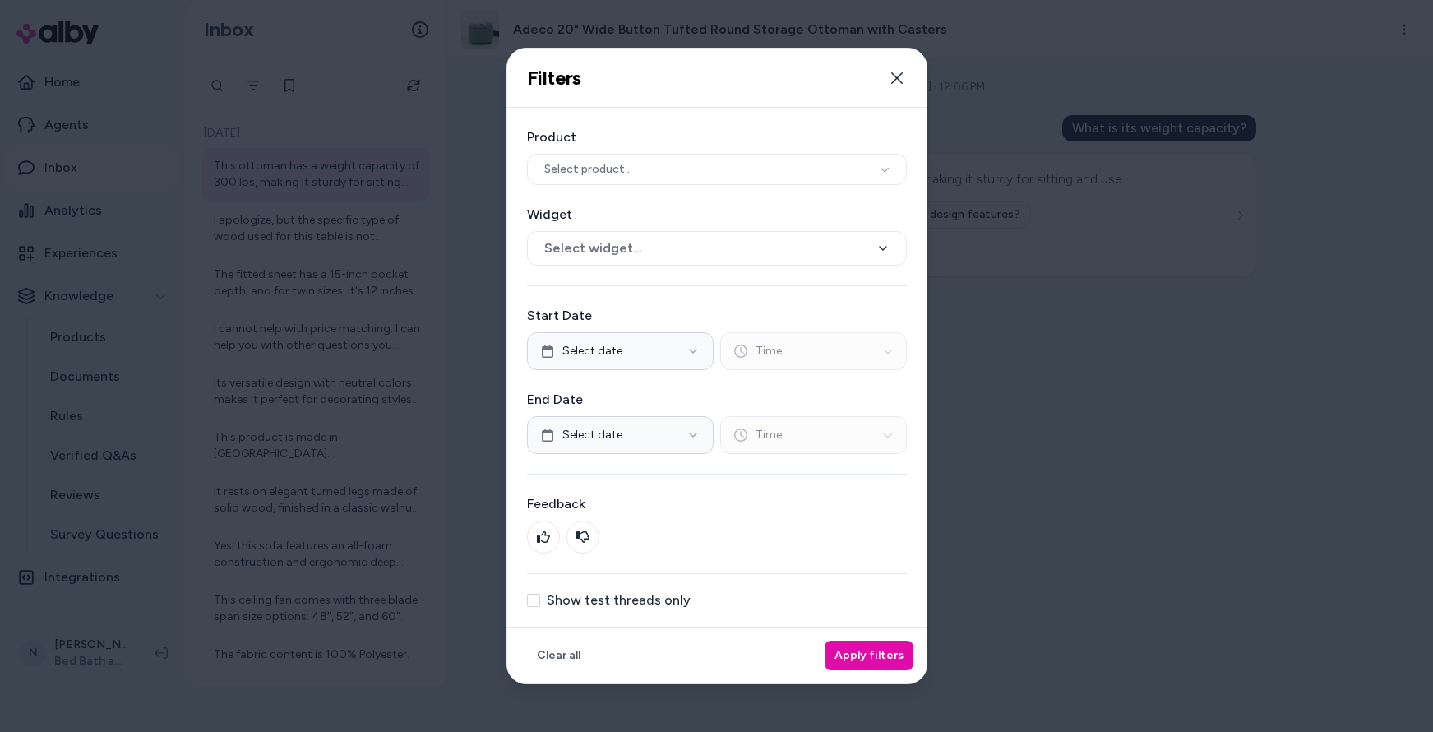
click at [533, 603] on button "Show test threads only" at bounding box center [533, 599] width 13 height 13
click at [869, 650] on button "Apply filters" at bounding box center [868, 655] width 89 height 30
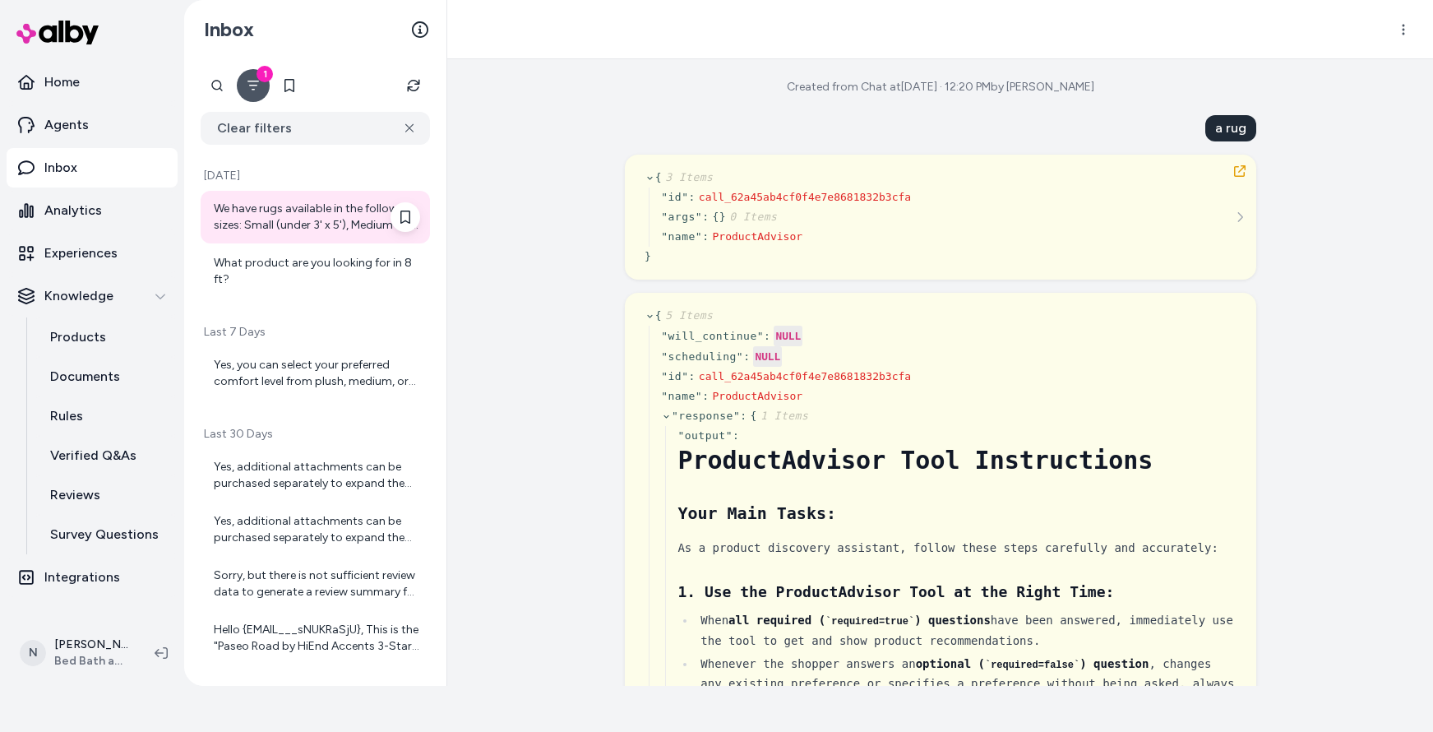
click at [319, 215] on div "We have rugs available in the following sizes: Small (under 3' x 5'), Medium (3…" at bounding box center [317, 217] width 206 height 33
click at [332, 276] on div "What product are you looking for in 8 ft?" at bounding box center [317, 271] width 206 height 33
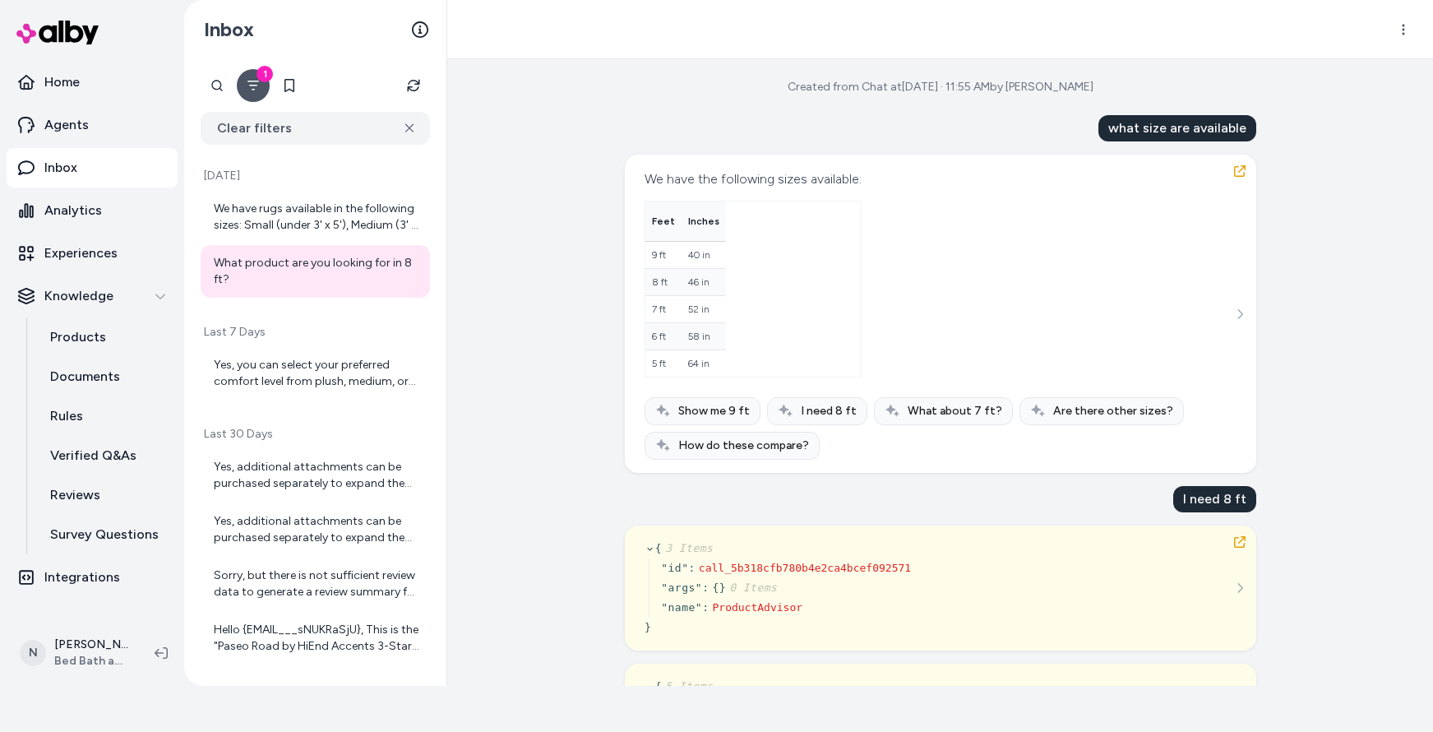
scroll to position [358, 0]
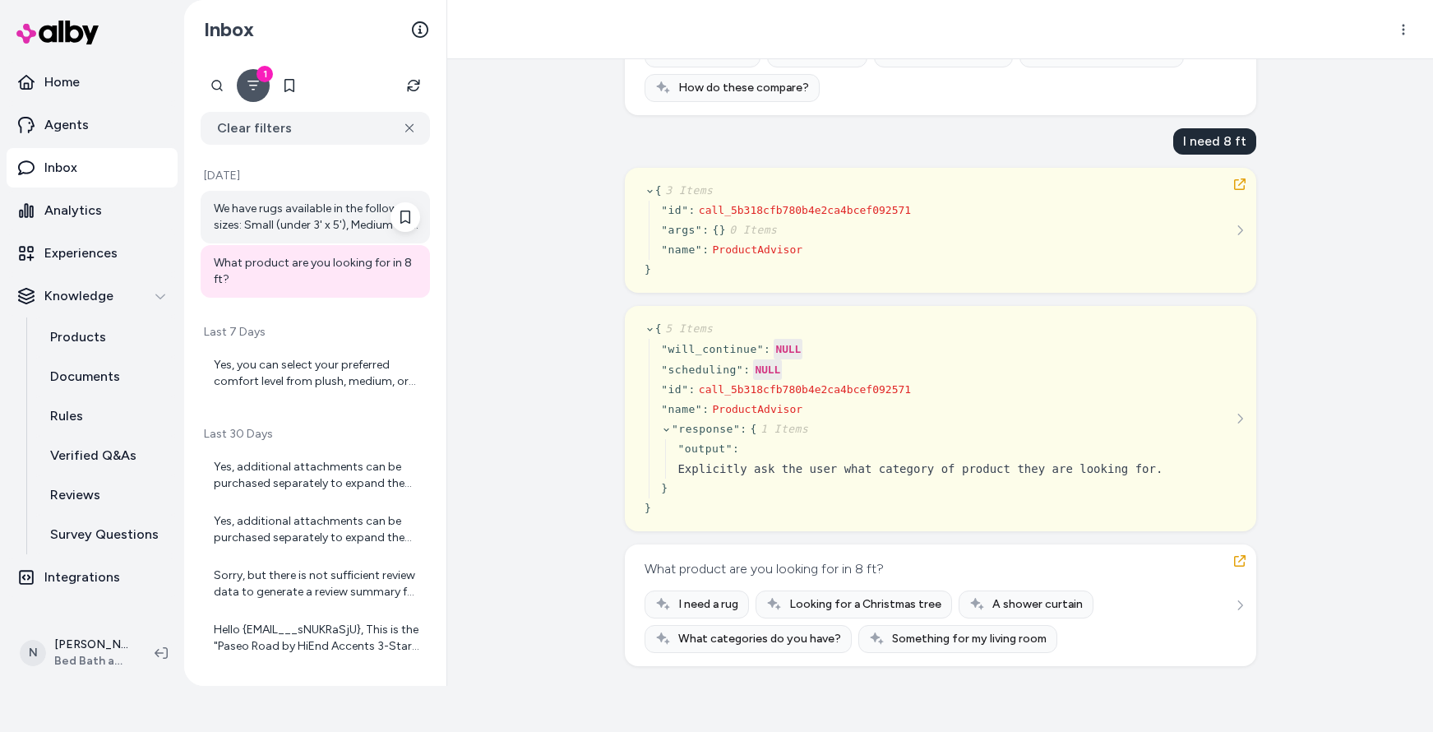
click at [321, 215] on div "We have rugs available in the following sizes: Small (under 3' x 5'), Medium (3…" at bounding box center [317, 217] width 206 height 33
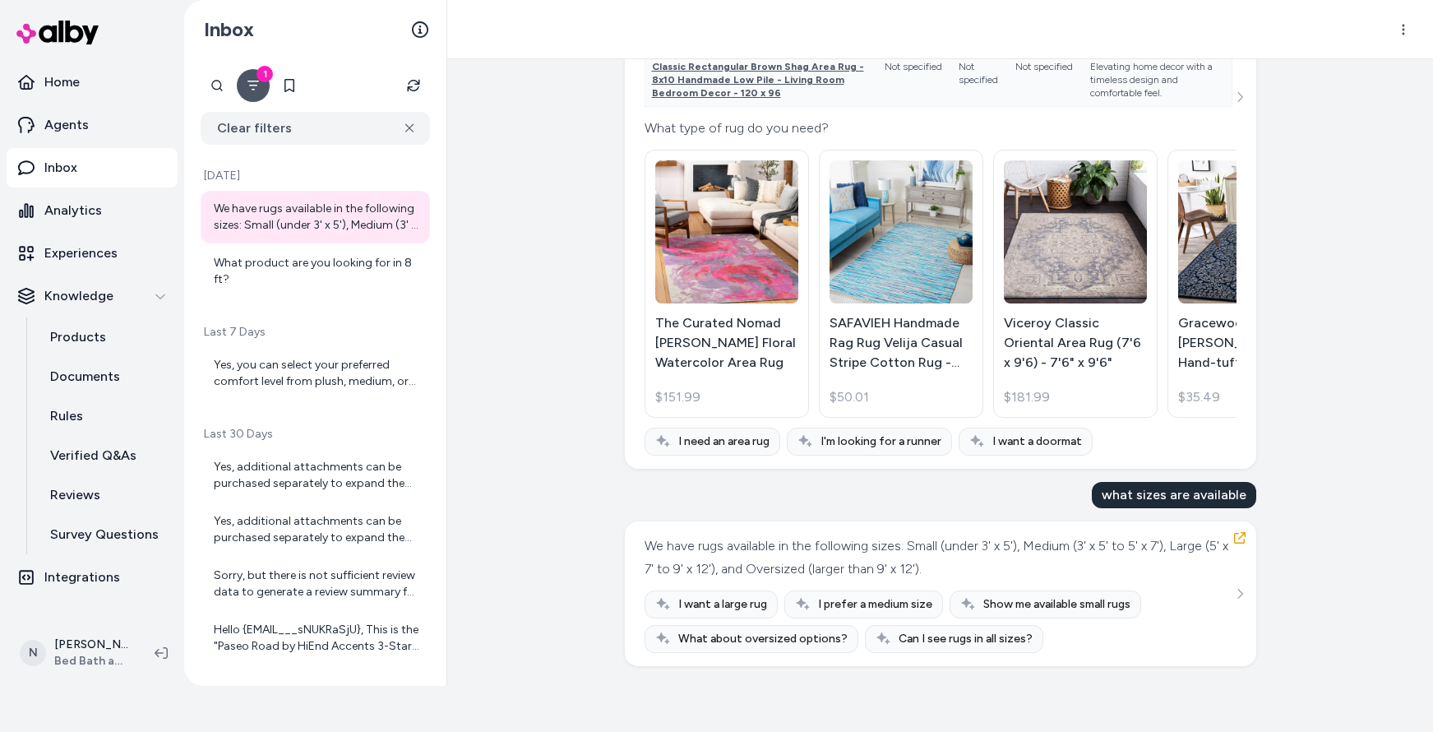
scroll to position [30940, 0]
click at [1237, 532] on icon "button" at bounding box center [1240, 538] width 12 height 12
